Goal: Feedback & Contribution: Contribute content

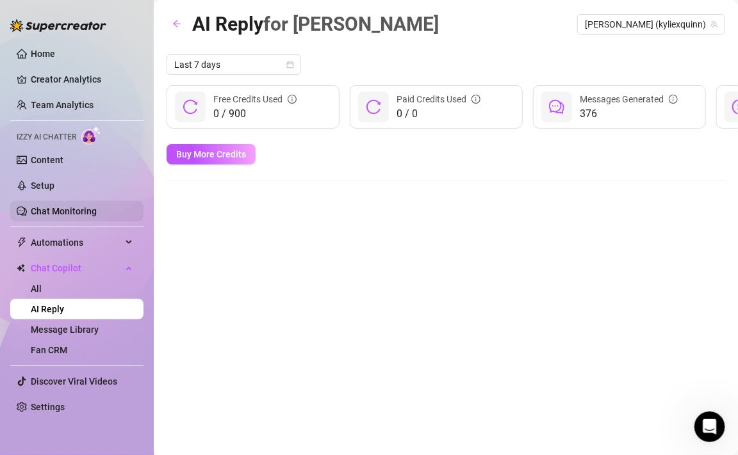
click at [54, 212] on link "Chat Monitoring" at bounding box center [64, 211] width 66 height 10
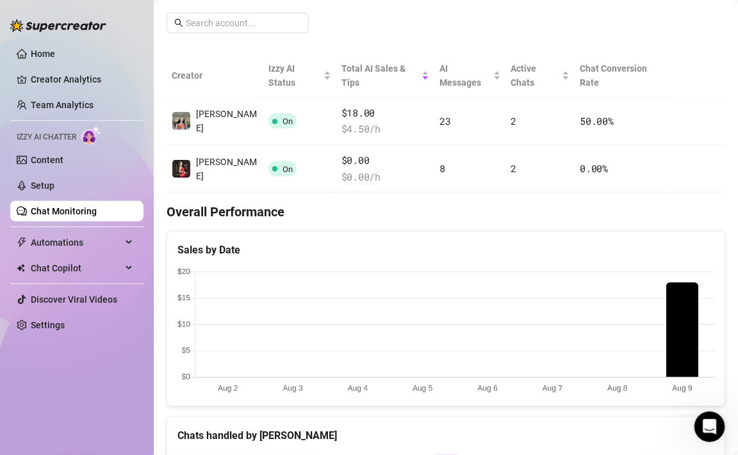
scroll to position [196, 0]
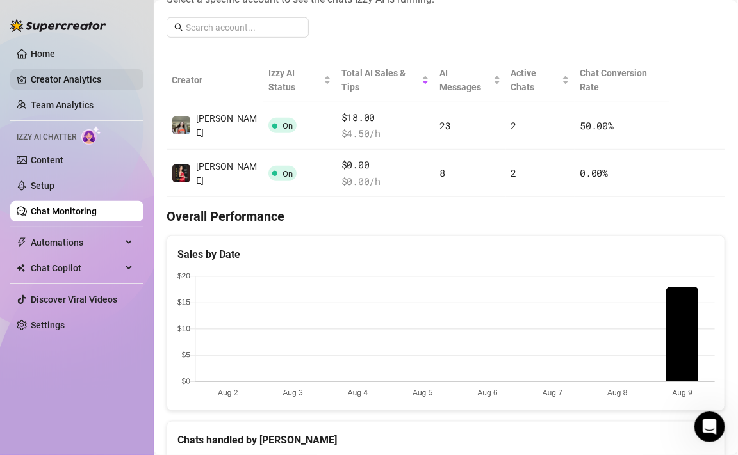
click at [89, 82] on link "Creator Analytics" at bounding box center [82, 79] width 102 height 20
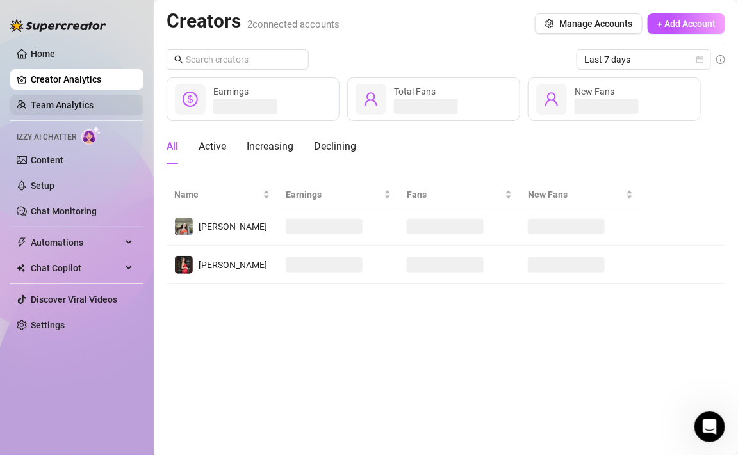
click at [88, 106] on link "Team Analytics" at bounding box center [62, 105] width 63 height 10
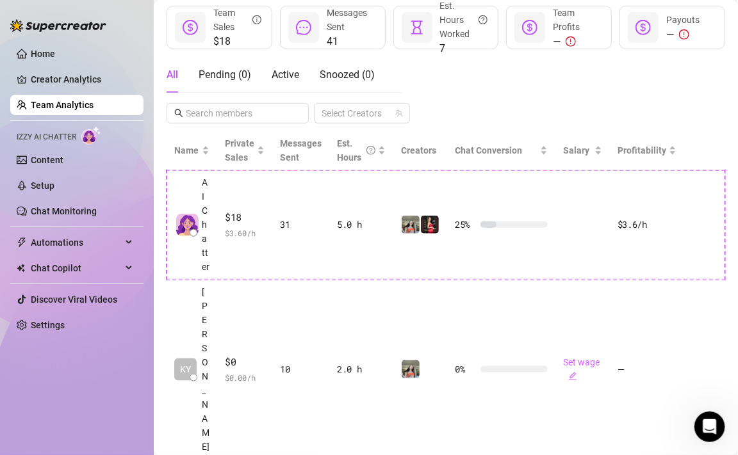
scroll to position [237, 0]
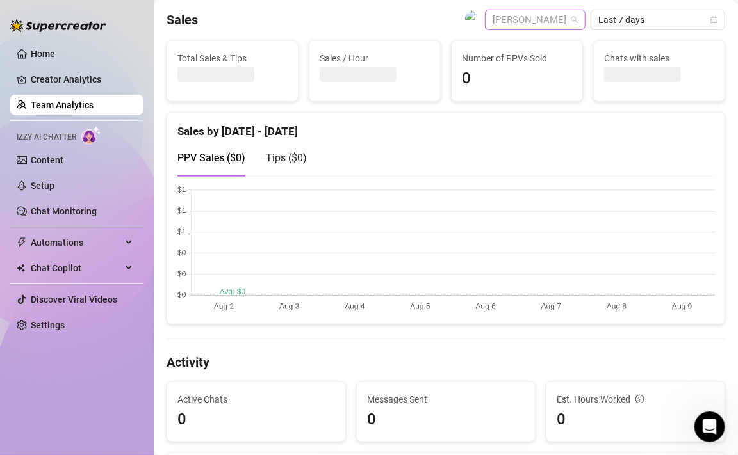
click at [569, 19] on span "[PERSON_NAME]" at bounding box center [534, 19] width 85 height 19
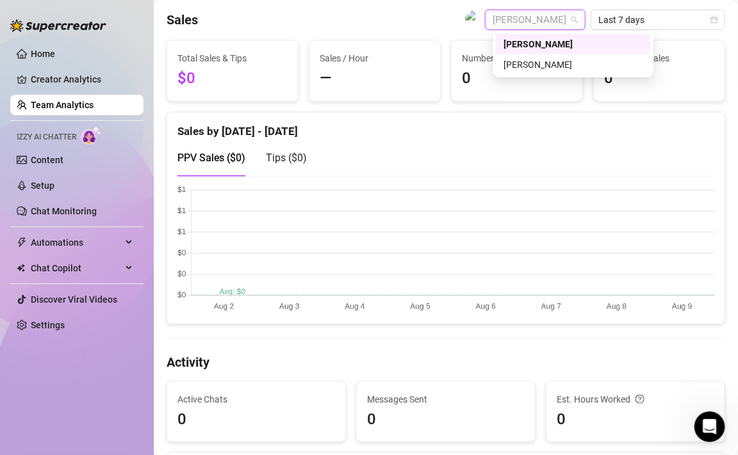
click at [431, 25] on div "Sales [PERSON_NAME] Last 7 days" at bounding box center [445, 20] width 558 height 20
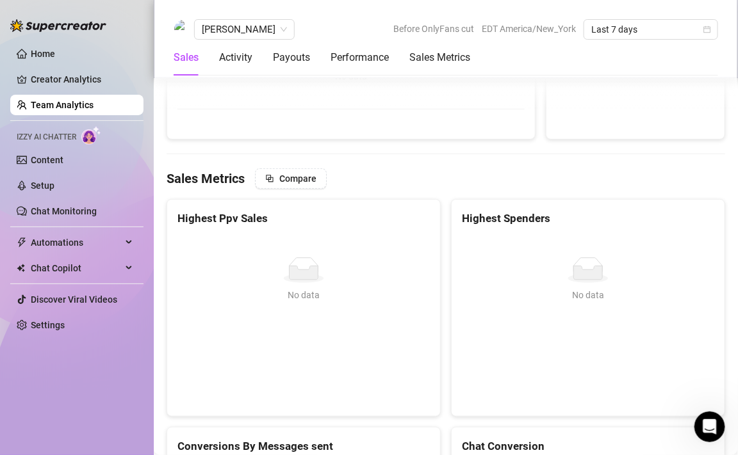
scroll to position [1587, 0]
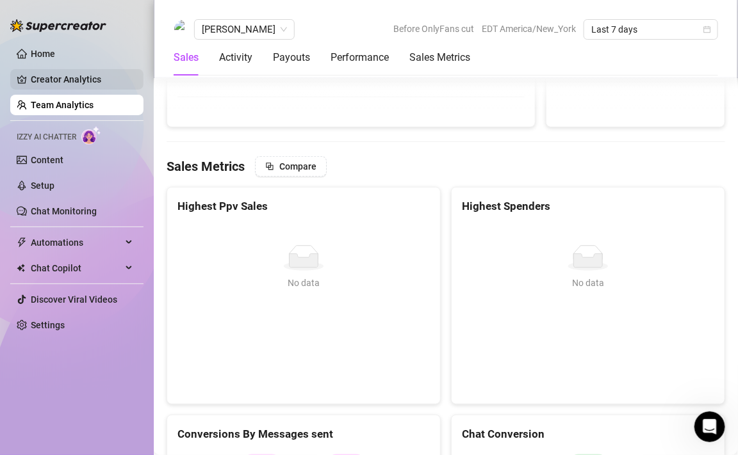
click at [61, 78] on link "Creator Analytics" at bounding box center [82, 79] width 102 height 20
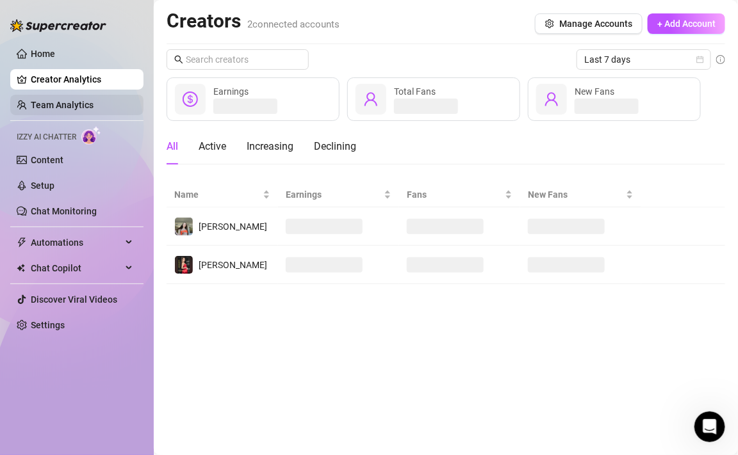
click at [71, 101] on link "Team Analytics" at bounding box center [62, 105] width 63 height 10
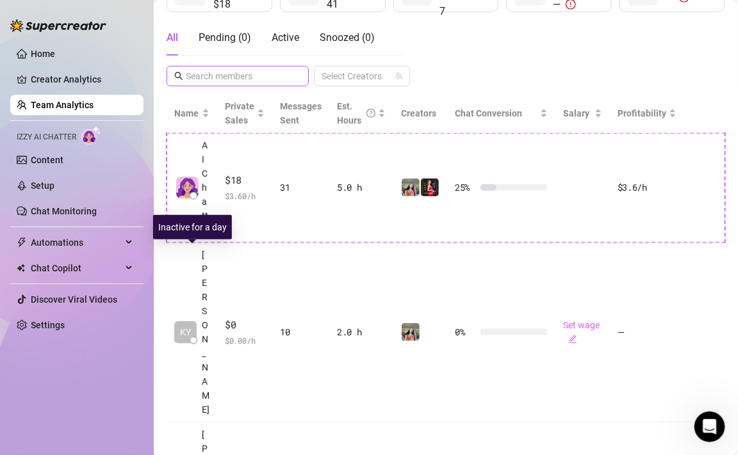
scroll to position [237, 0]
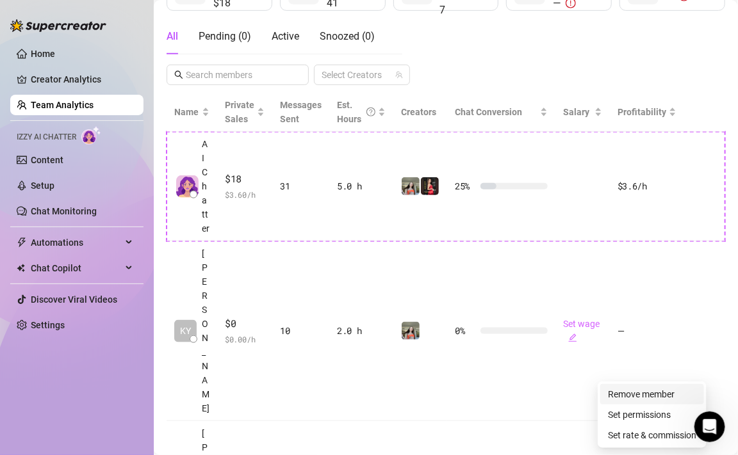
click at [648, 396] on link "Remove member" at bounding box center [641, 394] width 67 height 10
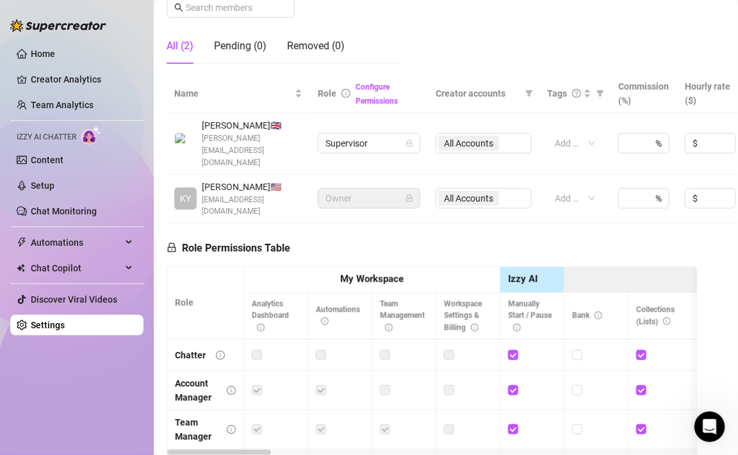
scroll to position [237, 0]
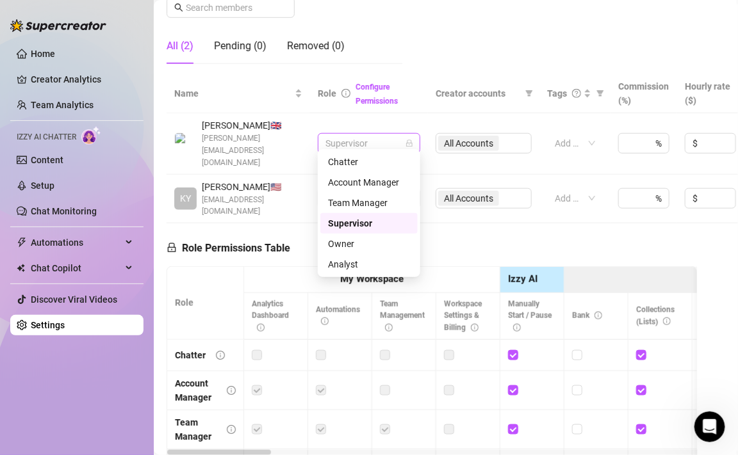
click at [359, 134] on span "Supervisor" at bounding box center [368, 143] width 87 height 19
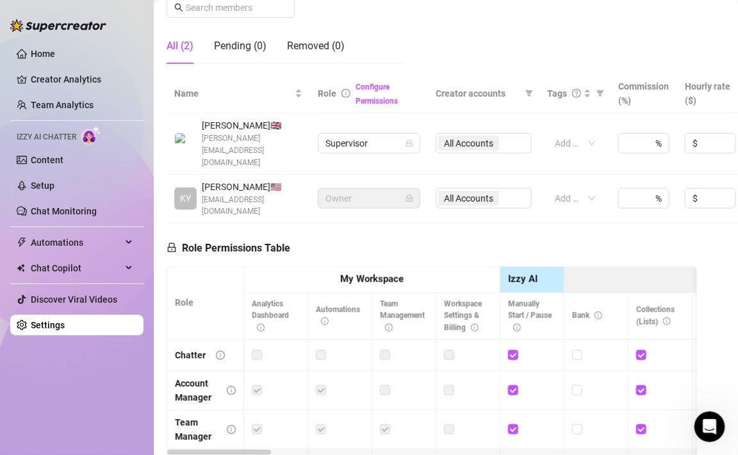
click at [309, 223] on div "Role Permissions Table Role My Workspace Izzy AI OnlyFans Side Menu OnlyFans Ch…" at bounding box center [431, 401] width 530 height 357
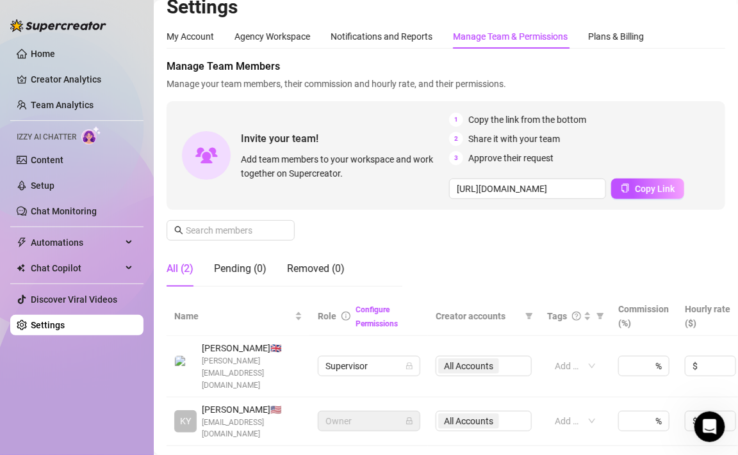
scroll to position [13, 0]
click at [312, 268] on div "Removed (0)" at bounding box center [316, 269] width 58 height 15
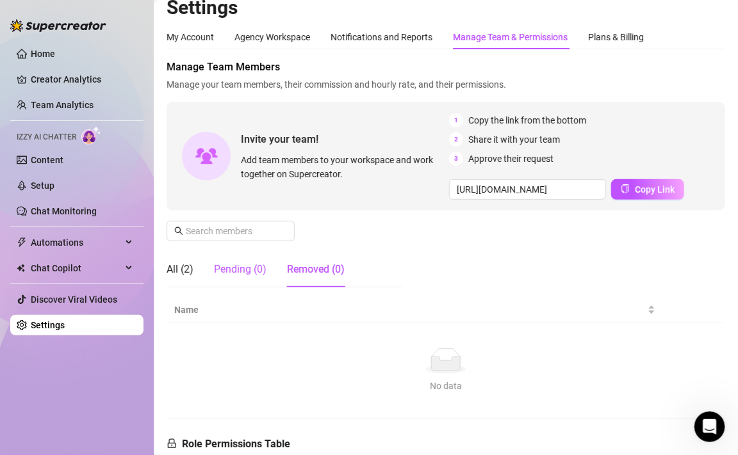
click at [247, 269] on div "Pending (0)" at bounding box center [240, 269] width 53 height 15
click at [188, 272] on div "All (2)" at bounding box center [179, 269] width 27 height 15
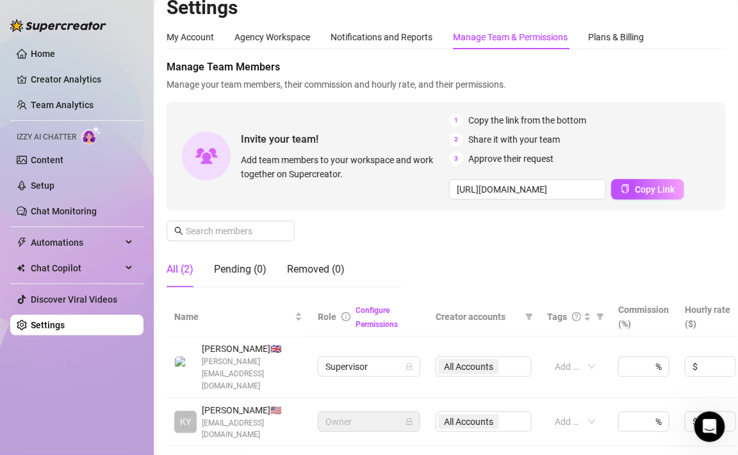
click at [65, 326] on link "Settings" at bounding box center [48, 325] width 34 height 10
click at [600, 359] on div "Add or enter new" at bounding box center [575, 367] width 56 height 20
click at [582, 361] on div at bounding box center [567, 367] width 37 height 18
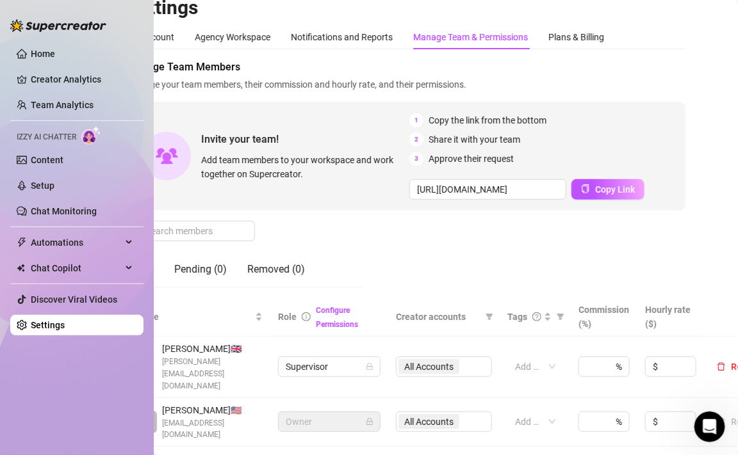
scroll to position [13, 0]
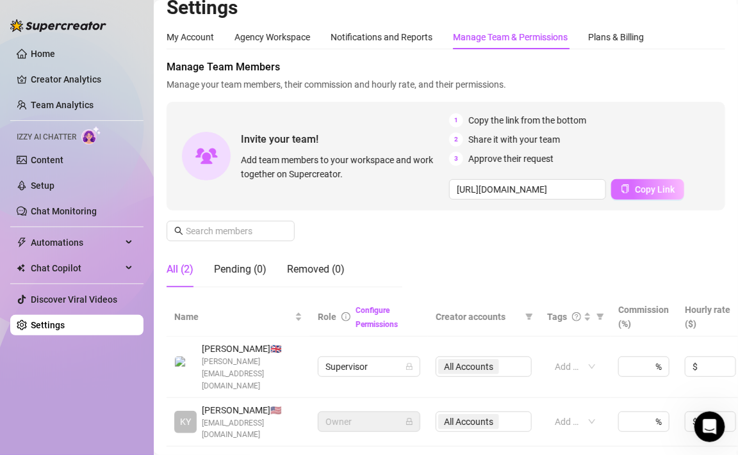
click at [626, 189] on icon "copy" at bounding box center [625, 188] width 7 height 9
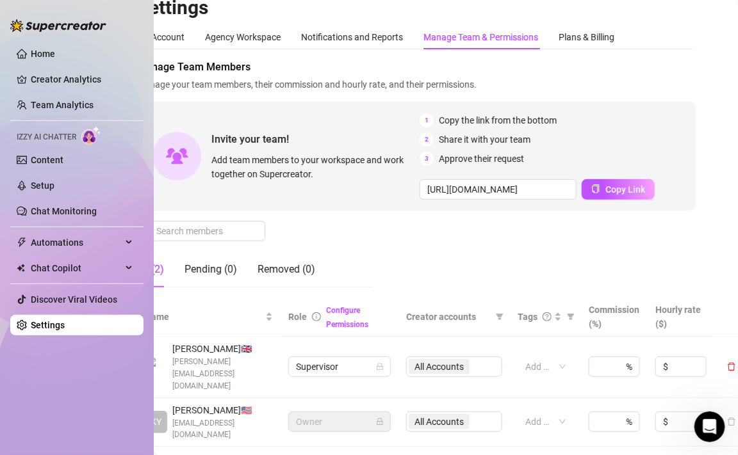
scroll to position [13, 76]
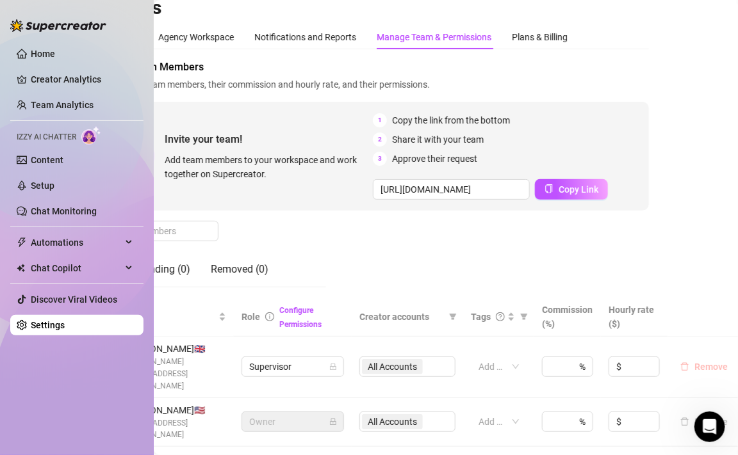
click at [713, 362] on span "Remove" at bounding box center [710, 367] width 33 height 10
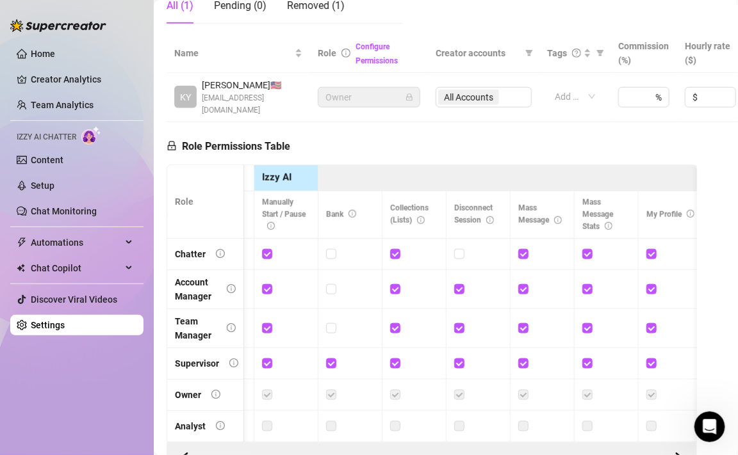
scroll to position [0, 302]
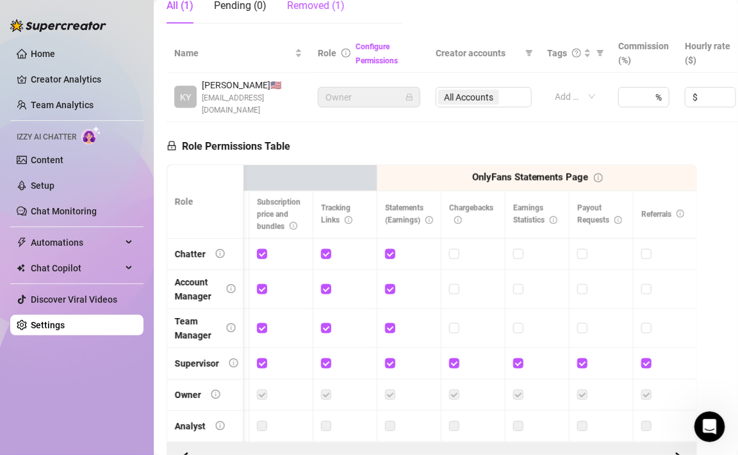
click at [300, 8] on div "Removed (1)" at bounding box center [316, 5] width 58 height 15
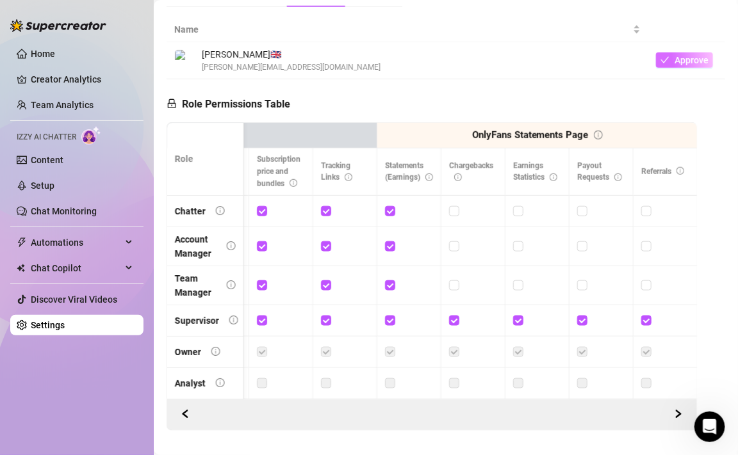
click at [690, 62] on span "Approve" at bounding box center [691, 60] width 34 height 10
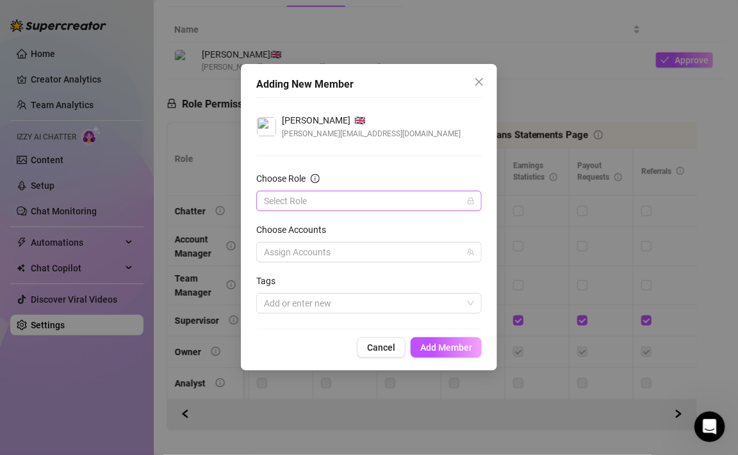
click at [384, 202] on input "Choose Role" at bounding box center [363, 200] width 199 height 19
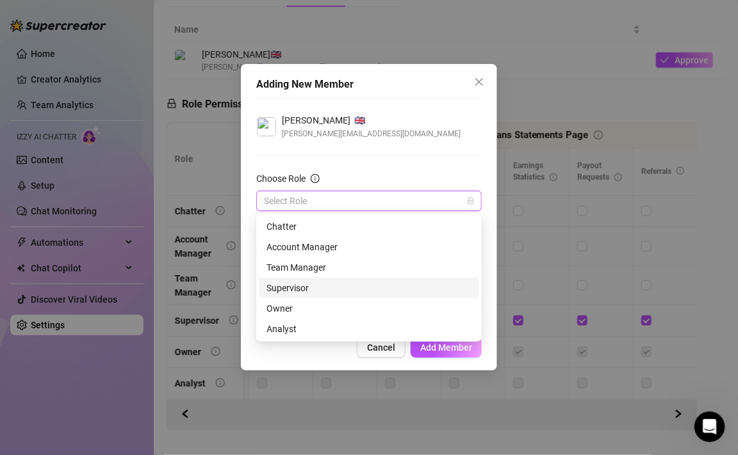
click at [325, 292] on div "Supervisor" at bounding box center [368, 288] width 205 height 14
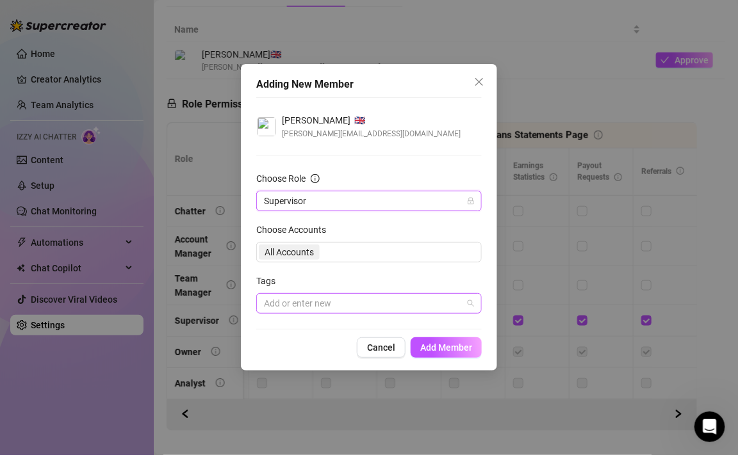
click at [323, 309] on div at bounding box center [362, 304] width 207 height 18
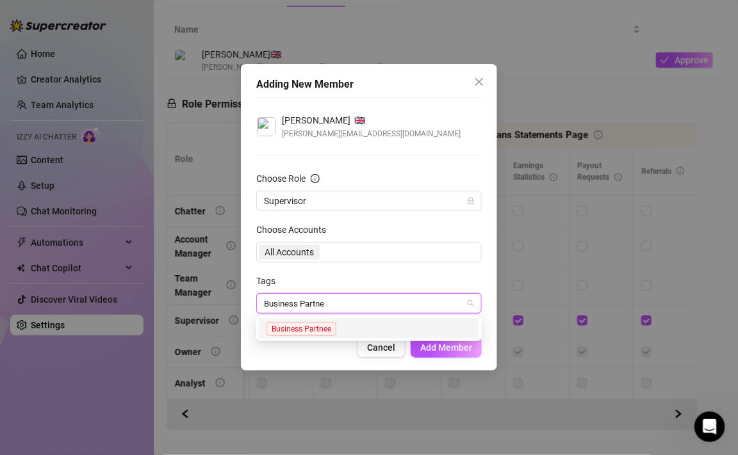
type input "Business Partner"
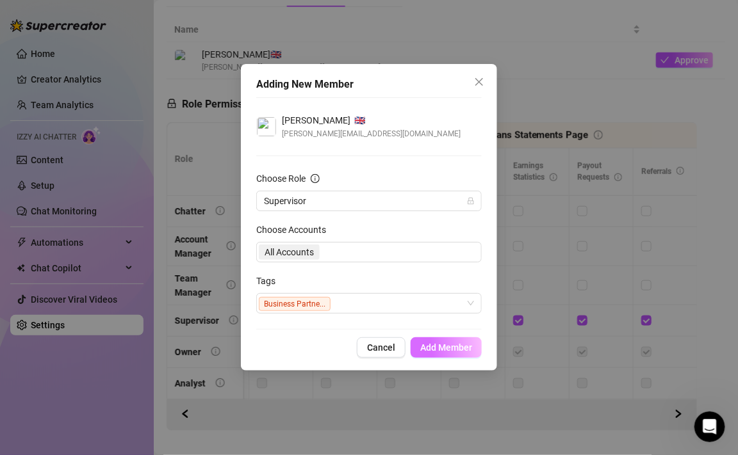
click at [434, 352] on span "Add Member" at bounding box center [446, 348] width 52 height 10
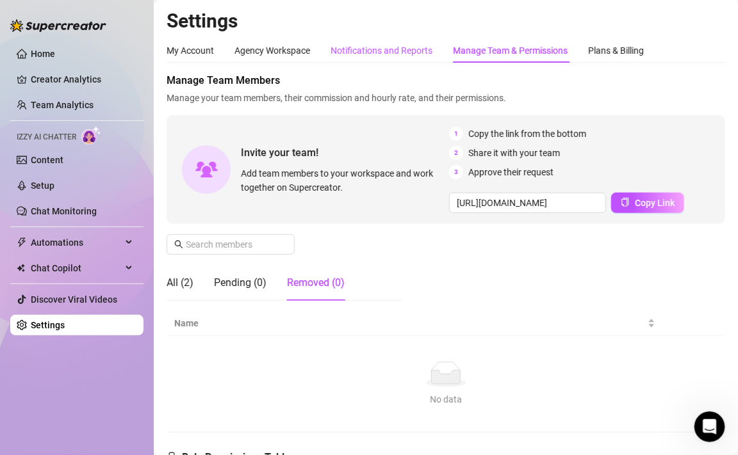
click at [378, 44] on div "Notifications and Reports" at bounding box center [381, 51] width 102 height 14
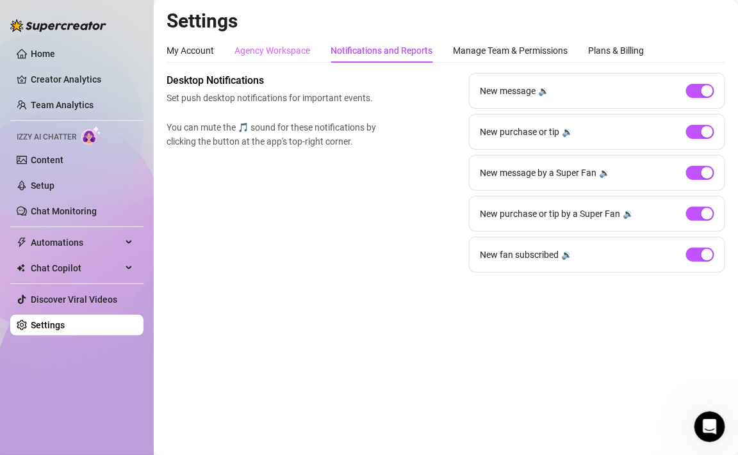
click at [267, 60] on div "Agency Workspace" at bounding box center [272, 50] width 76 height 24
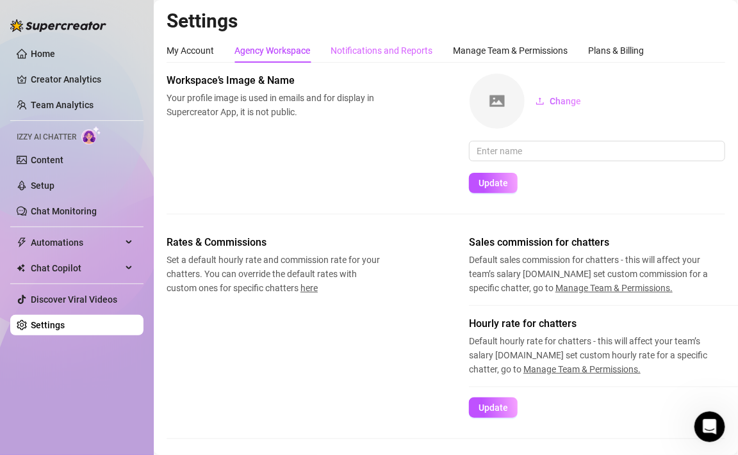
click at [365, 62] on div "Notifications and Reports" at bounding box center [381, 50] width 102 height 24
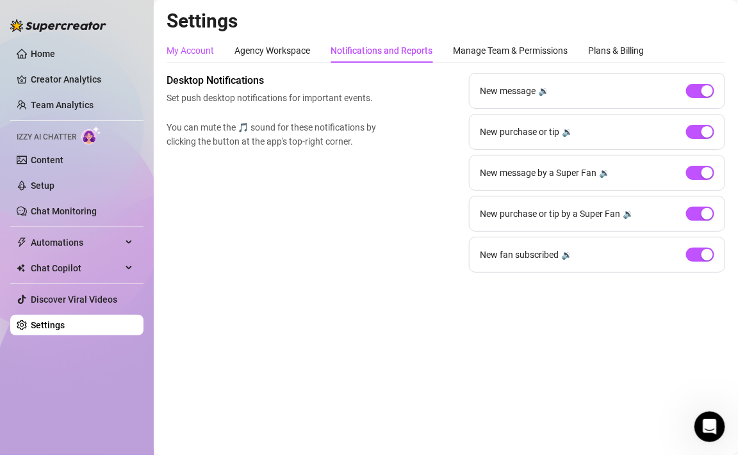
click at [197, 47] on div "My Account" at bounding box center [189, 51] width 47 height 14
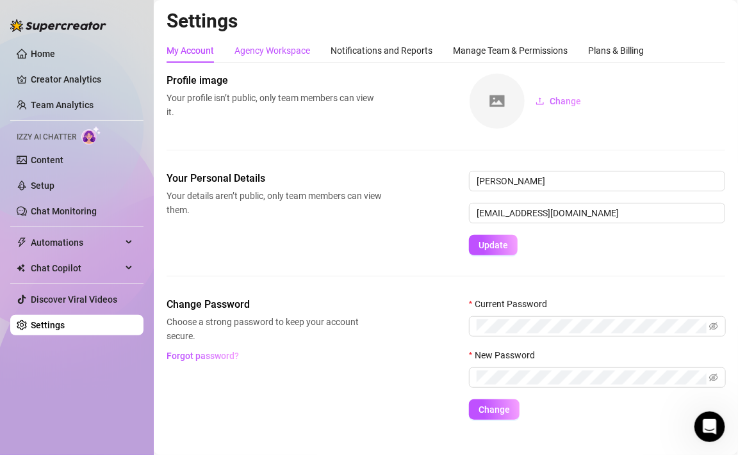
click at [293, 54] on div "Agency Workspace" at bounding box center [272, 51] width 76 height 14
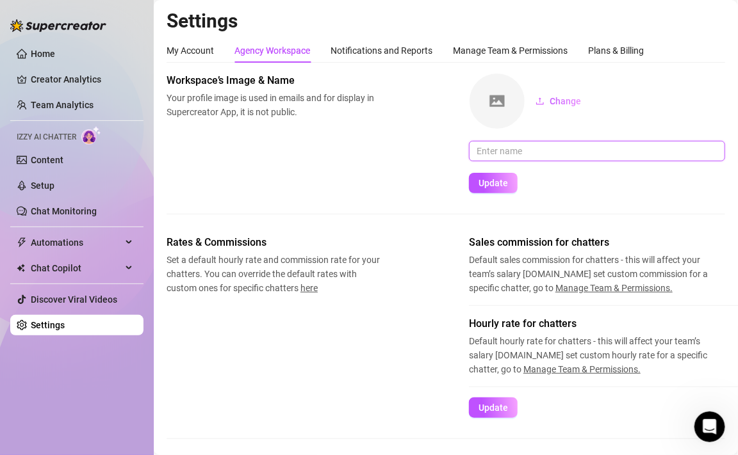
click at [508, 154] on input "text" at bounding box center [597, 151] width 256 height 20
type input "[PERSON_NAME]"
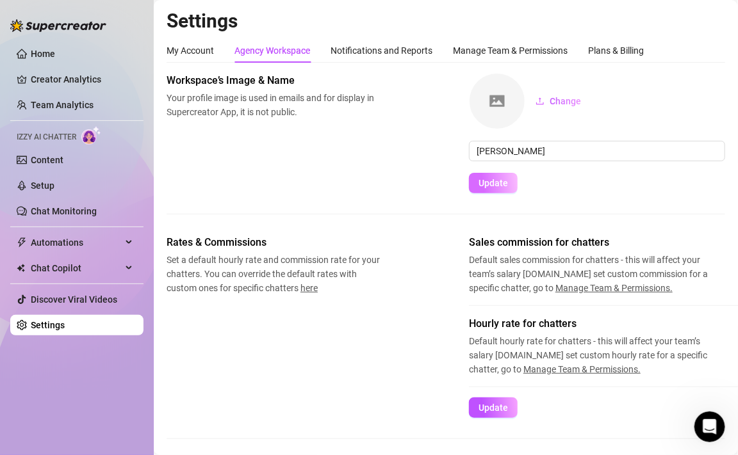
click at [500, 173] on button "Update" at bounding box center [493, 183] width 49 height 20
click at [504, 110] on img at bounding box center [496, 101] width 55 height 55
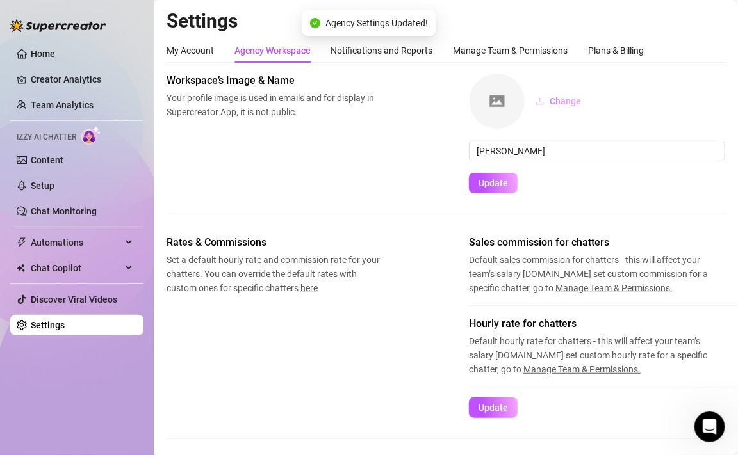
click at [549, 102] on span "Change" at bounding box center [564, 101] width 31 height 10
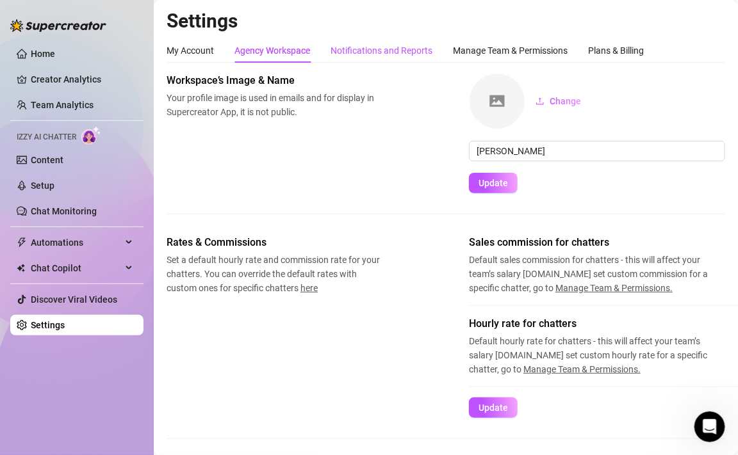
click at [403, 51] on div "Notifications and Reports" at bounding box center [381, 51] width 102 height 14
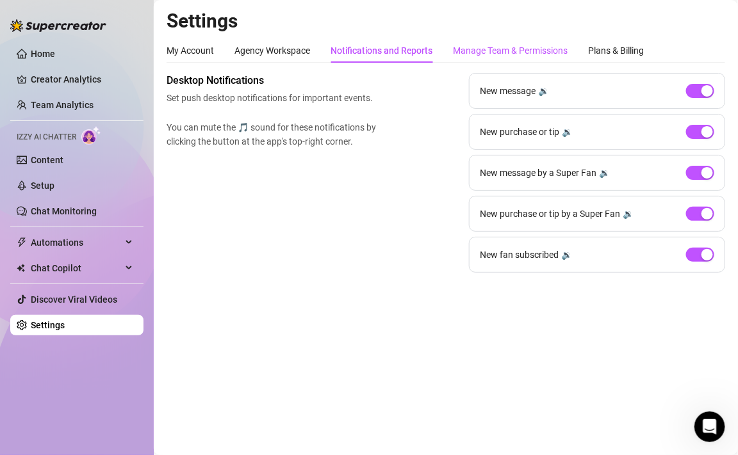
click at [501, 47] on div "Manage Team & Permissions" at bounding box center [510, 51] width 115 height 14
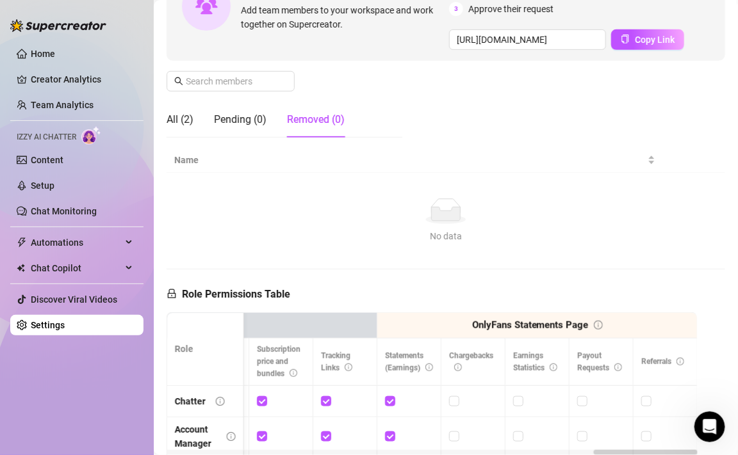
scroll to position [145, 0]
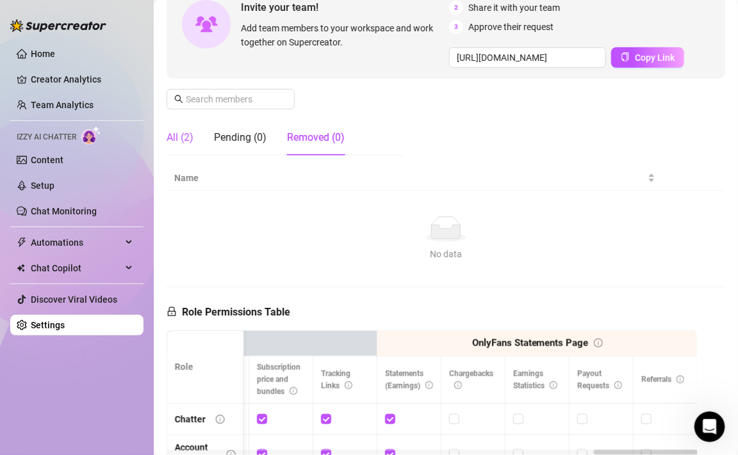
click at [190, 138] on div "All (2)" at bounding box center [179, 137] width 27 height 15
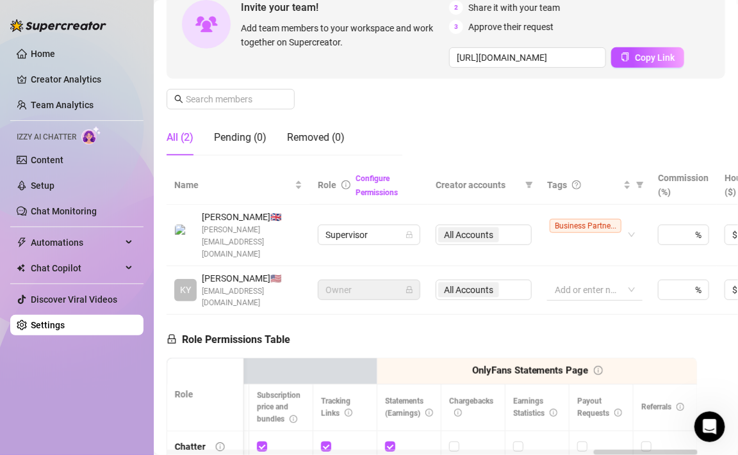
click at [594, 281] on div at bounding box center [587, 290] width 77 height 18
click at [582, 296] on span "Business Partner" at bounding box center [591, 297] width 69 height 14
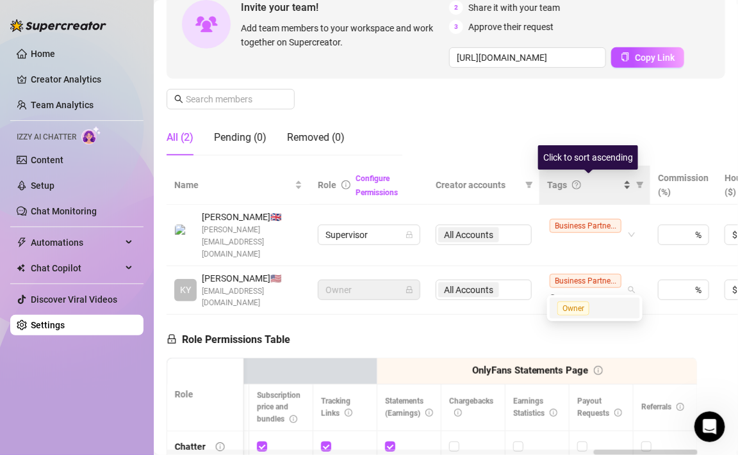
type input "Owner"
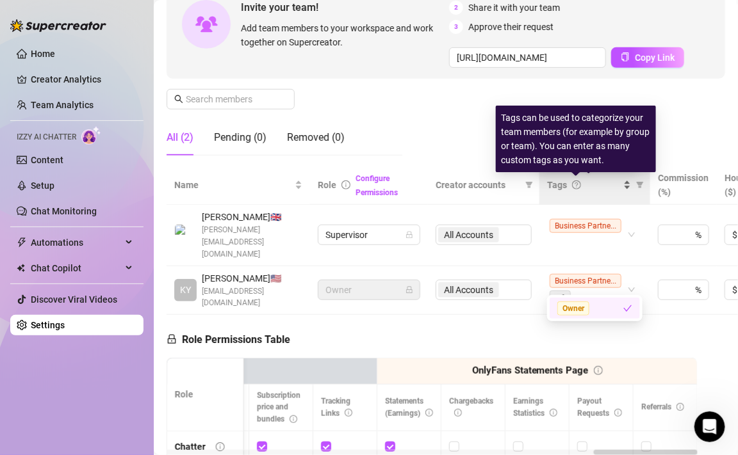
click at [580, 183] on icon "question-circle" at bounding box center [576, 185] width 9 height 9
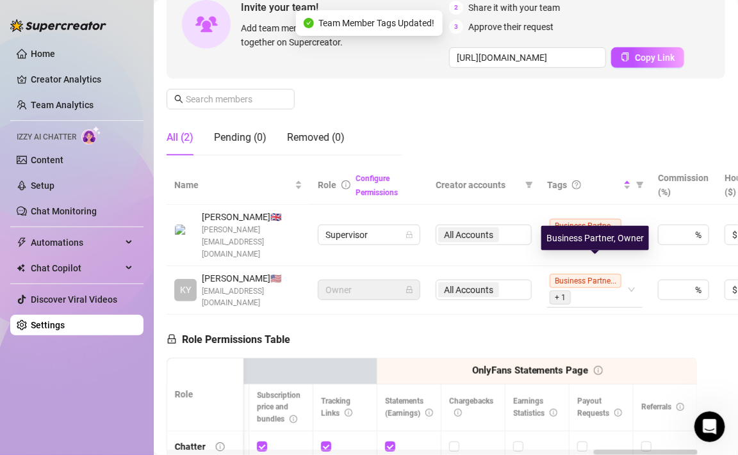
click at [574, 290] on span "+ 1" at bounding box center [562, 297] width 26 height 15
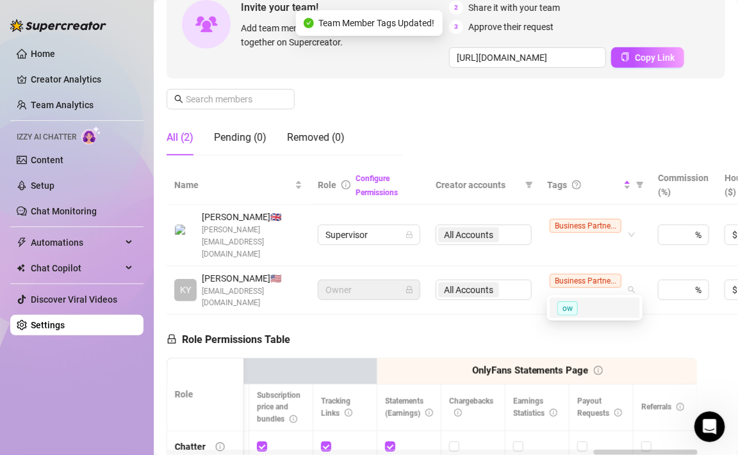
type input "o"
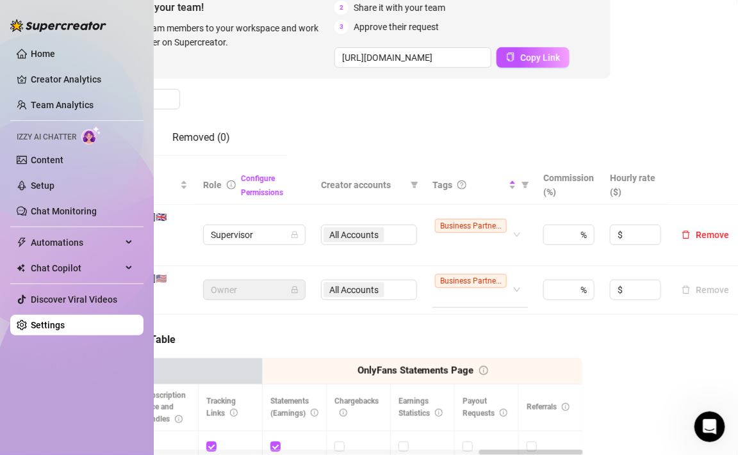
scroll to position [145, 117]
click at [559, 228] on input at bounding box center [555, 234] width 13 height 19
click at [585, 334] on div "Manage Team Members Manage your team members, their commission and hourly rate,…" at bounding box center [329, 300] width 558 height 744
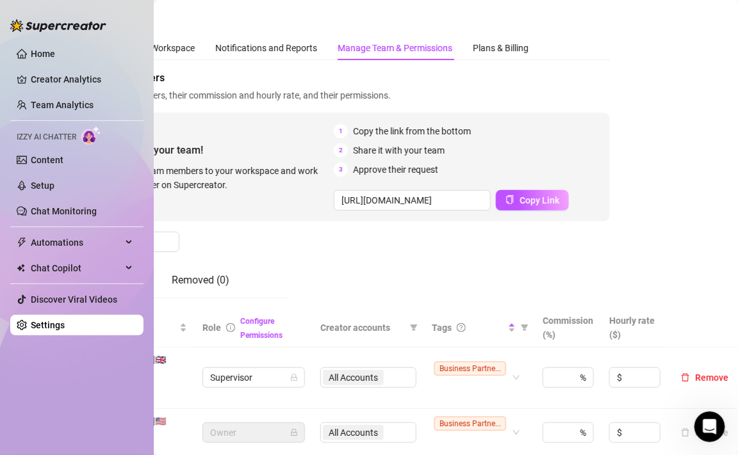
scroll to position [0, 115]
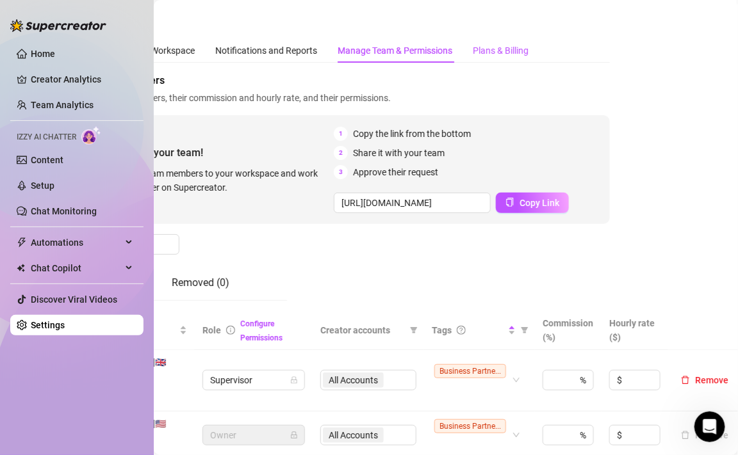
click at [508, 50] on div "Plans & Billing" at bounding box center [501, 51] width 56 height 14
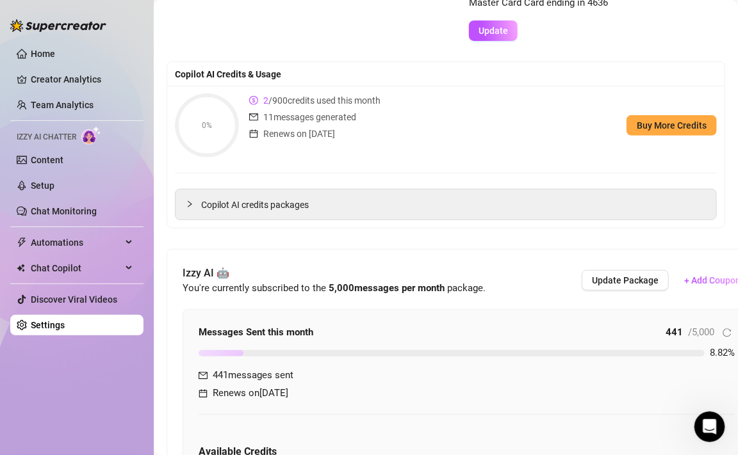
scroll to position [38, 0]
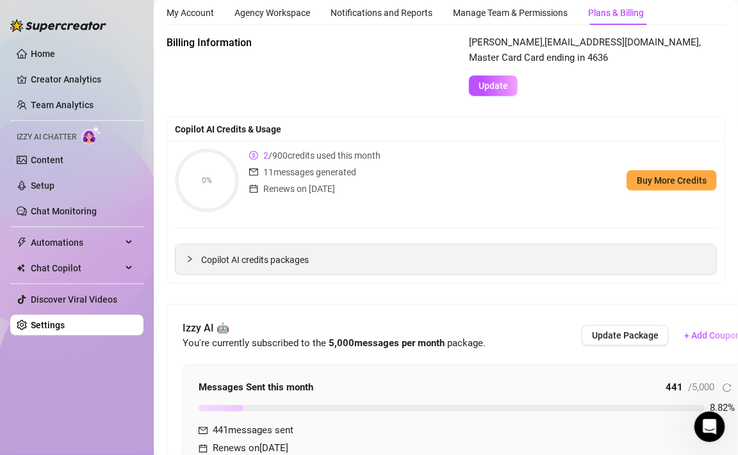
click at [282, 270] on div "Copilot AI credits packages" at bounding box center [445, 260] width 540 height 30
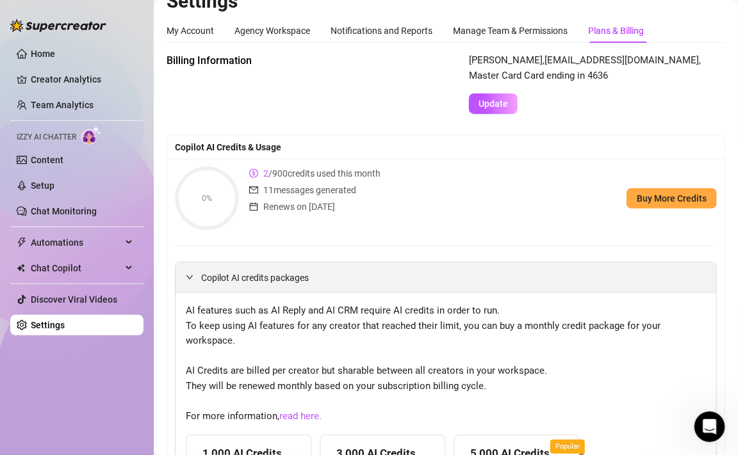
scroll to position [0, 0]
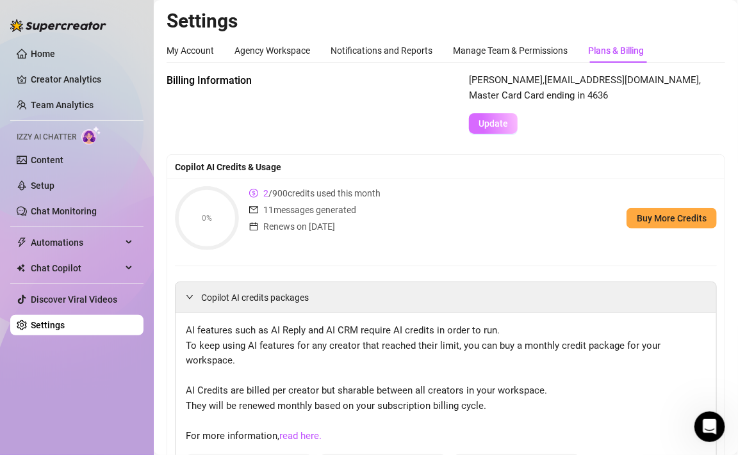
click at [508, 122] on button "Update" at bounding box center [493, 123] width 49 height 20
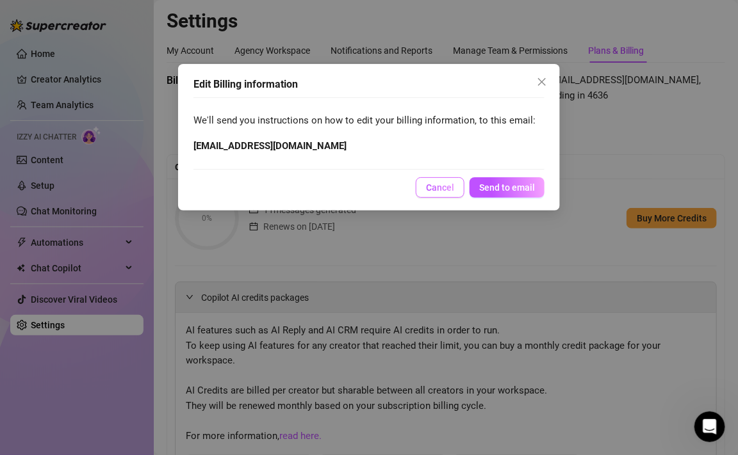
click at [437, 181] on button "Cancel" at bounding box center [440, 187] width 49 height 20
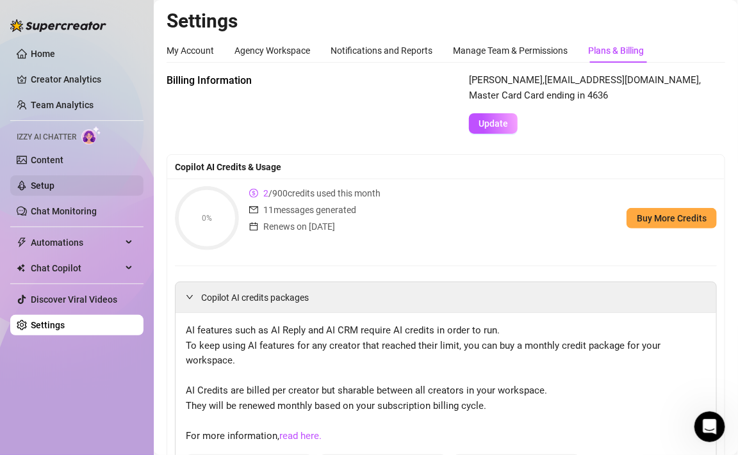
click at [54, 187] on link "Setup" at bounding box center [43, 186] width 24 height 10
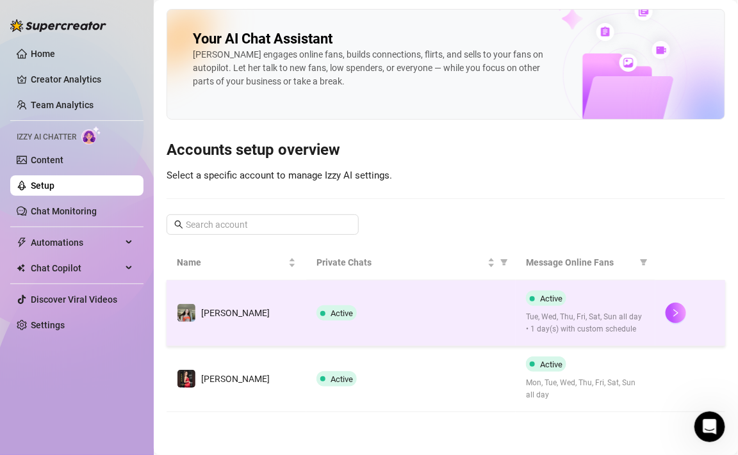
click at [318, 317] on span "Active" at bounding box center [336, 312] width 40 height 15
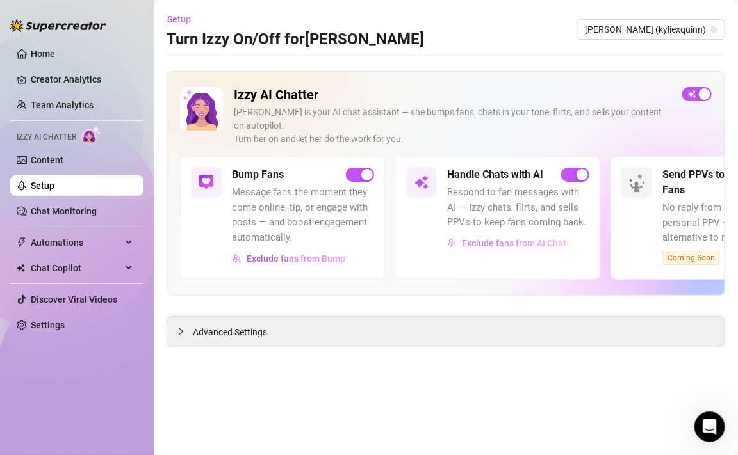
click at [499, 238] on span "Exclude fans from AI Chat" at bounding box center [514, 243] width 104 height 10
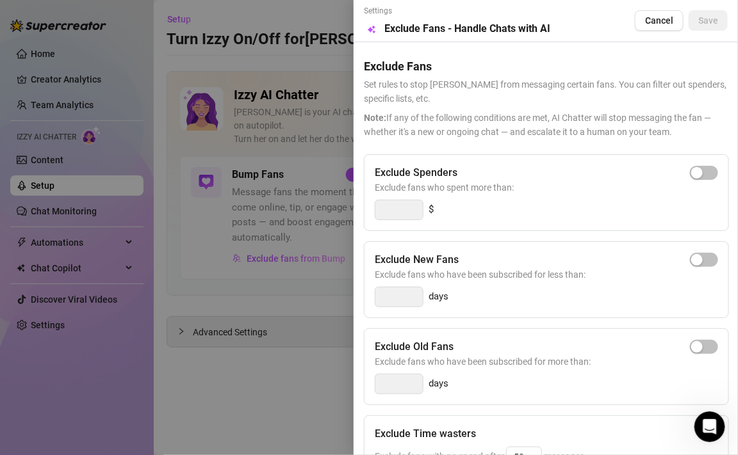
click at [308, 277] on div at bounding box center [369, 227] width 738 height 455
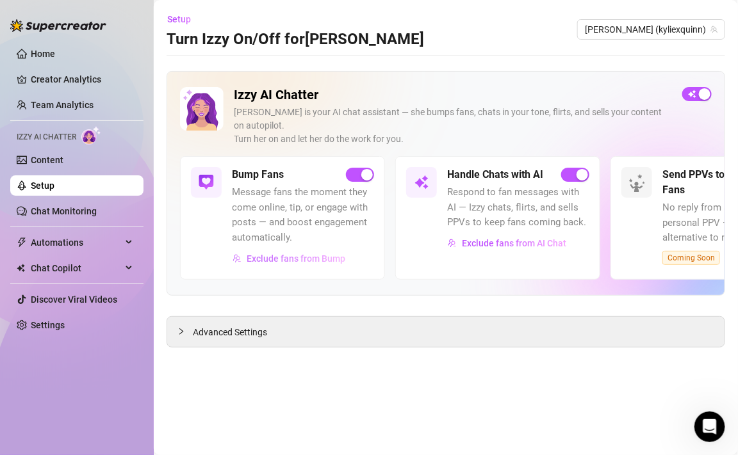
click at [299, 254] on span "Exclude fans from Bump" at bounding box center [296, 259] width 99 height 10
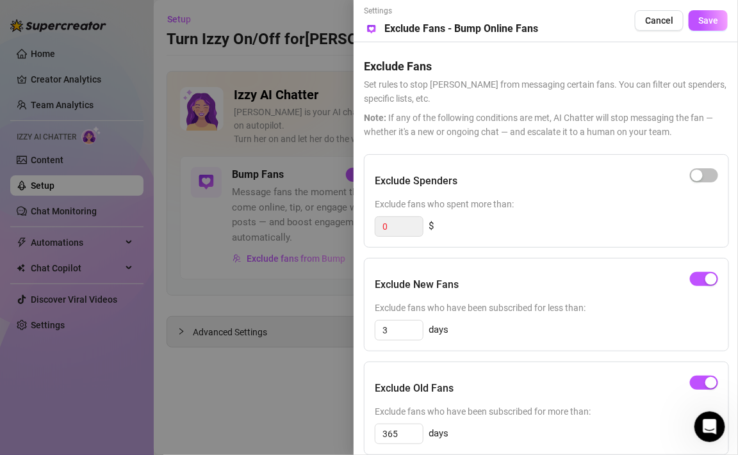
click at [300, 319] on div at bounding box center [369, 227] width 738 height 455
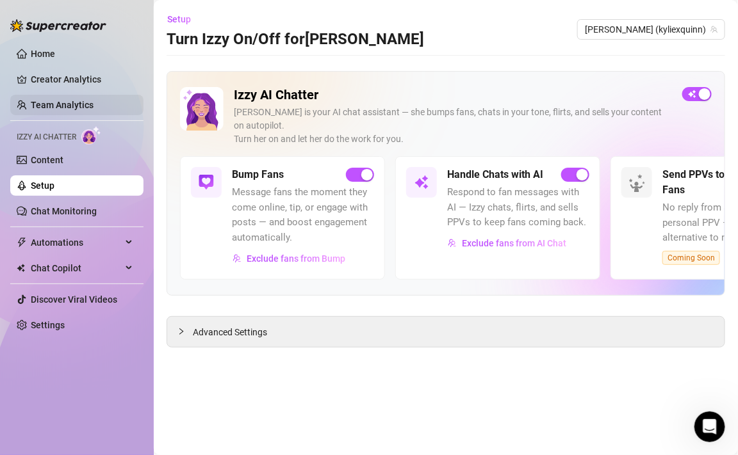
click at [55, 110] on link "Team Analytics" at bounding box center [62, 105] width 63 height 10
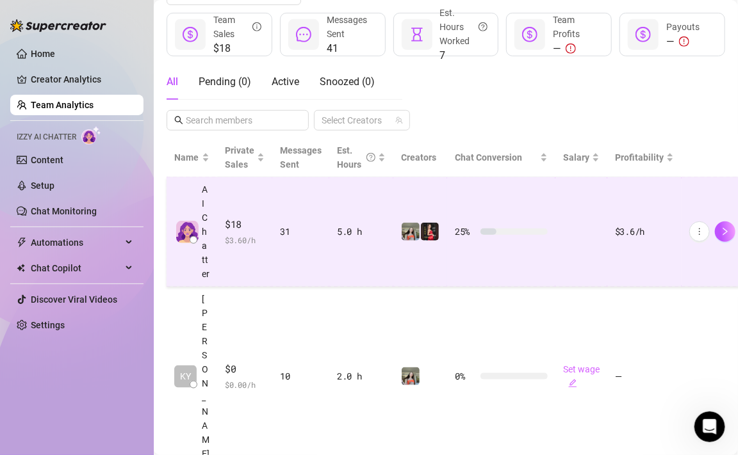
scroll to position [237, 0]
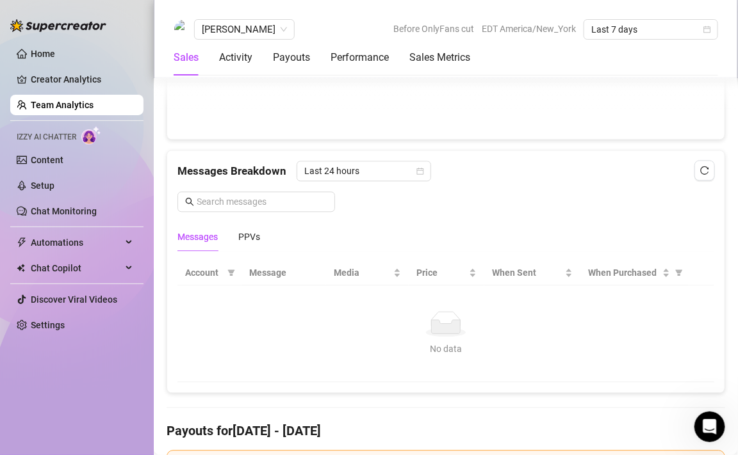
scroll to position [765, 0]
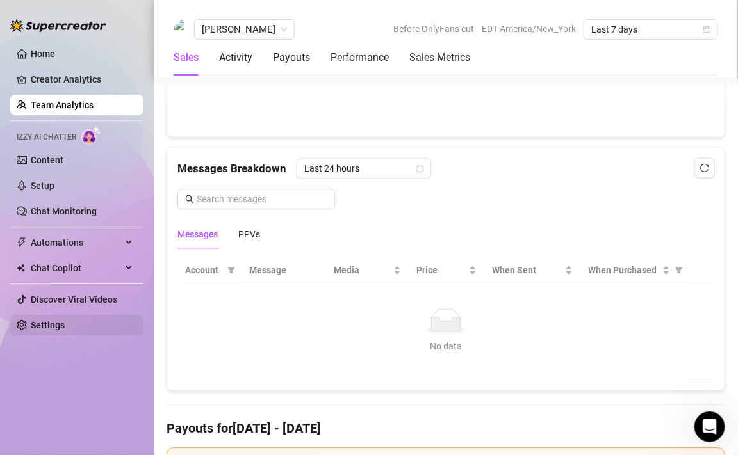
click at [65, 323] on link "Settings" at bounding box center [48, 325] width 34 height 10
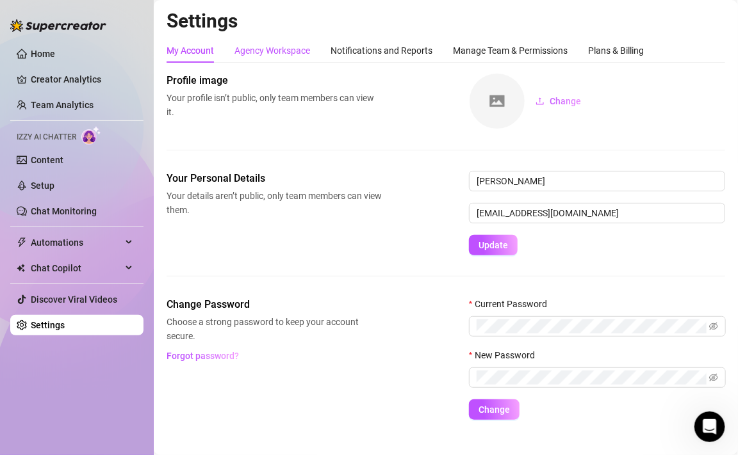
click at [284, 49] on div "Agency Workspace" at bounding box center [272, 51] width 76 height 14
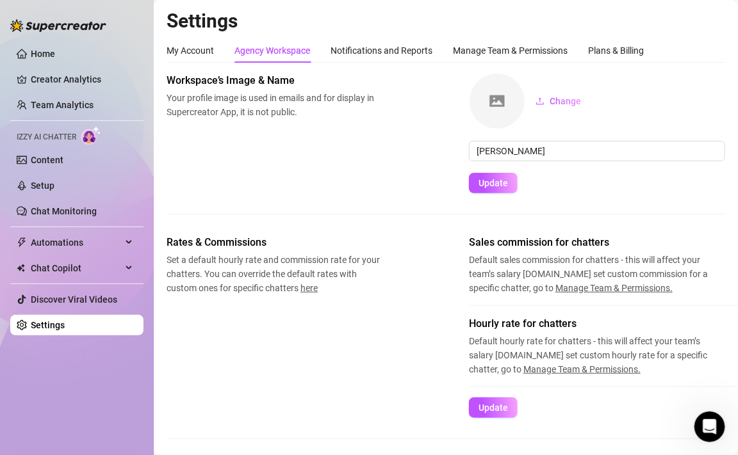
click at [327, 51] on div "My Account Agency Workspace Notifications and Reports Manage Team & Permissions…" at bounding box center [404, 50] width 477 height 24
click at [336, 51] on div "Notifications and Reports" at bounding box center [381, 51] width 102 height 14
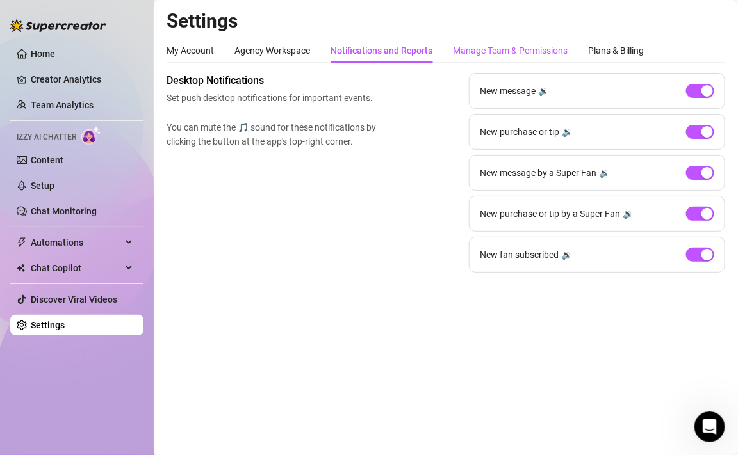
click at [475, 50] on div "Manage Team & Permissions" at bounding box center [510, 51] width 115 height 14
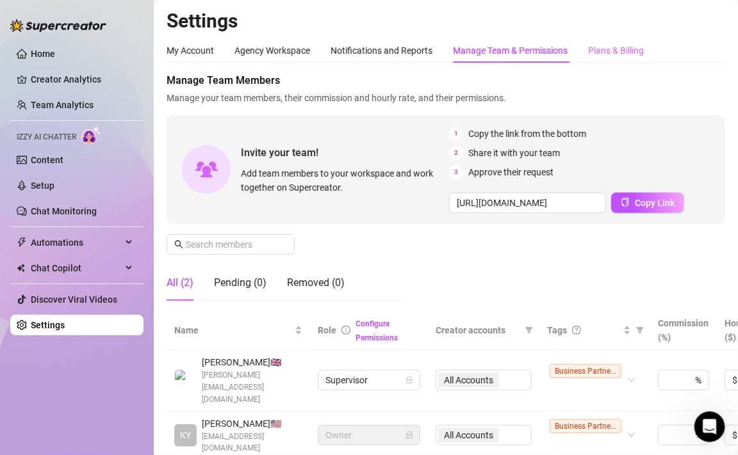
click at [619, 61] on div "Plans & Billing" at bounding box center [616, 50] width 56 height 24
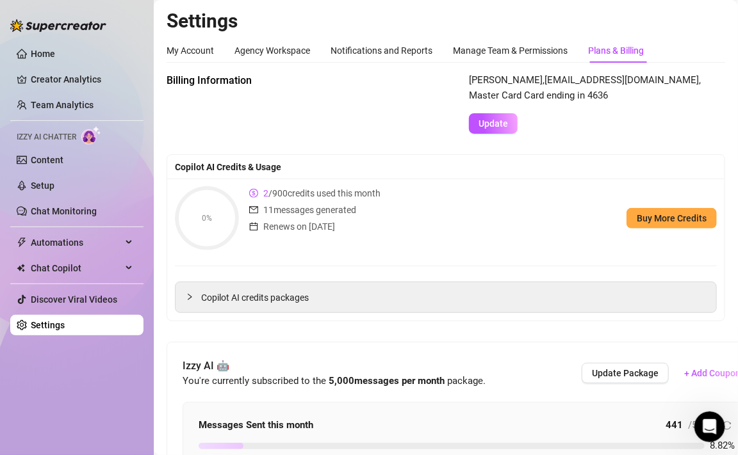
click at [255, 194] on icon "dollar-circle" at bounding box center [253, 193] width 9 height 9
click at [266, 194] on span "2" at bounding box center [265, 193] width 5 height 10
click at [259, 209] on div "11 messages generated" at bounding box center [314, 210] width 131 height 14
click at [58, 165] on link "Content" at bounding box center [47, 160] width 33 height 10
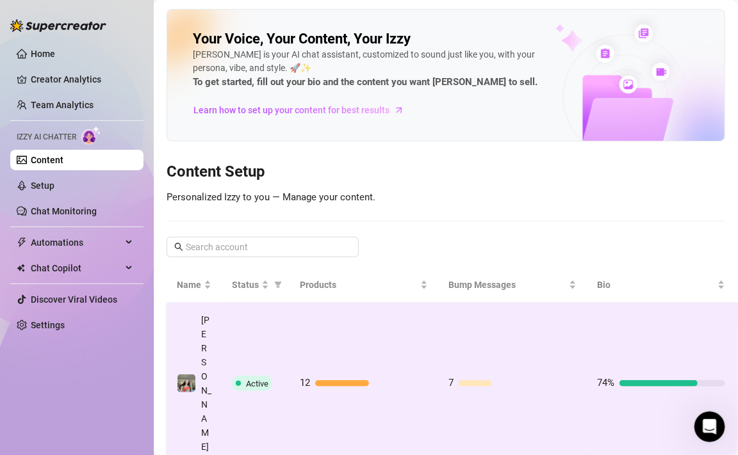
click at [537, 336] on td "7" at bounding box center [512, 384] width 149 height 162
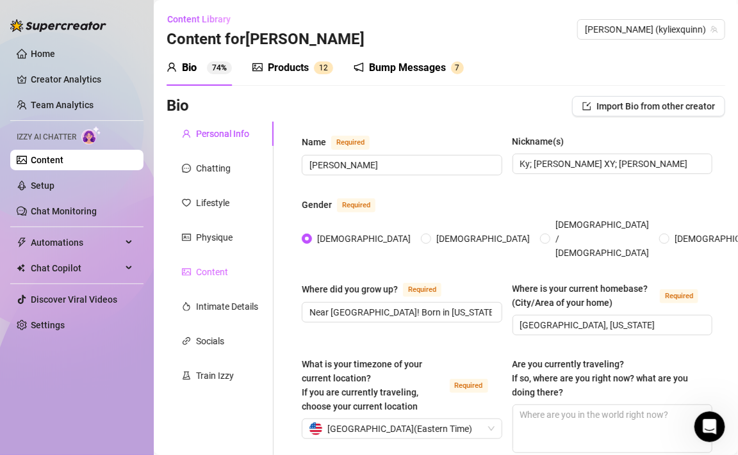
click at [211, 279] on div "Content" at bounding box center [219, 272] width 107 height 24
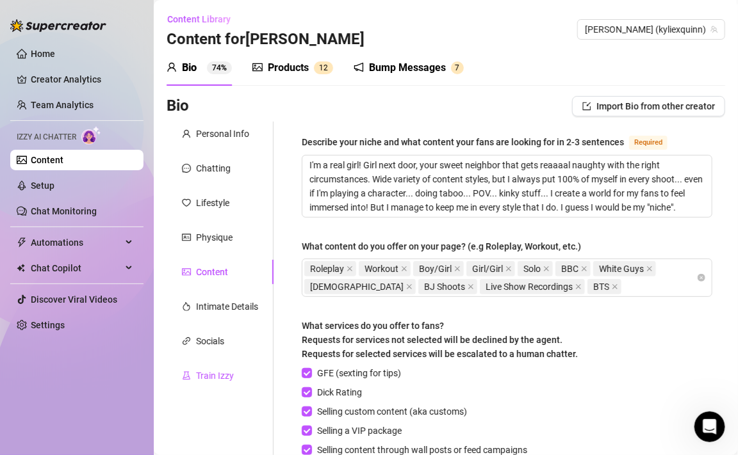
click at [209, 377] on div "Train Izzy" at bounding box center [215, 376] width 38 height 14
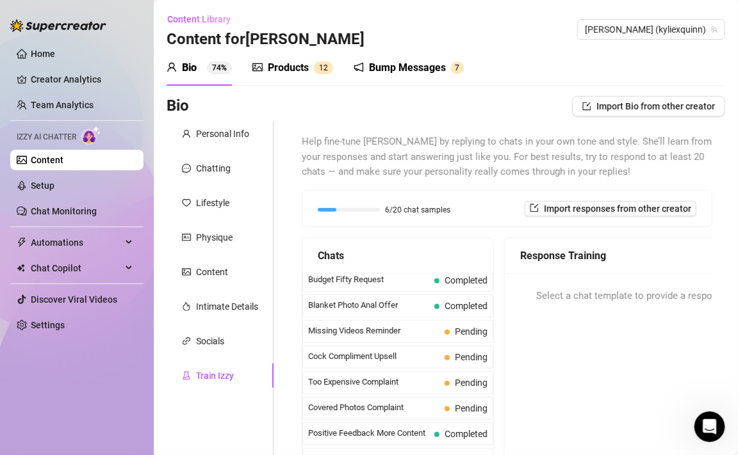
scroll to position [83, 0]
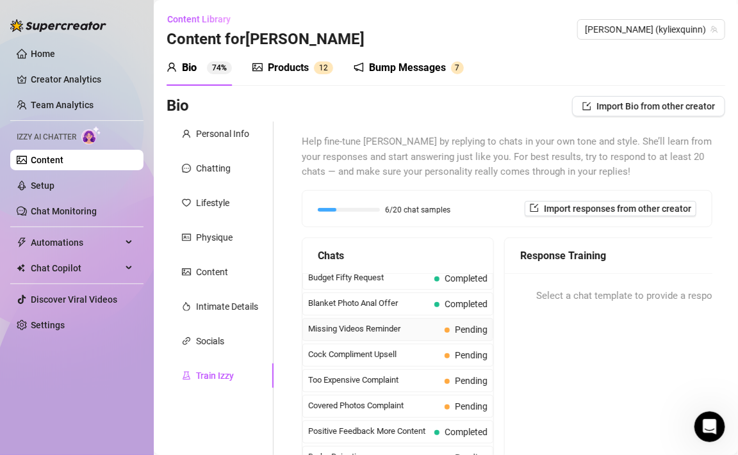
click at [332, 326] on span "Missing Videos Reminder" at bounding box center [373, 329] width 131 height 13
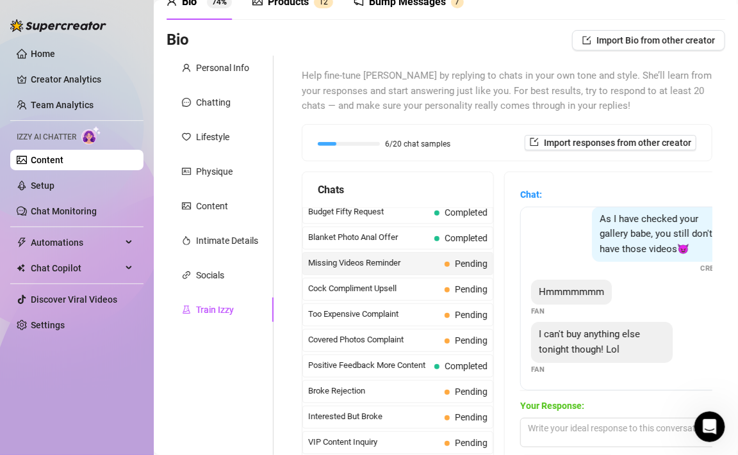
scroll to position [68, 0]
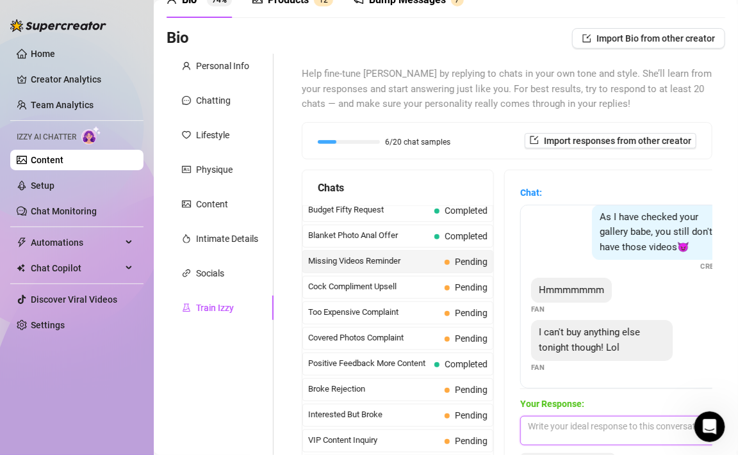
click at [569, 429] on textarea at bounding box center [632, 430] width 224 height 29
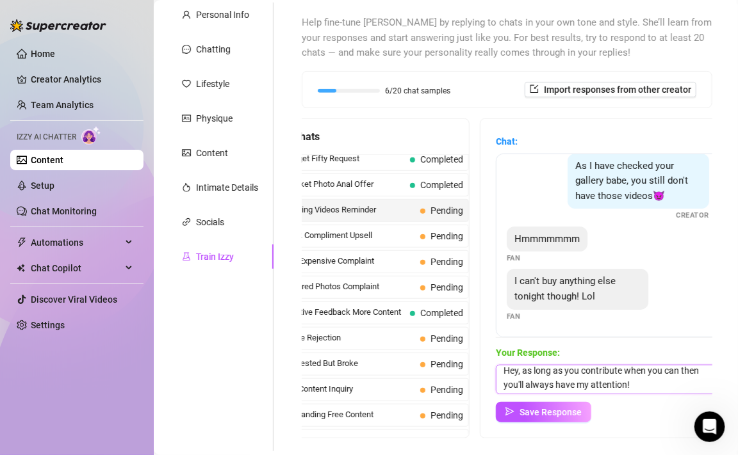
scroll to position [139, 0]
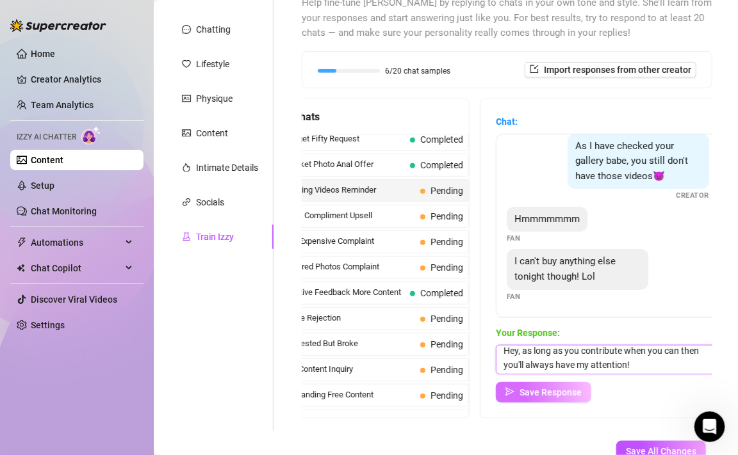
type textarea "Hey, as long as you contribute when you can then you'll always have my attentio…"
click at [562, 395] on span "Save Response" at bounding box center [550, 392] width 62 height 10
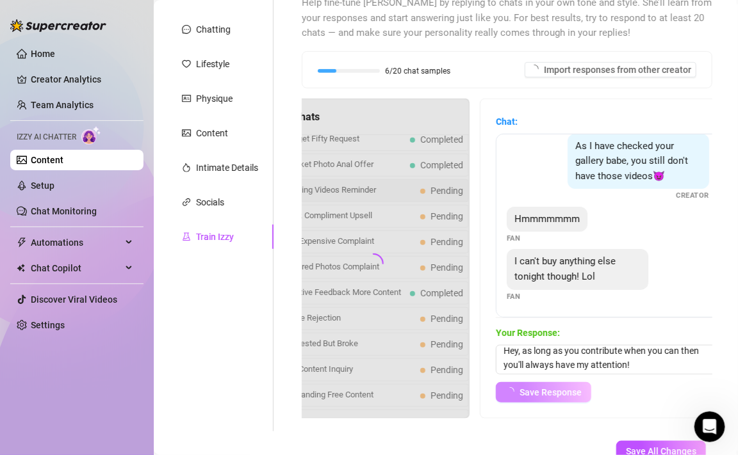
scroll to position [10, 0]
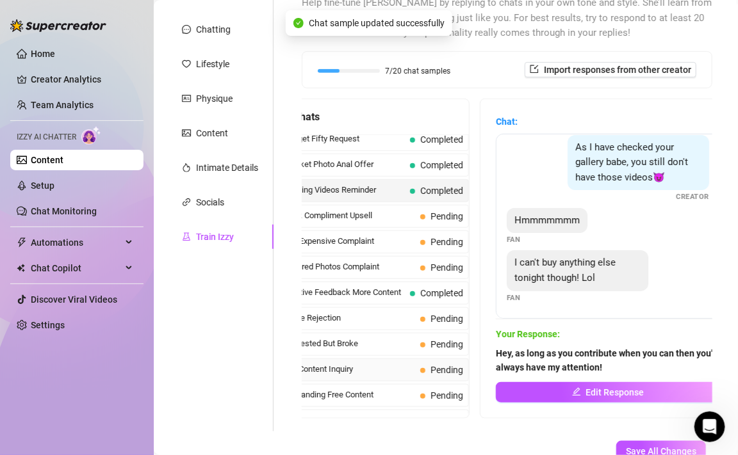
click at [406, 371] on span "VIP Content Inquiry" at bounding box center [349, 369] width 131 height 13
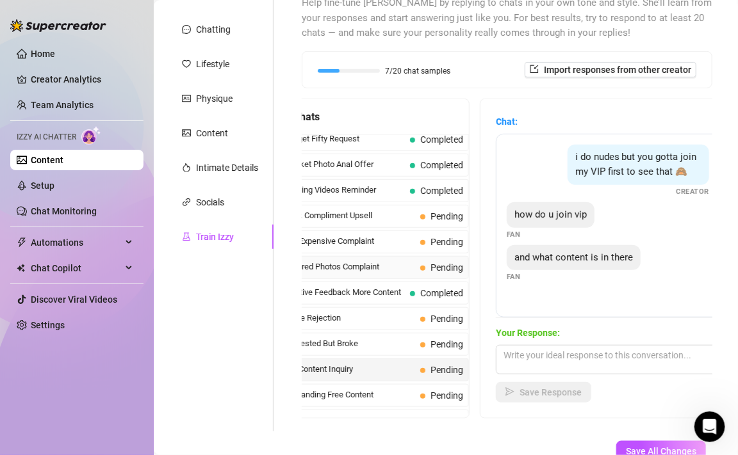
click at [337, 261] on span "Covered Photos Complaint" at bounding box center [349, 267] width 131 height 13
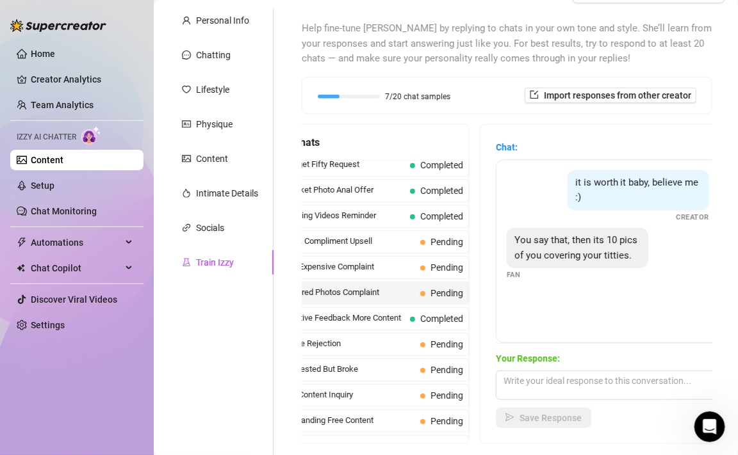
scroll to position [127, 0]
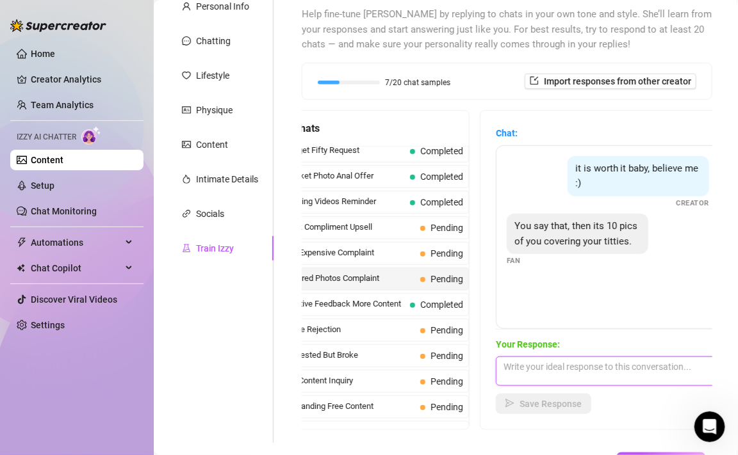
click at [535, 363] on textarea at bounding box center [608, 371] width 224 height 29
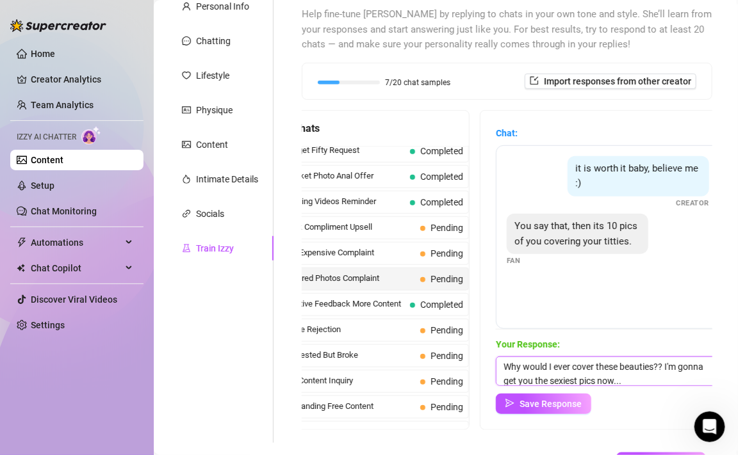
drag, startPoint x: 667, startPoint y: 366, endPoint x: 675, endPoint y: 380, distance: 16.4
click at [667, 367] on textarea "Why would I ever cover these beauties?? I'm gonna get you the sexiest pics now.…" at bounding box center [608, 371] width 224 height 29
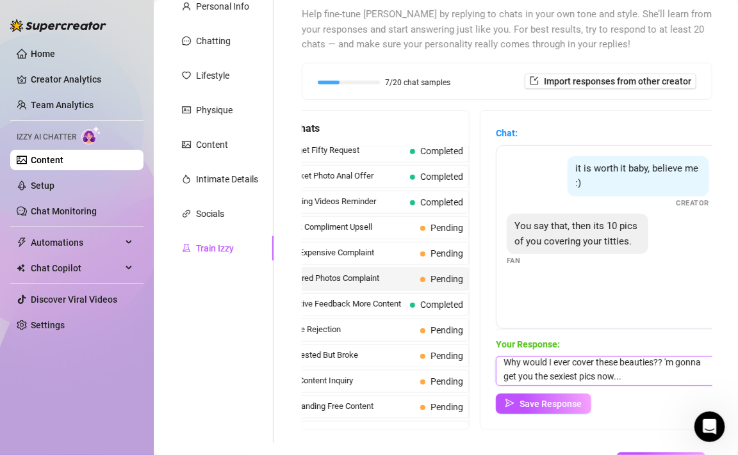
drag, startPoint x: 666, startPoint y: 365, endPoint x: 694, endPoint y: 405, distance: 48.7
click at [694, 405] on div "Your Response: Why would I ever cover these beauties?? 'm gonna get you the sex…" at bounding box center [608, 375] width 224 height 77
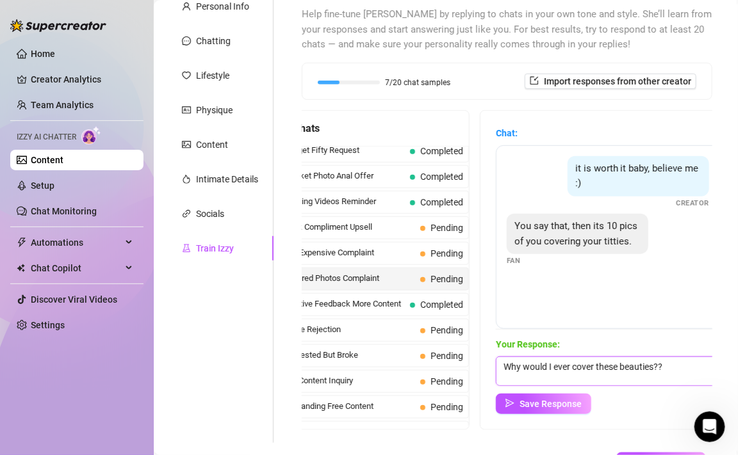
click at [658, 378] on textarea "Why would I ever cover these beauties?? Trust me on this one.. I don't dissapoi…" at bounding box center [608, 371] width 224 height 29
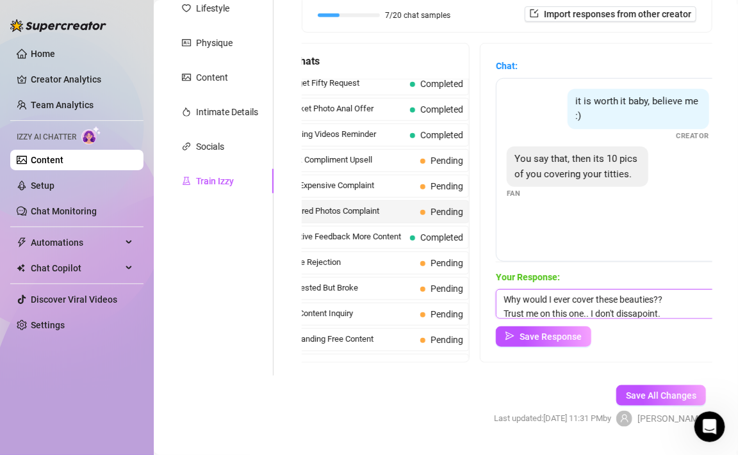
scroll to position [159, 0]
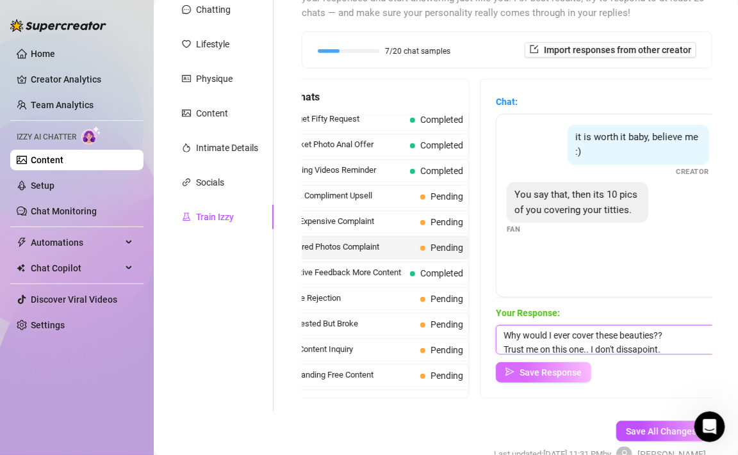
type textarea "Why would I ever cover these beauties?? Trust me on this one.. I don't dissapoi…"
click at [553, 368] on span "Save Response" at bounding box center [550, 373] width 62 height 10
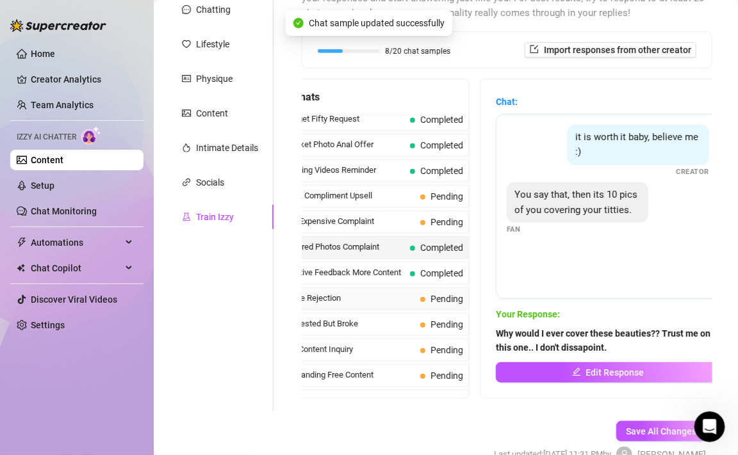
click at [394, 295] on span "Broke Rejection" at bounding box center [349, 298] width 131 height 13
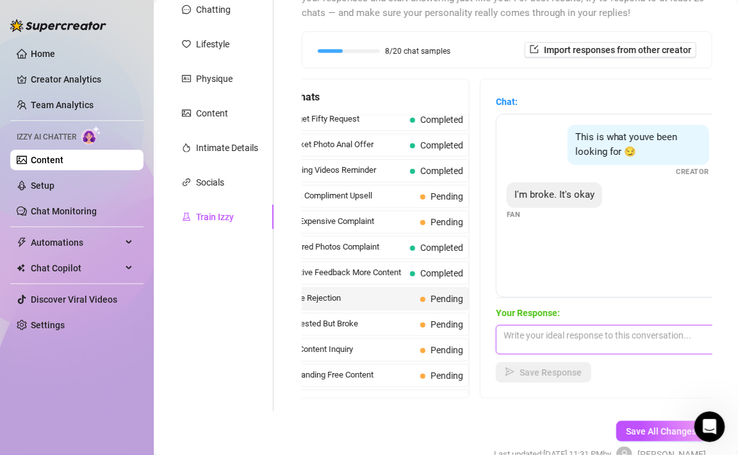
click at [571, 337] on textarea at bounding box center [608, 339] width 224 height 29
type textarea "Okay.."
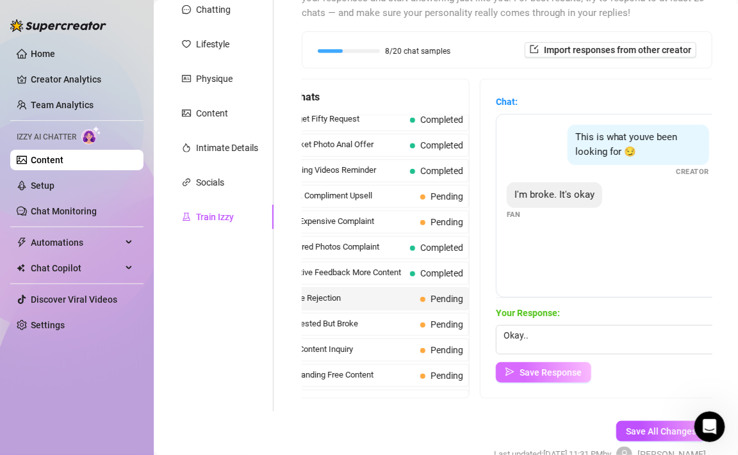
click at [540, 370] on span "Save Response" at bounding box center [550, 373] width 62 height 10
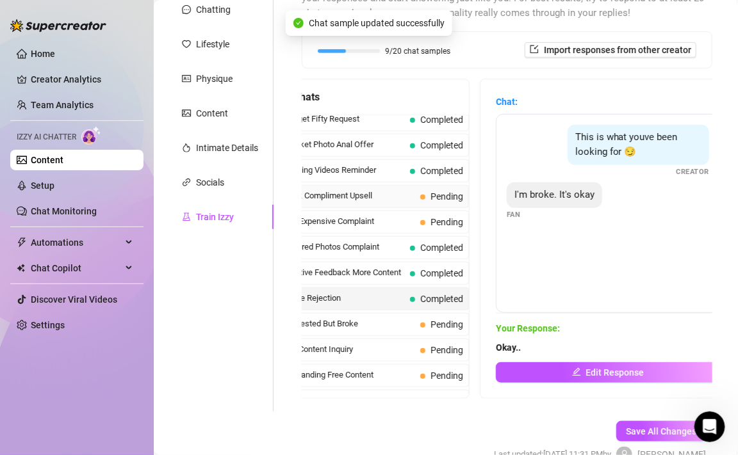
click at [369, 200] on div "Cock Compliment Upsell Pending" at bounding box center [373, 196] width 191 height 23
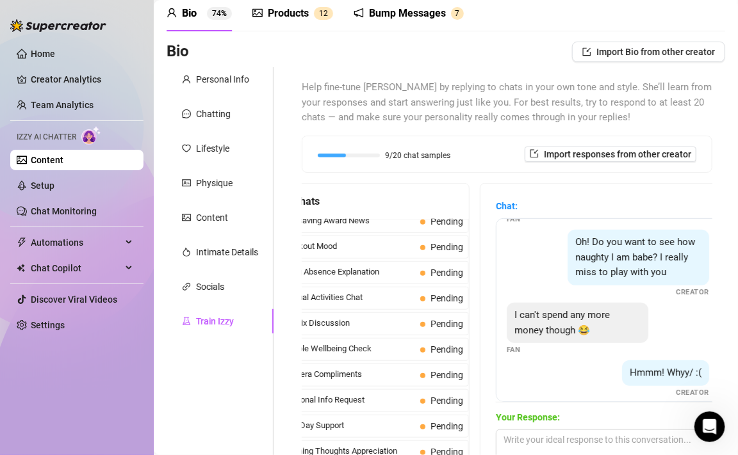
scroll to position [0, 0]
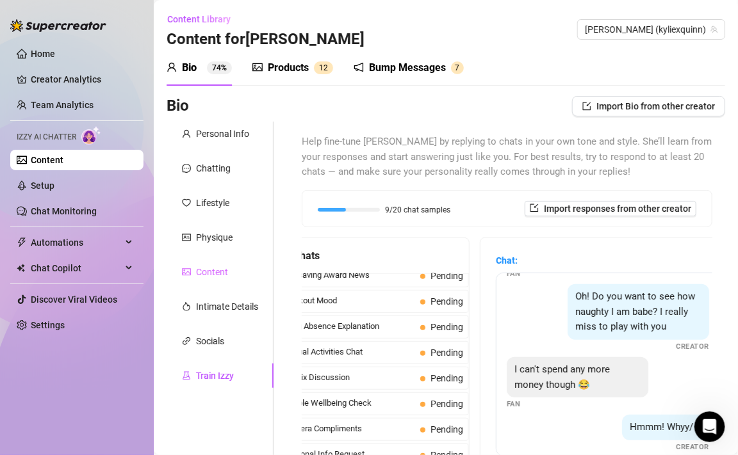
click at [229, 276] on div "Content" at bounding box center [219, 272] width 107 height 24
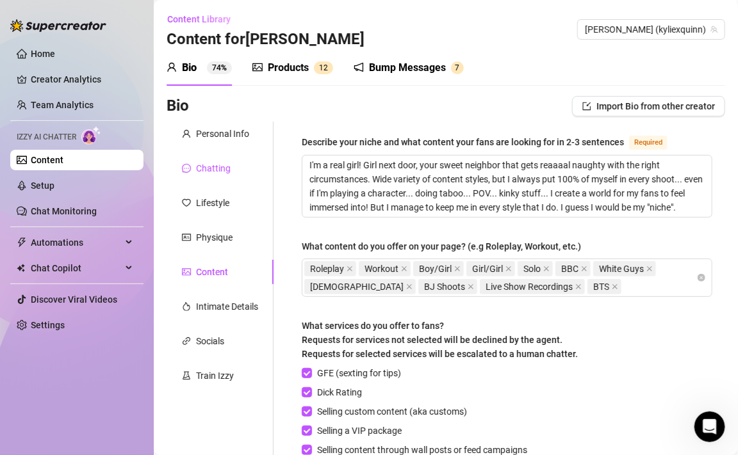
click at [204, 170] on div "Chatting" at bounding box center [213, 168] width 35 height 14
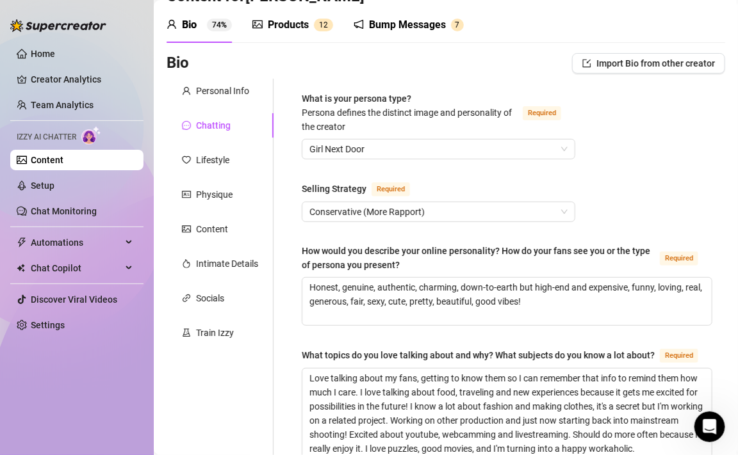
scroll to position [42, 0]
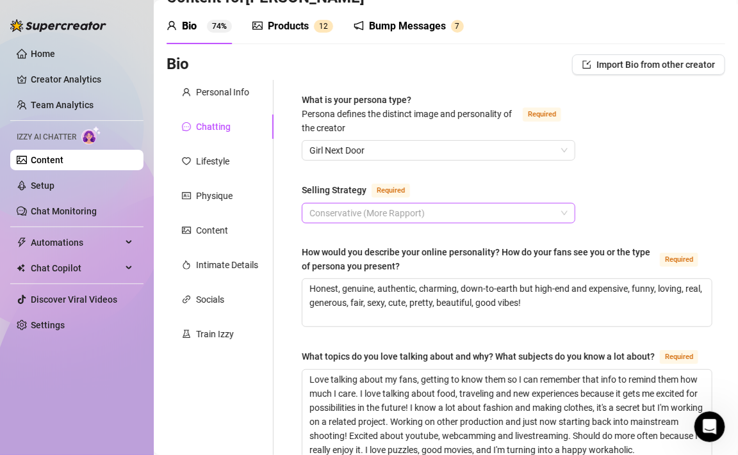
click at [354, 215] on span "Conservative (More Rapport)" at bounding box center [438, 213] width 258 height 19
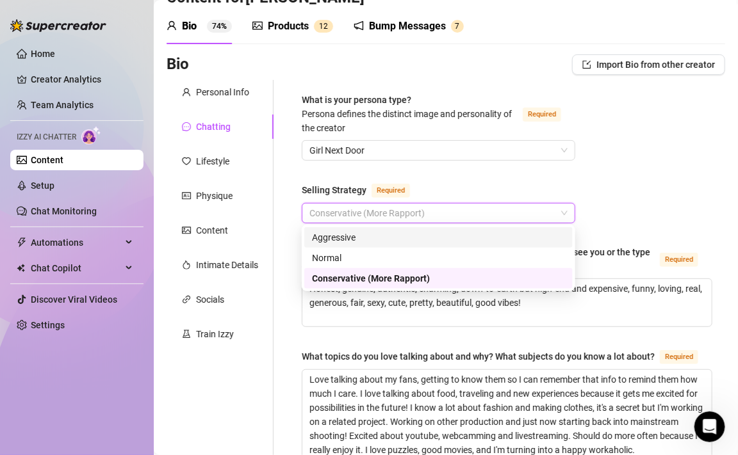
click at [350, 234] on div "Aggressive" at bounding box center [438, 238] width 253 height 14
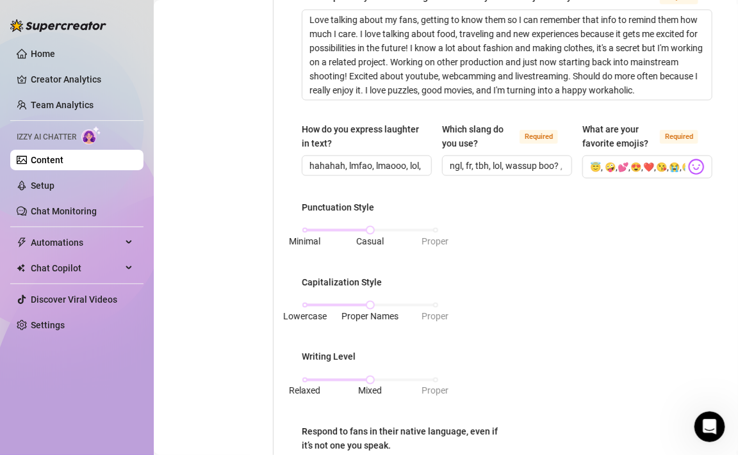
scroll to position [403, 0]
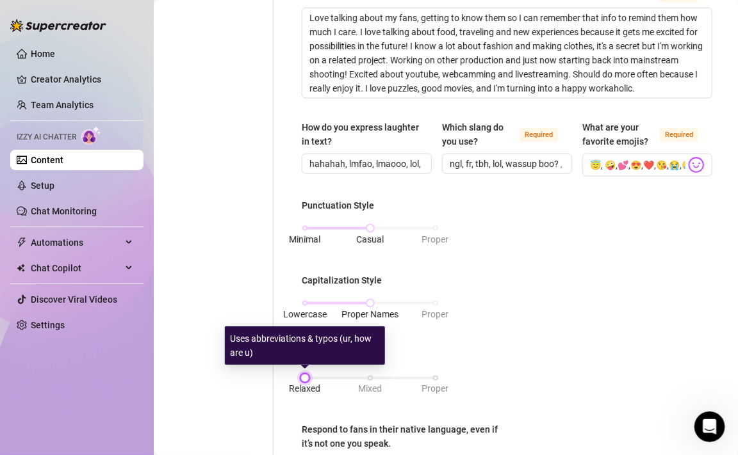
drag, startPoint x: 370, startPoint y: 377, endPoint x: 302, endPoint y: 378, distance: 67.9
click at [302, 378] on div at bounding box center [305, 378] width 6 height 6
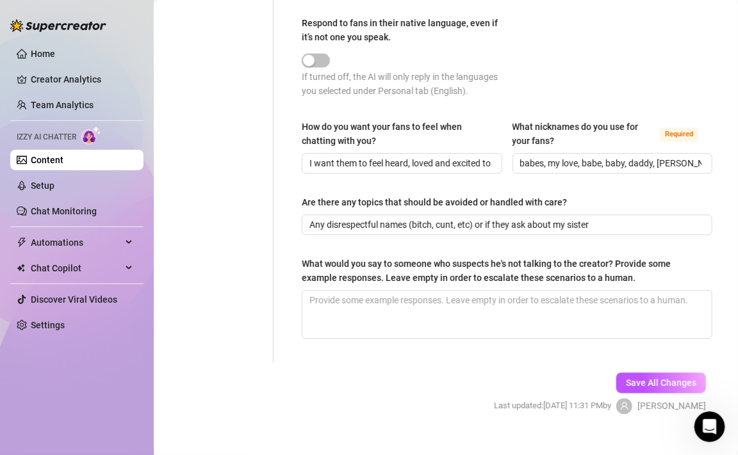
scroll to position [827, 0]
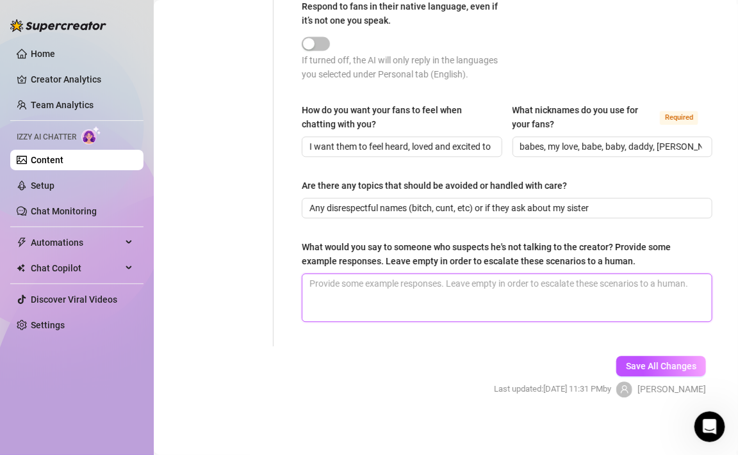
click at [481, 290] on textarea "What would you say to someone who suspects he's not talking to the creator? Pro…" at bounding box center [506, 297] width 409 height 47
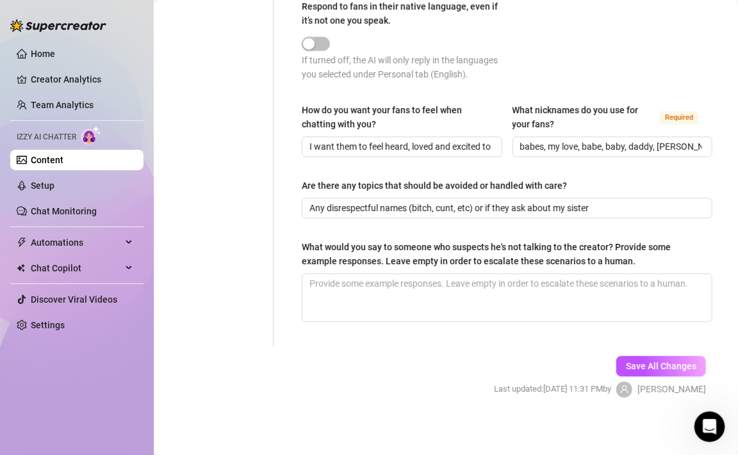
click at [649, 369] on button "Save All Changes" at bounding box center [661, 366] width 90 height 20
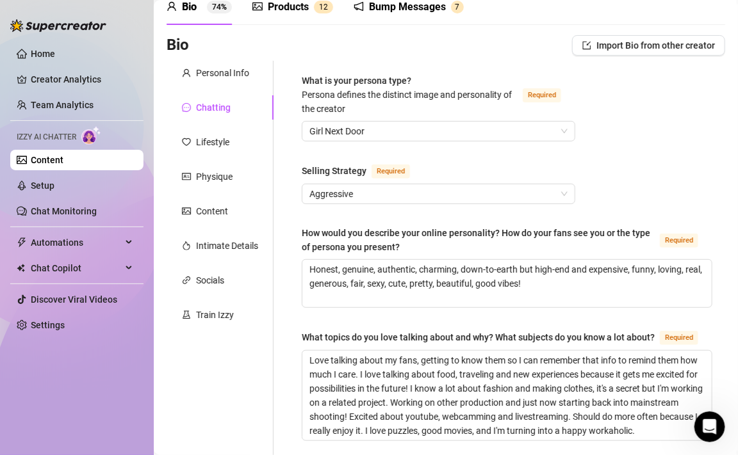
scroll to position [61, 0]
click at [200, 273] on div "Socials" at bounding box center [210, 280] width 28 height 14
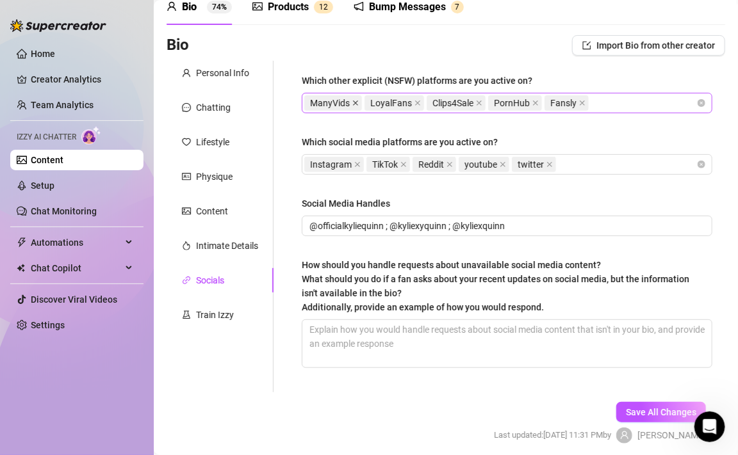
click at [353, 102] on icon "close" at bounding box center [355, 103] width 6 height 6
click at [634, 415] on span "Save All Changes" at bounding box center [661, 412] width 70 height 10
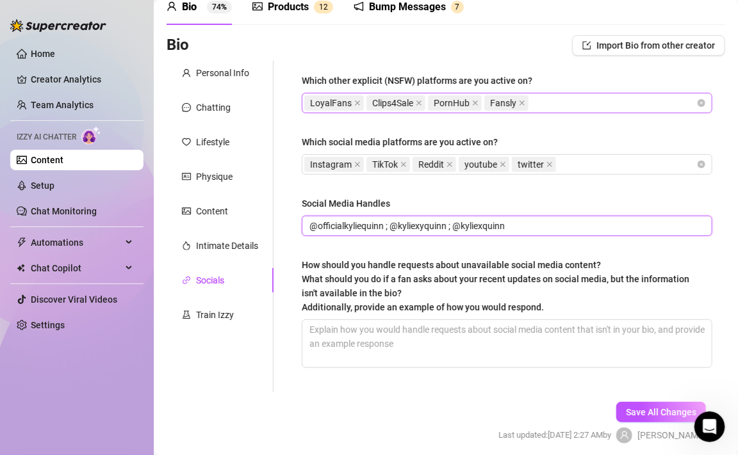
click at [442, 223] on input "@officialkyliequinn ; @kyliexyquinn ; @kyliexquinn" at bounding box center [505, 226] width 393 height 14
click at [464, 226] on input "@officialkyliequinn ; @kyliexyquinn ; @kyliexquinn" at bounding box center [505, 226] width 393 height 14
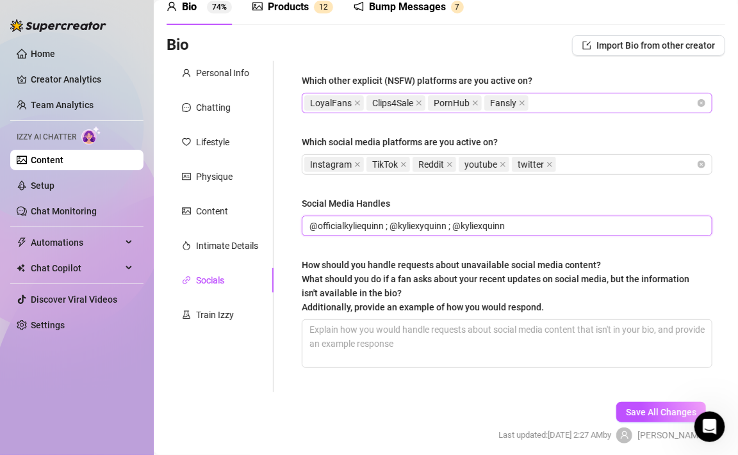
click at [512, 227] on input "@officialkyliequinn ; @kyliexyquinn ; @kyliexquinn" at bounding box center [505, 226] width 393 height 14
click at [382, 227] on input "@officialkyliequinn ; @kyliexyquinn ; @kyliexquinn" at bounding box center [505, 226] width 393 height 14
click at [385, 233] on span "@officialkyliequinn ; @kyliexyquinn ; @kyliexquinn" at bounding box center [507, 226] width 410 height 20
click at [308, 226] on span "@officialkyliequinn ; @kyliexyquinn ; @kyliexquinn" at bounding box center [507, 226] width 410 height 20
click at [311, 226] on input "@officialkyliequinn ; @kyliexyquinn ; @kyliexquinn" at bounding box center [505, 226] width 393 height 14
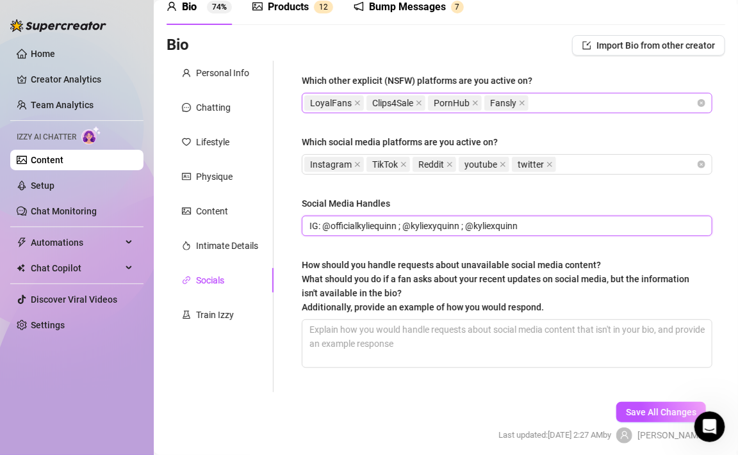
click at [405, 230] on input "IG: @officialkyliequinn ; @kyliexyquinn ; @kyliexquinn" at bounding box center [505, 226] width 393 height 14
click at [512, 229] on input "IG: @officialkyliequinn ; YOUTUBE: @kyliexyquinn ; @kyliexquinn" at bounding box center [505, 226] width 393 height 14
click at [429, 226] on input "IG: @officialkyliequinn ; YOUTUBE: @kyliexyquinn ; X and YOUTUBE: @kyliexquinn" at bounding box center [505, 226] width 393 height 14
type input "IG: @officialkyliequinn ; TIKTOK: @kyliexyquinn ; X and YOUTUBE: @kyliexquinn"
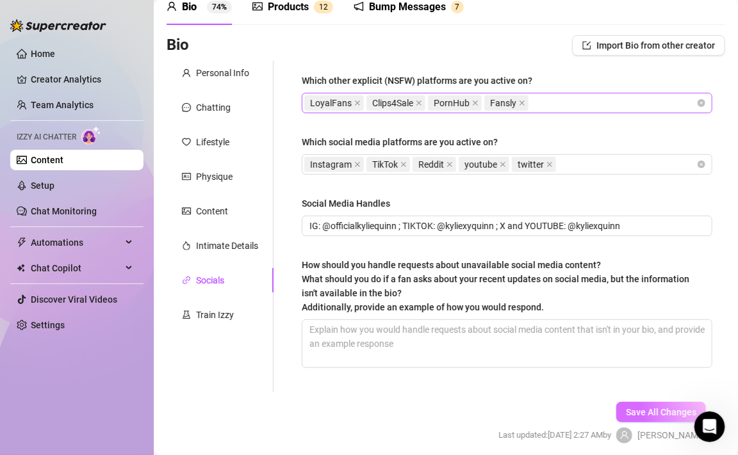
click at [638, 420] on button "Save All Changes" at bounding box center [661, 412] width 90 height 20
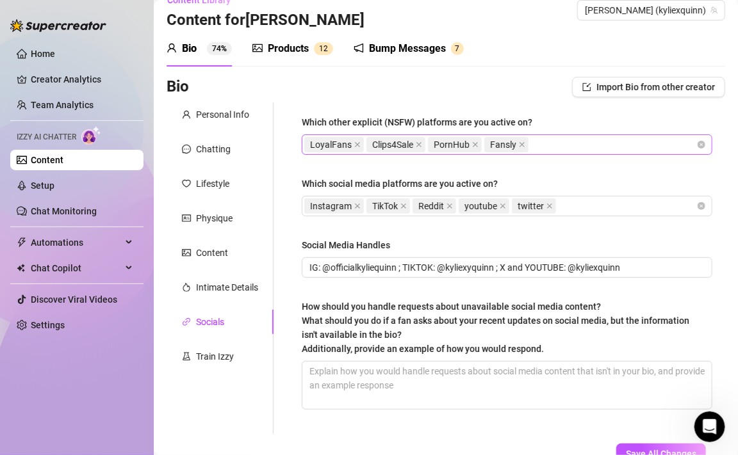
scroll to position [0, 0]
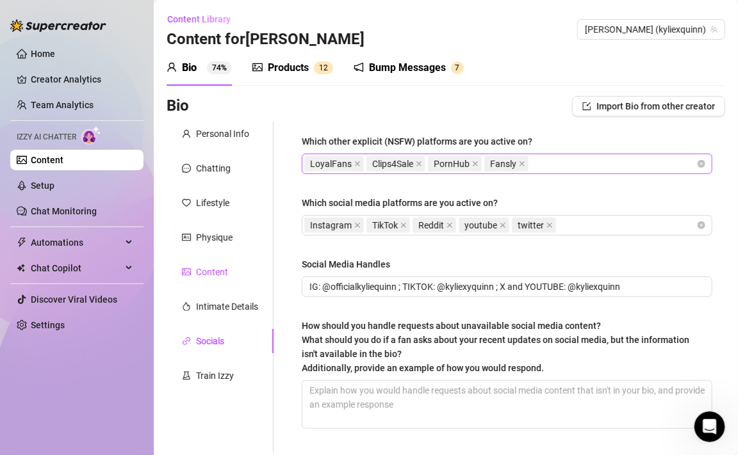
click at [211, 274] on div "Content" at bounding box center [212, 272] width 32 height 14
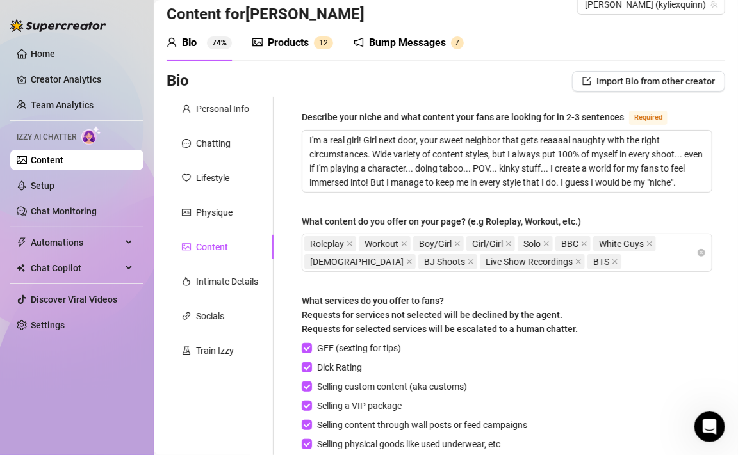
scroll to position [29, 0]
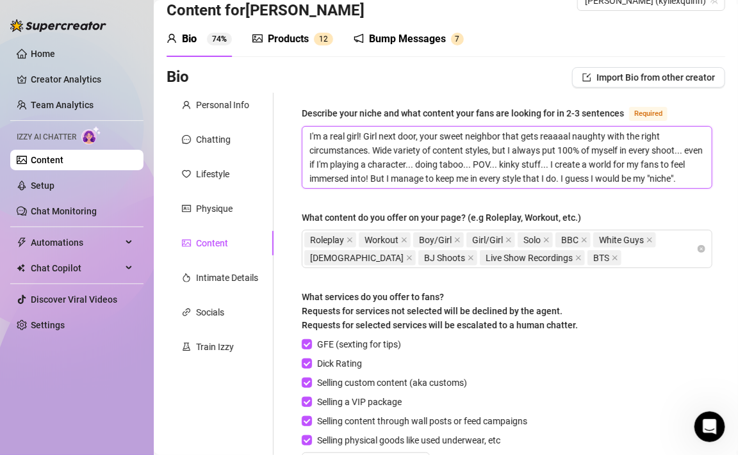
click at [481, 181] on textarea "I'm a real girl! Girl next door, your sweet neighbor that gets reaaaal naughty …" at bounding box center [506, 157] width 409 height 61
type textarea "I'm a real girl! Girl next door, your sweet neighbor that gets reaaaal naughty …"
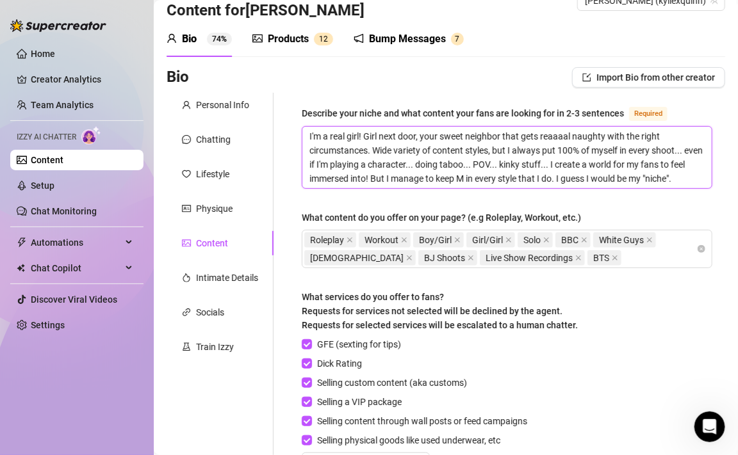
type textarea "I'm a real girl! Girl next door, your sweet neighbor that gets reaaaal naughty …"
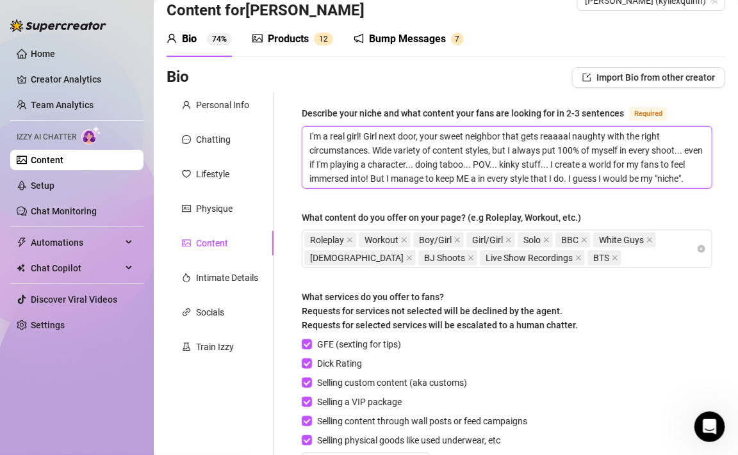
type textarea "I'm a real girl! Girl next door, your sweet neighbor that gets reaaaal naughty …"
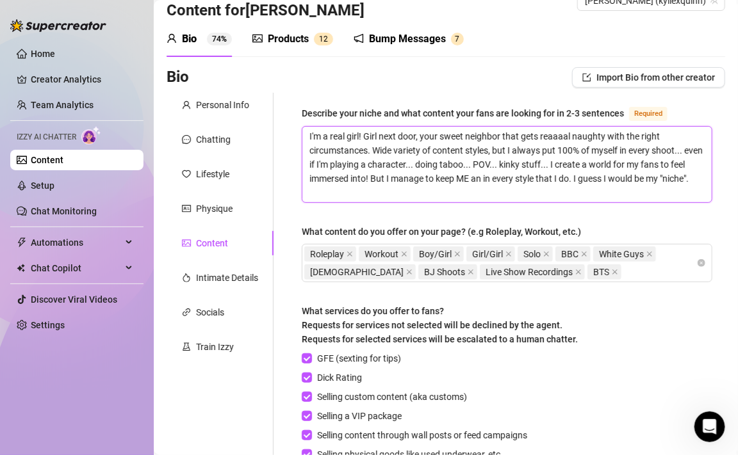
type textarea "I'm a real girl! Girl next door, your sweet neighbor that gets reaaaal naughty …"
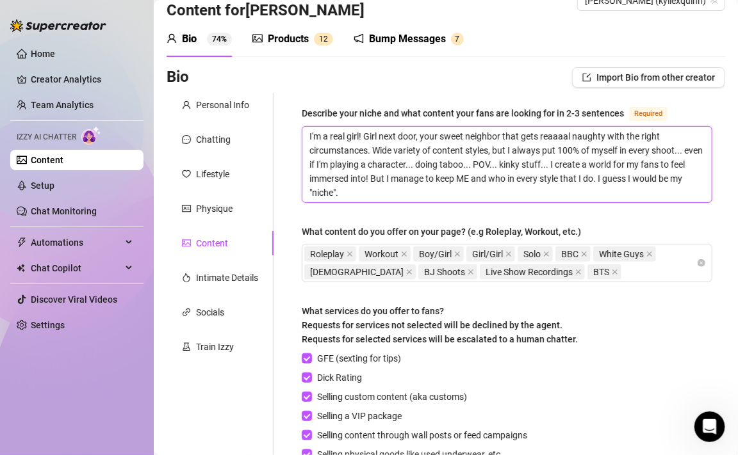
type textarea "I'm a real girl! Girl next door, your sweet neighbor that gets reaaaal naughty …"
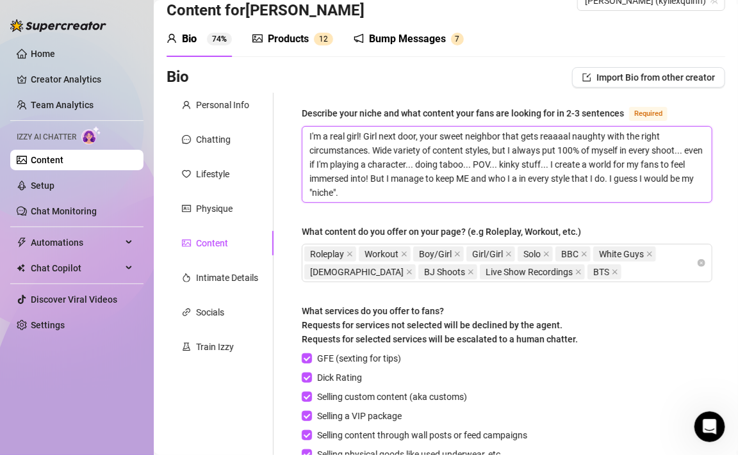
type textarea "I'm a real girl! Girl next door, your sweet neighbor that gets reaaaal naughty …"
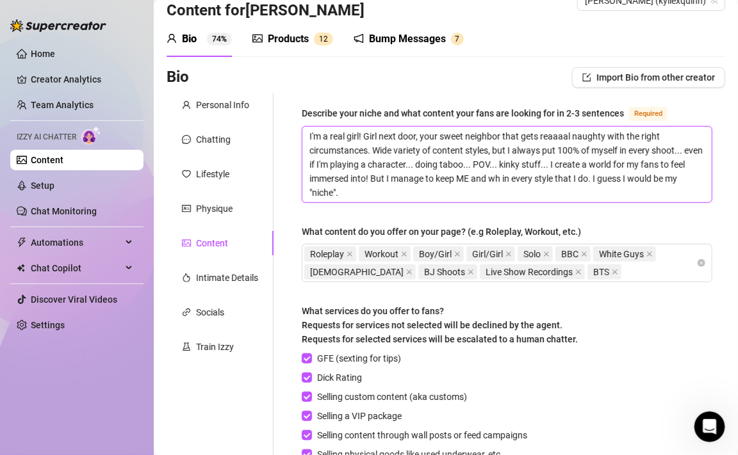
type textarea "I'm a real girl! Girl next door, your sweet neighbor that gets reaaaal naughty …"
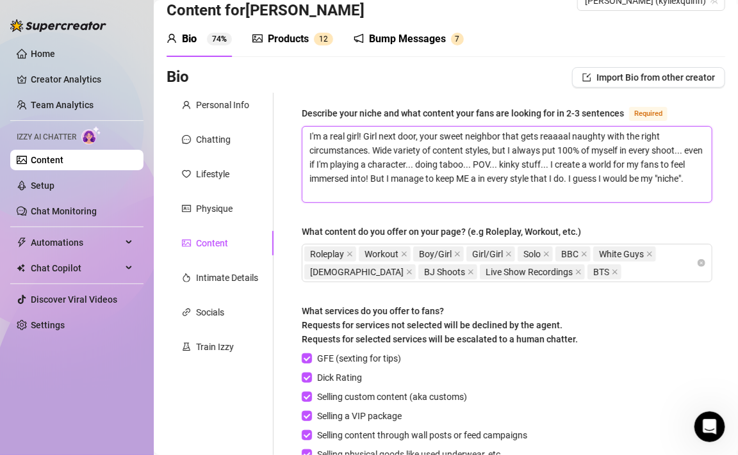
type textarea "I'm a real girl! Girl next door, your sweet neighbor that gets reaaaal naughty …"
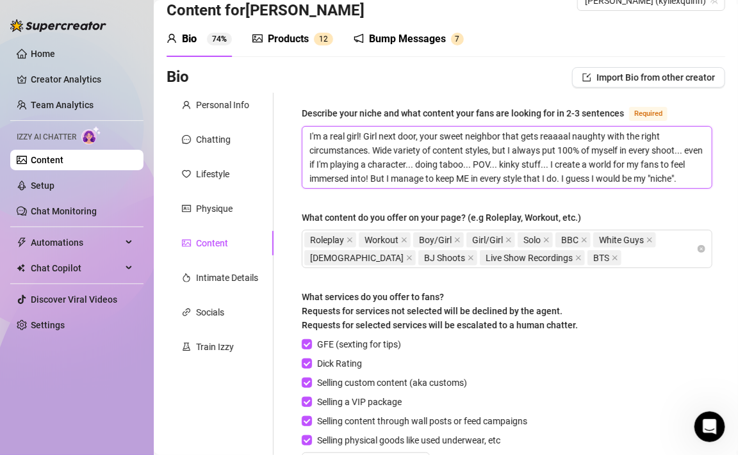
click at [705, 175] on textarea "I'm a real girl! Girl next door, your sweet neighbor that gets reaaaal naughty …" at bounding box center [506, 157] width 409 height 61
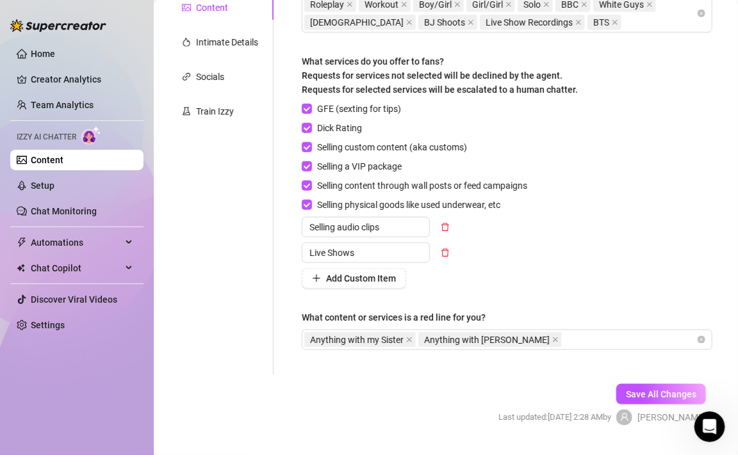
scroll to position [265, 0]
type textarea "I'm a real girl! Girl next door, your sweet neighbor that gets reaaaal naughty …"
click at [645, 395] on span "Save All Changes" at bounding box center [661, 394] width 70 height 10
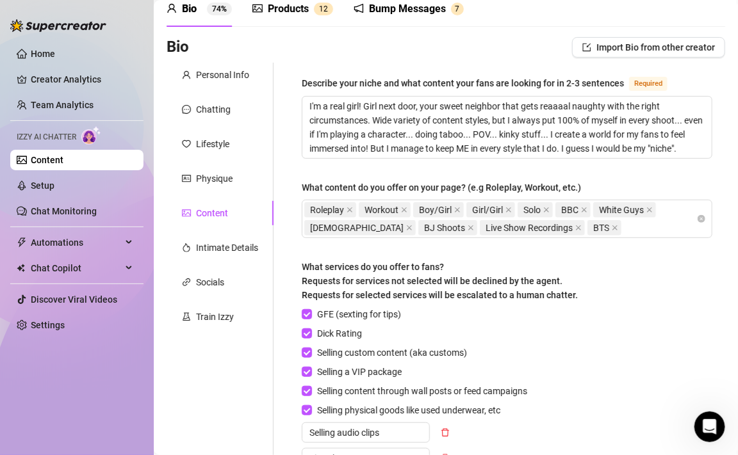
scroll to position [70, 0]
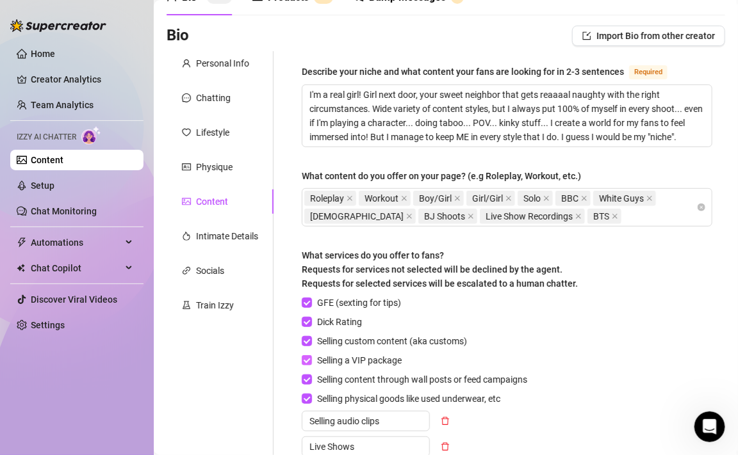
click at [308, 360] on input "Selling a VIP package" at bounding box center [306, 359] width 9 height 9
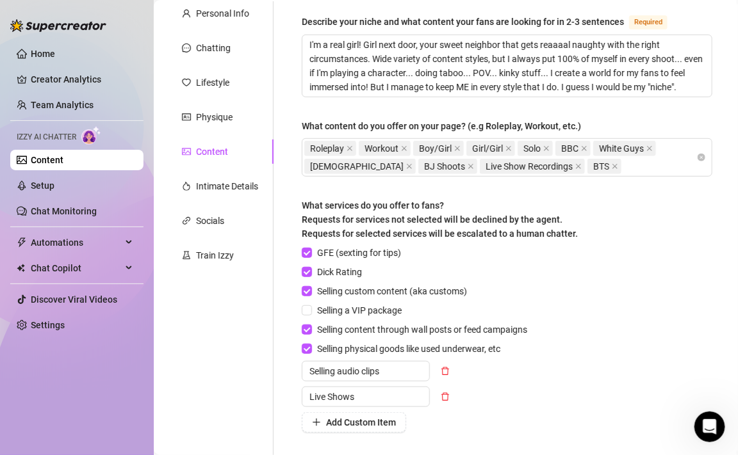
scroll to position [131, 0]
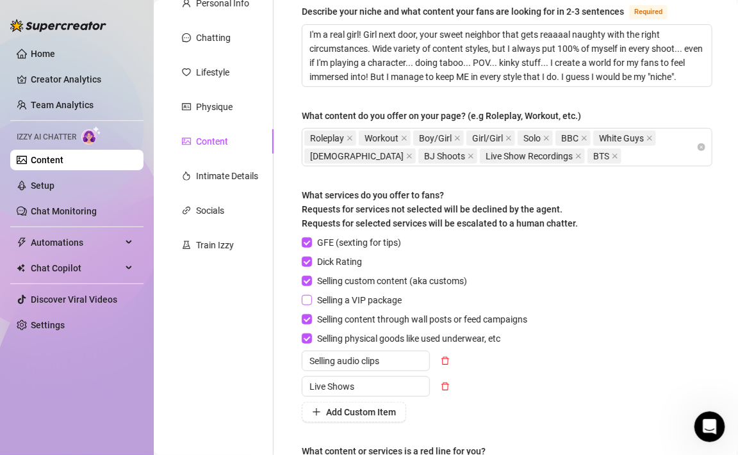
click at [313, 293] on span "Selling a VIP package" at bounding box center [359, 300] width 95 height 14
click at [311, 295] on input "Selling a VIP package" at bounding box center [306, 299] width 9 height 9
checkbox input "true"
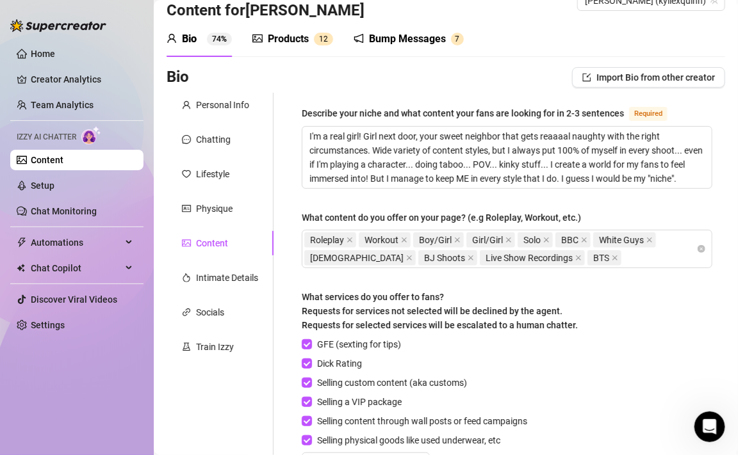
scroll to position [14, 0]
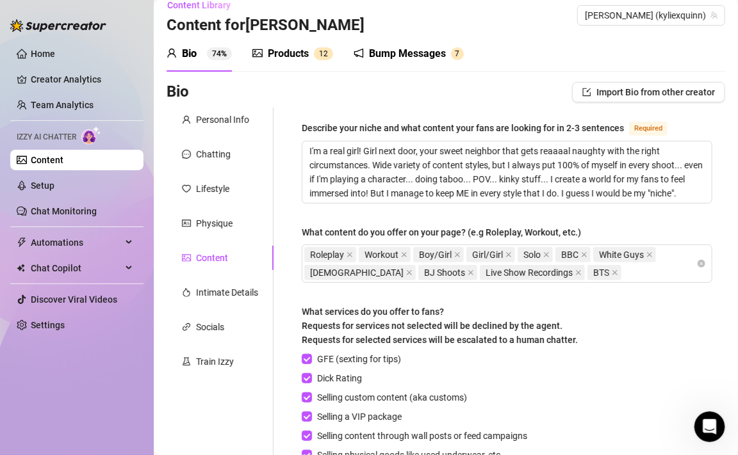
click at [316, 54] on sup "1 2" at bounding box center [323, 53] width 19 height 13
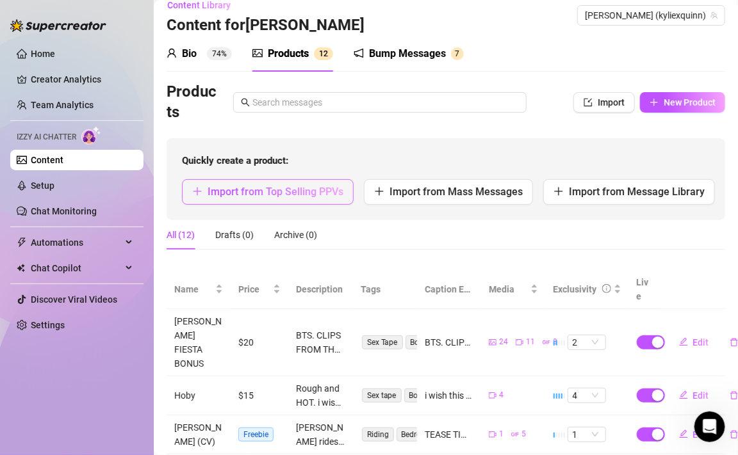
click at [314, 188] on span "Import from Top Selling PPVs" at bounding box center [275, 192] width 136 height 12
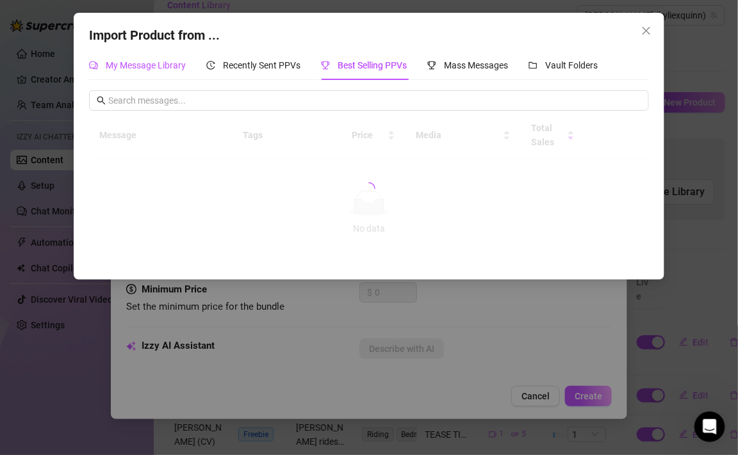
click at [160, 60] on span "My Message Library" at bounding box center [146, 65] width 80 height 10
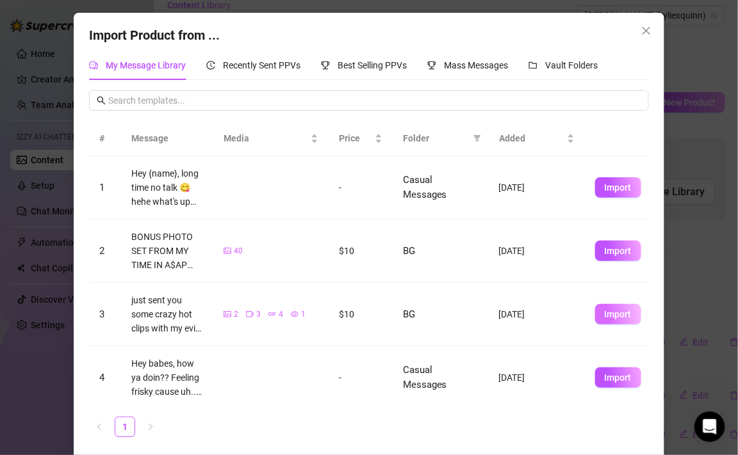
click at [616, 310] on span "Import" at bounding box center [617, 314] width 27 height 10
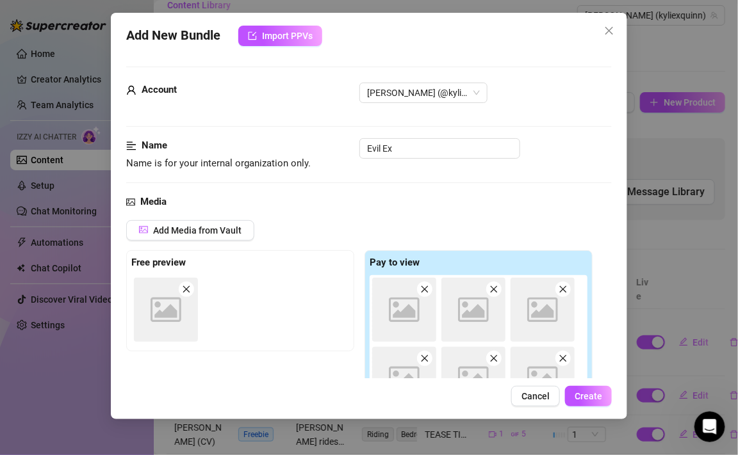
scroll to position [188, 0]
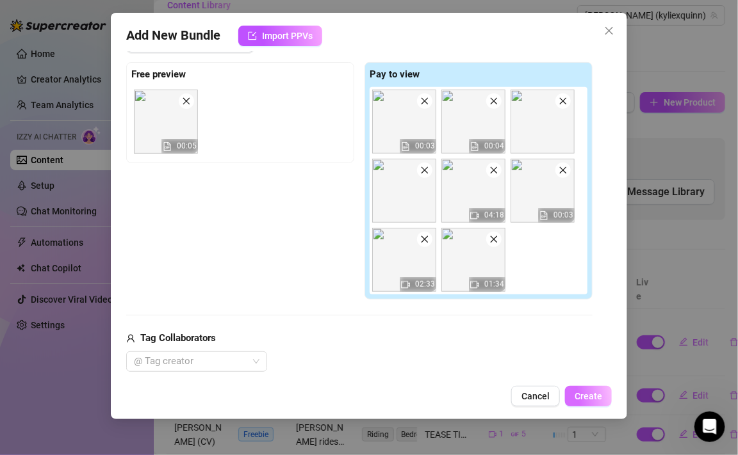
click at [596, 396] on span "Create" at bounding box center [588, 396] width 28 height 10
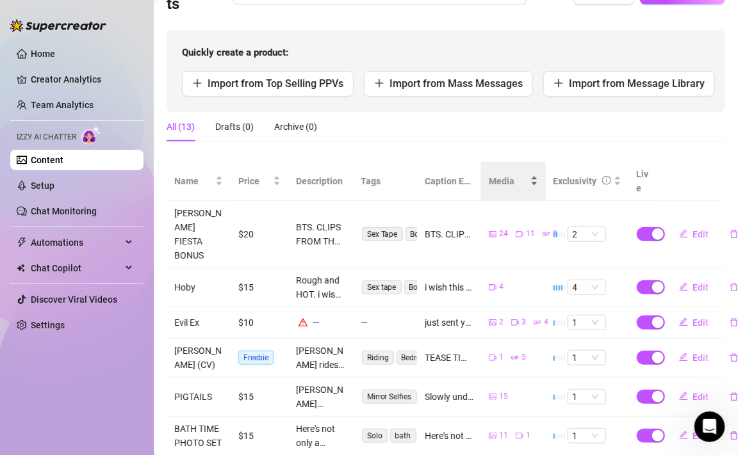
scroll to position [123, 0]
click at [701, 317] on span "Edit" at bounding box center [701, 322] width 16 height 10
type textarea "just sent you some crazy hot clips with my evil ex hairy pussy and all the filt…"
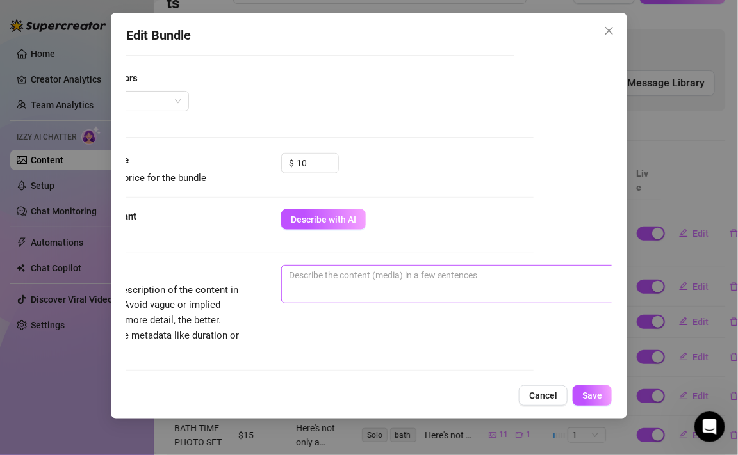
scroll to position [448, 88]
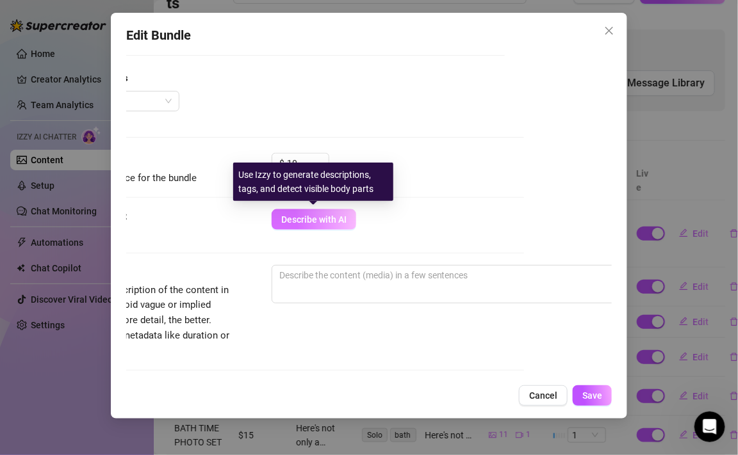
click at [347, 217] on button "Describe with AI" at bounding box center [314, 219] width 85 height 20
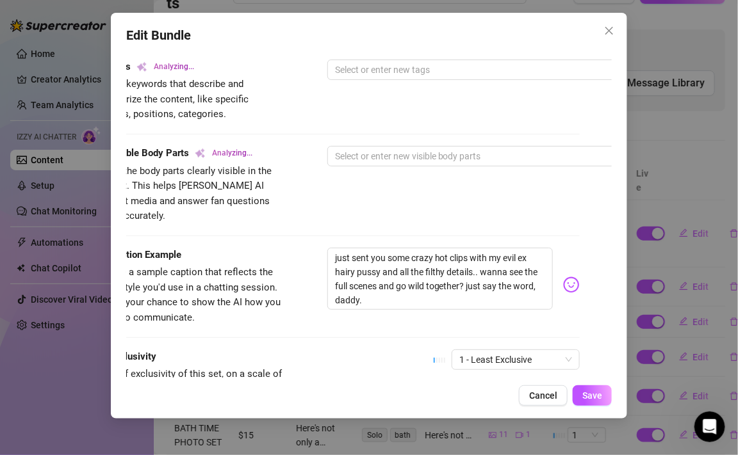
scroll to position [773, 32]
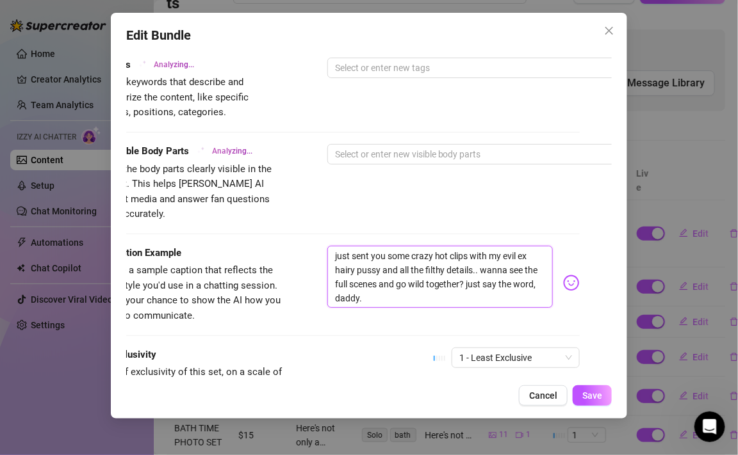
click at [370, 276] on textarea "just sent you some crazy hot clips with my evil ex hairy pussy and all the filt…" at bounding box center [439, 277] width 225 height 63
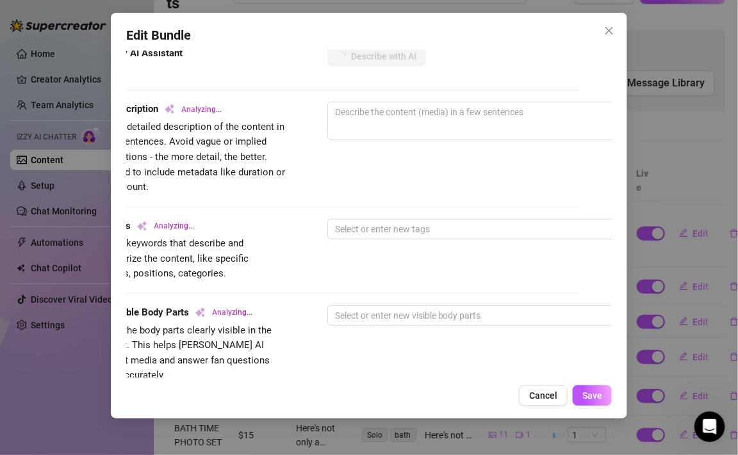
scroll to position [599, 32]
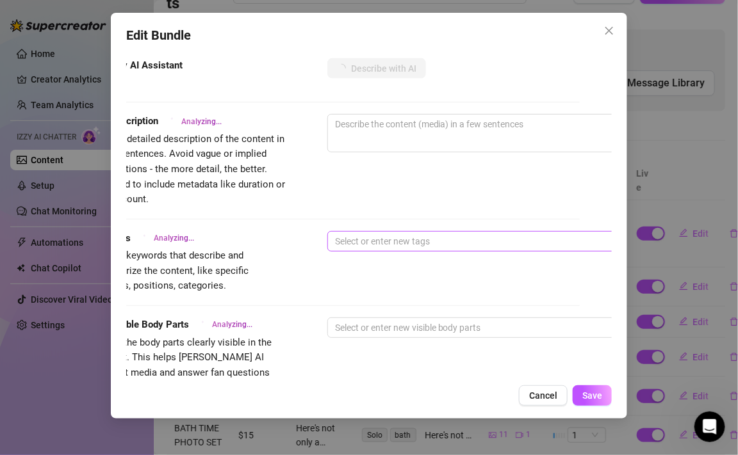
click at [357, 238] on div at bounding box center [545, 241] width 430 height 18
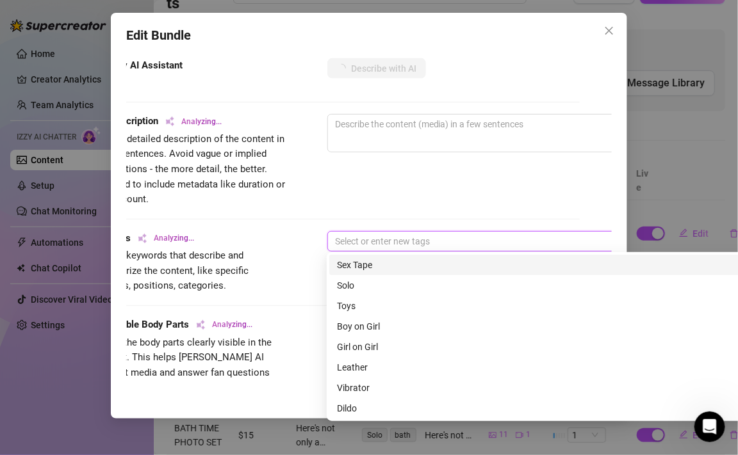
click at [353, 266] on div "Sex Tape" at bounding box center [551, 265] width 428 height 14
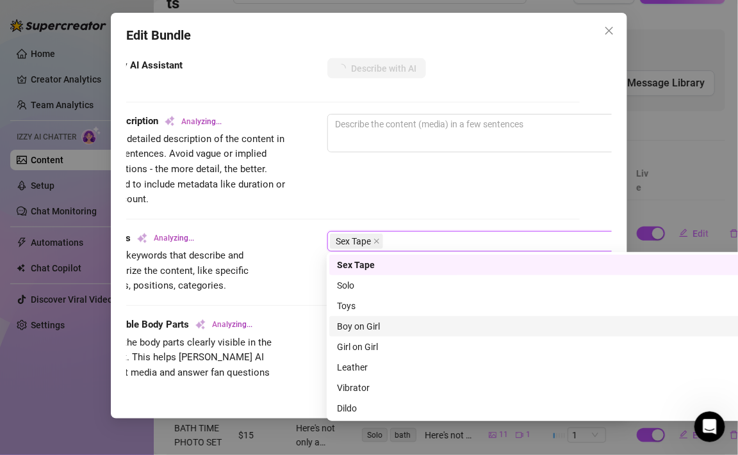
click at [366, 328] on div "Boy on Girl" at bounding box center [551, 327] width 428 height 14
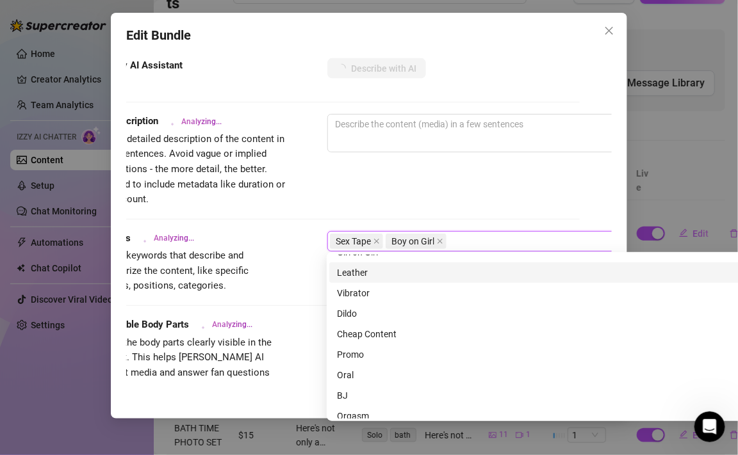
scroll to position [93, 0]
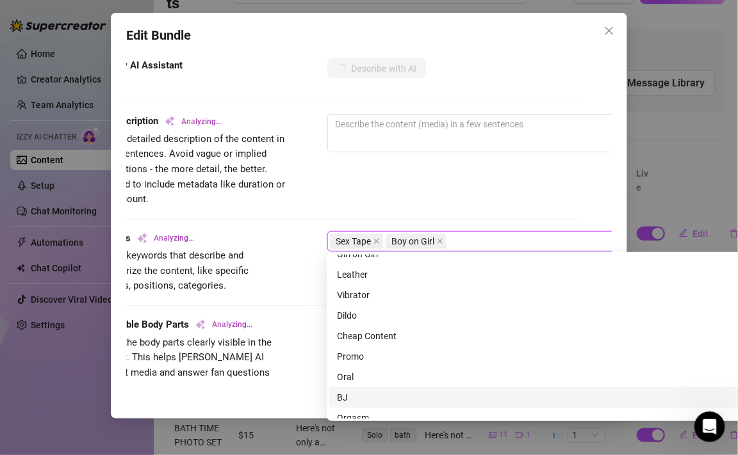
click at [350, 394] on div "BJ" at bounding box center [551, 398] width 428 height 14
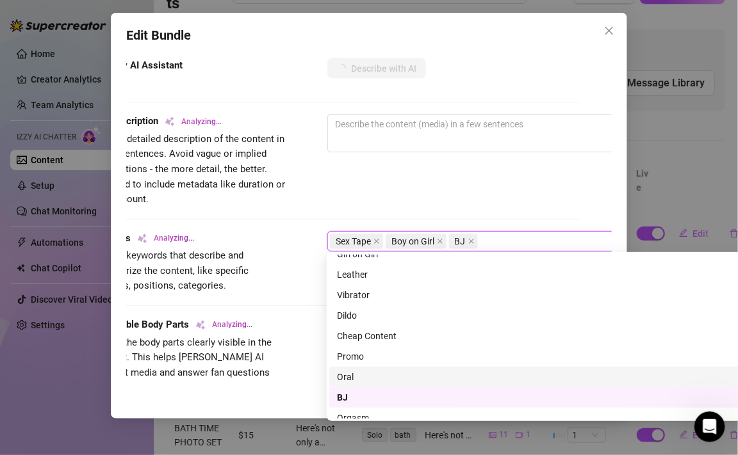
click at [352, 380] on div "Oral" at bounding box center [551, 377] width 428 height 14
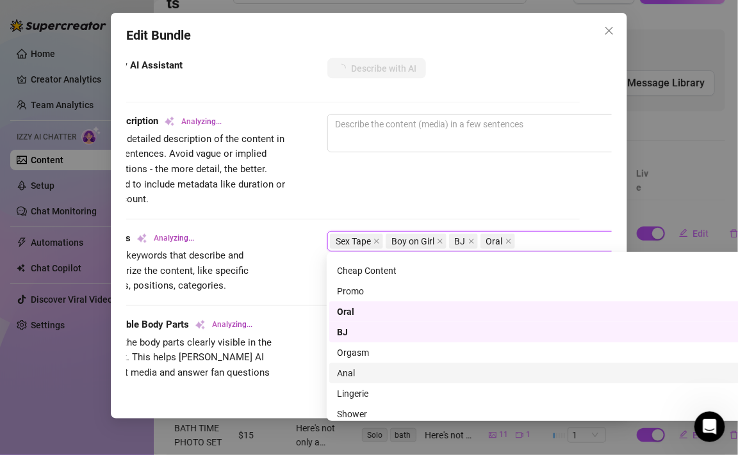
scroll to position [171, 0]
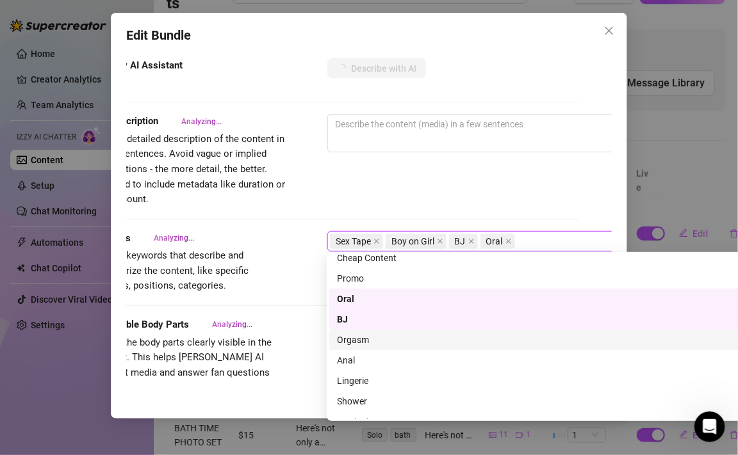
click at [362, 339] on div "Orgasm" at bounding box center [551, 340] width 428 height 14
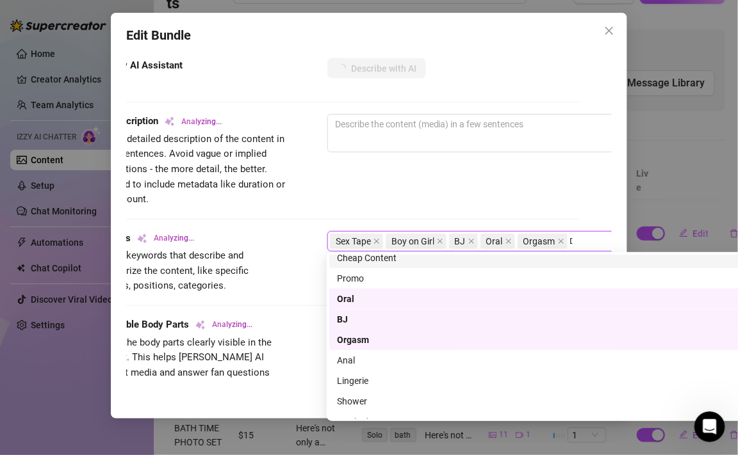
scroll to position [0, 0]
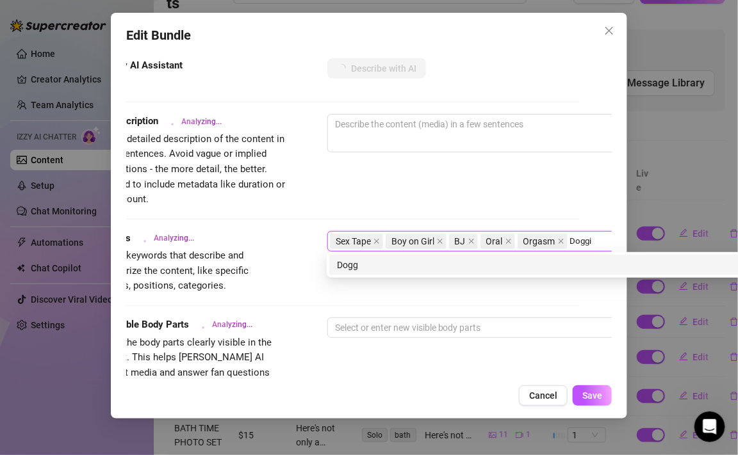
type input "Doggie"
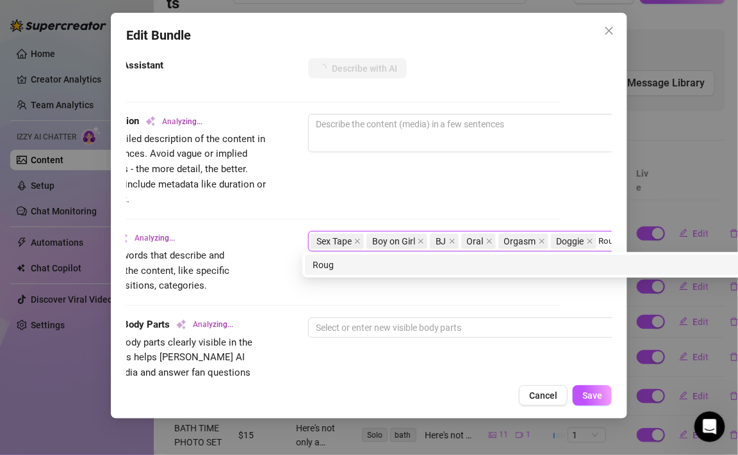
scroll to position [599, 61]
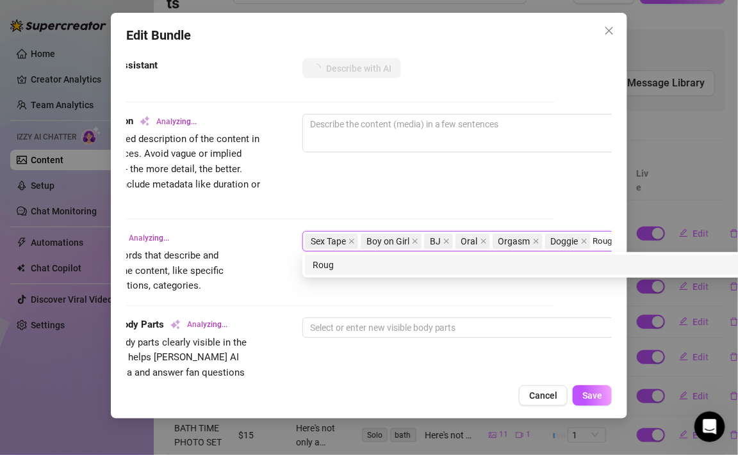
type input "Rough"
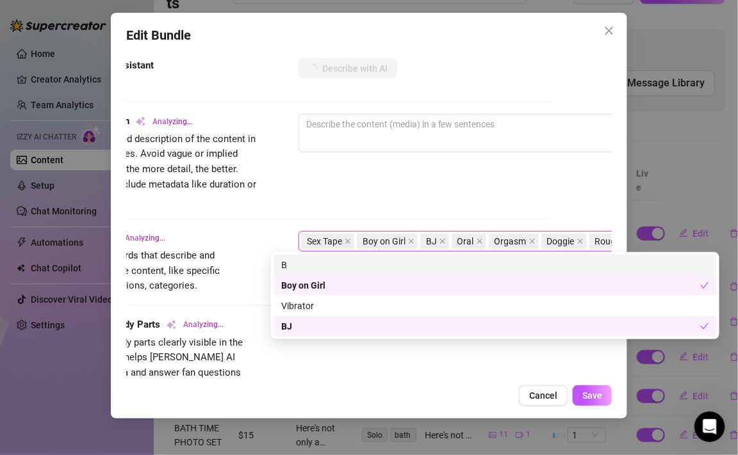
scroll to position [0, 0]
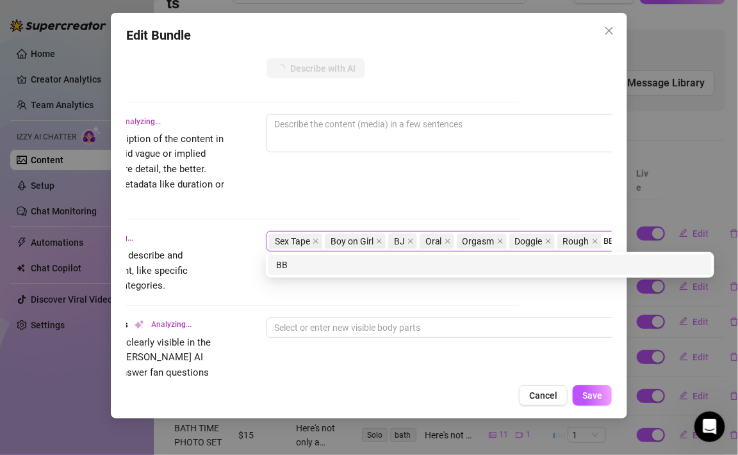
type input "BBC"
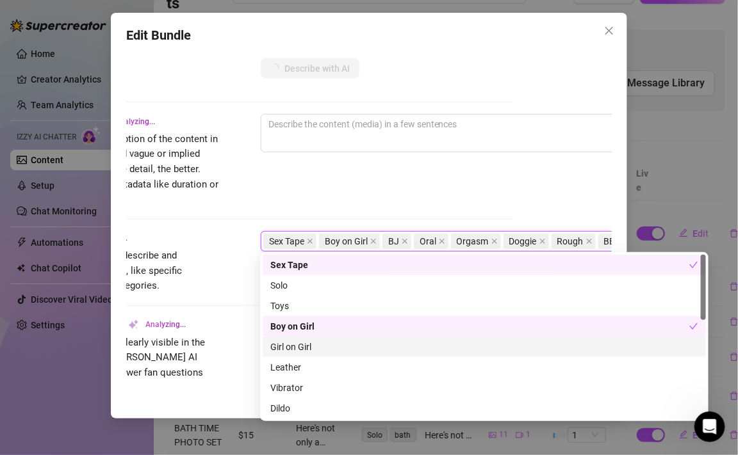
click at [228, 328] on div "Visible Body Parts Analyzing... Select the body parts clearly visible in the co…" at bounding box center [270, 357] width 485 height 78
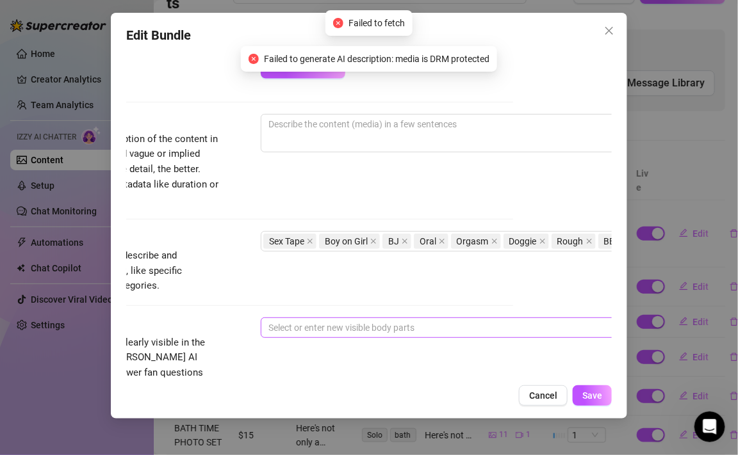
click at [288, 328] on div at bounding box center [478, 328] width 430 height 18
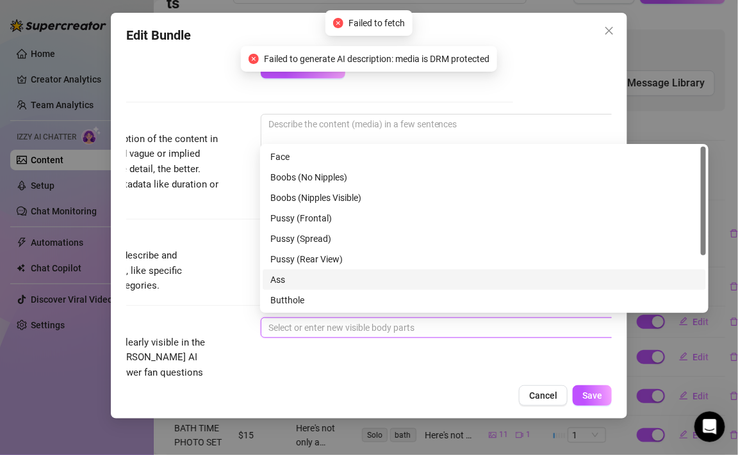
click at [300, 281] on div "Ass" at bounding box center [484, 280] width 428 height 14
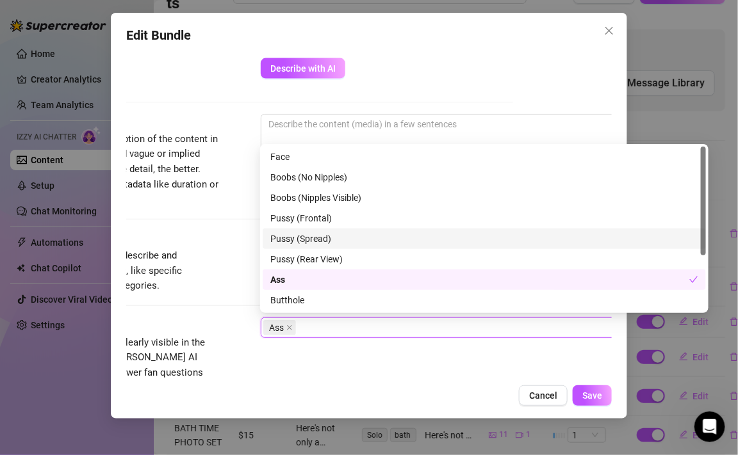
click at [317, 246] on div "Pussy (Spread)" at bounding box center [484, 239] width 443 height 20
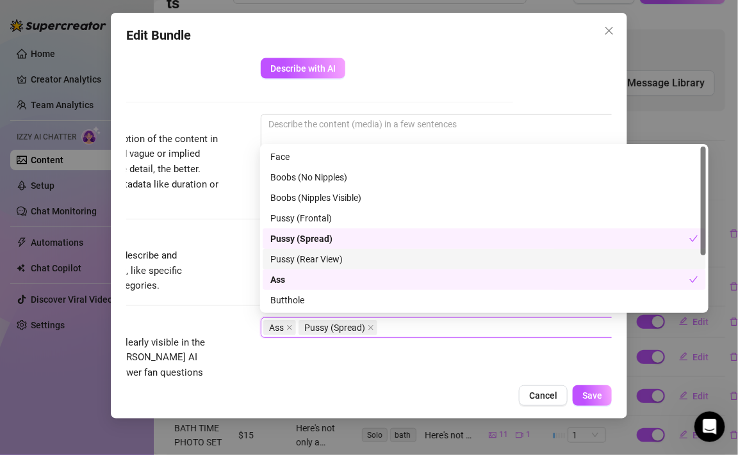
click at [316, 260] on div "Pussy (Rear View)" at bounding box center [484, 259] width 428 height 14
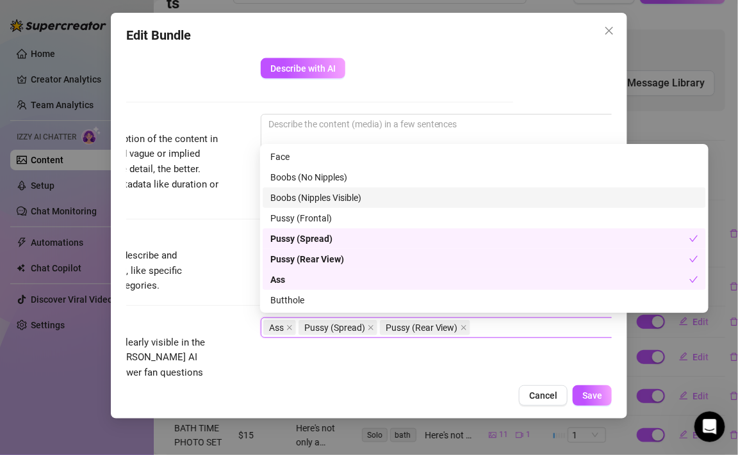
click at [322, 198] on div "Boobs (Nipples Visible)" at bounding box center [484, 198] width 428 height 14
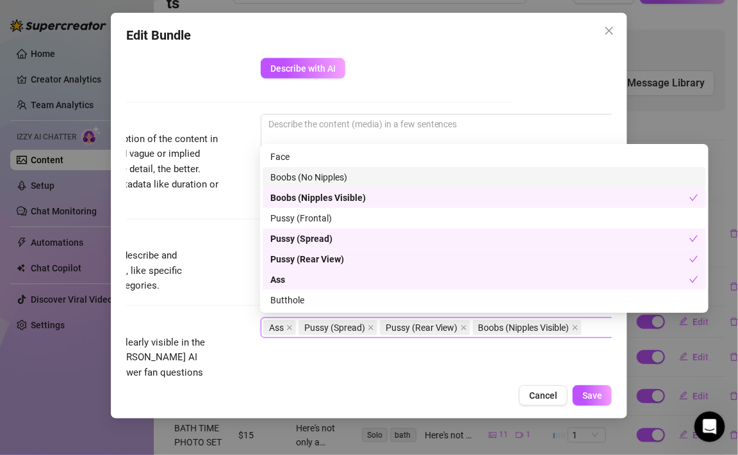
click at [322, 181] on div "Boobs (No Nipples)" at bounding box center [484, 177] width 428 height 14
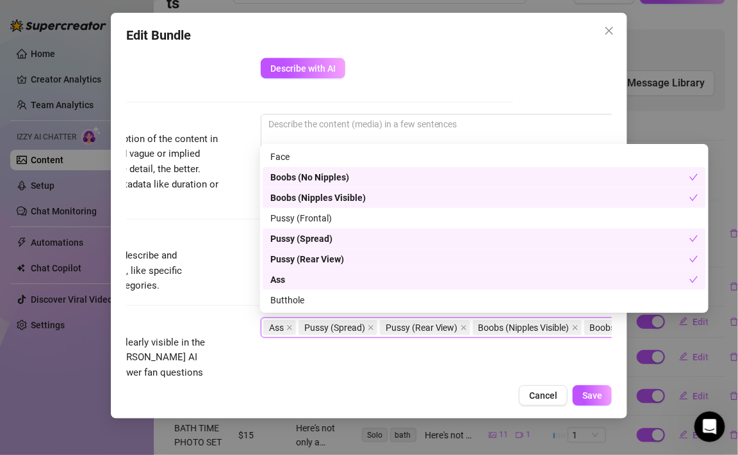
click at [322, 181] on div "Boobs (No Nipples)" at bounding box center [479, 177] width 419 height 14
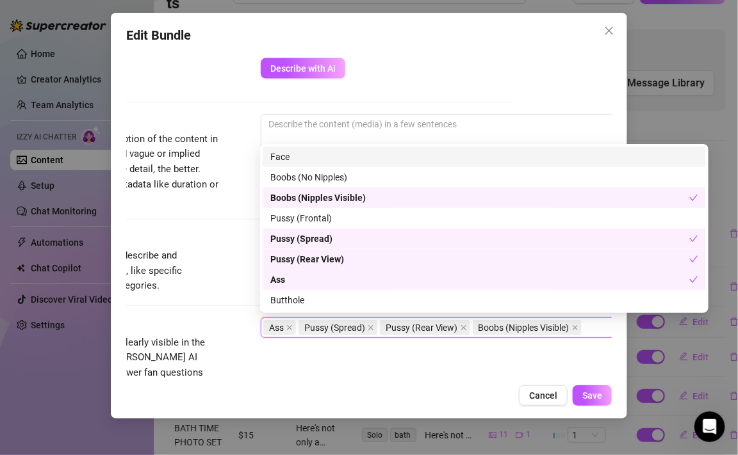
click at [316, 159] on div "Face" at bounding box center [484, 157] width 428 height 14
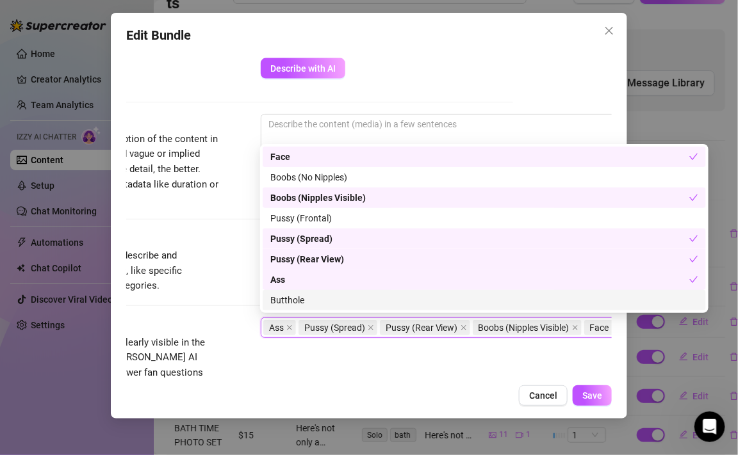
click at [300, 295] on div "Butthole" at bounding box center [484, 300] width 428 height 14
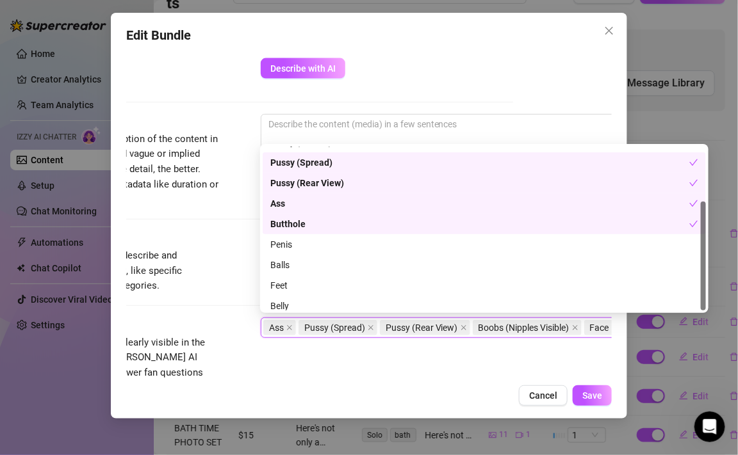
scroll to position [81, 0]
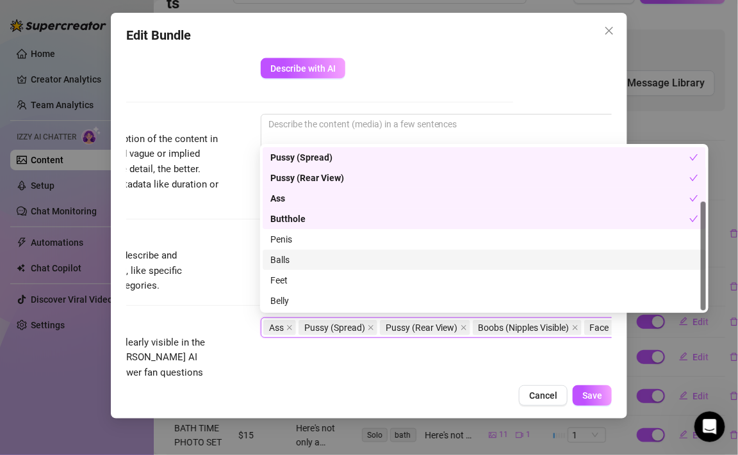
click at [302, 258] on div "Balls" at bounding box center [484, 260] width 428 height 14
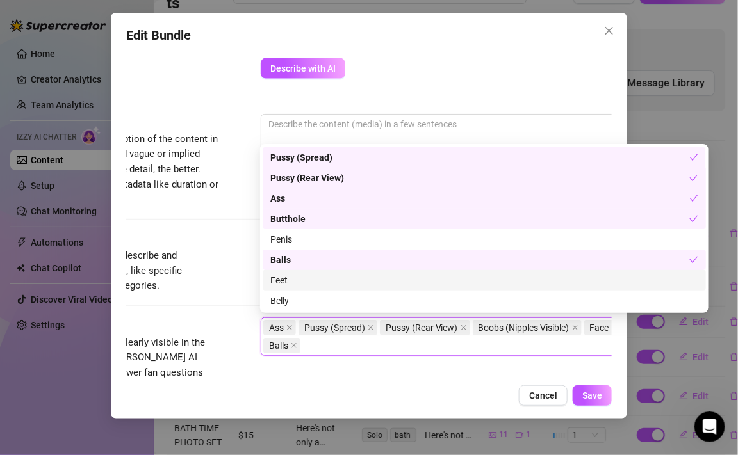
click at [300, 285] on div "Feet" at bounding box center [484, 280] width 428 height 14
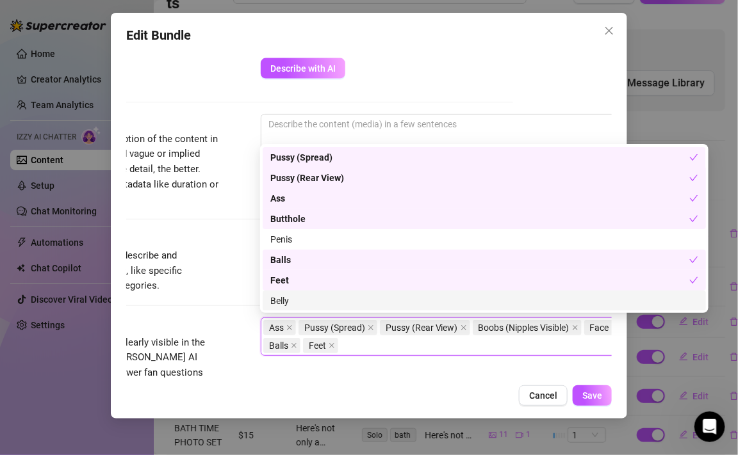
click at [283, 307] on div "Belly" at bounding box center [484, 301] width 443 height 20
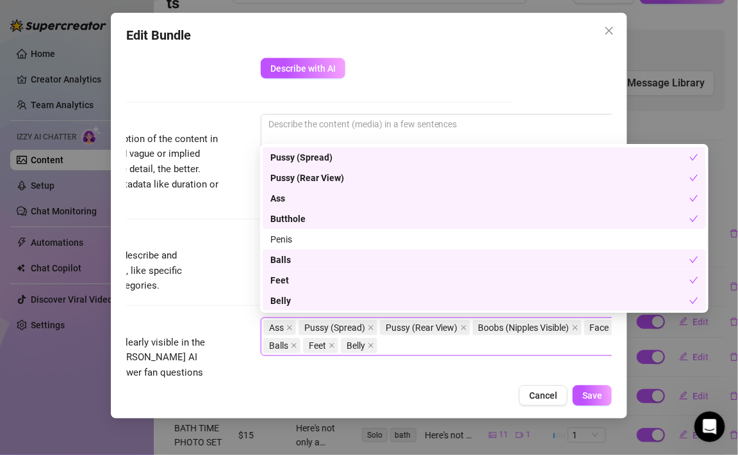
click at [226, 314] on div "Tags Simple keywords that describe and summarize the content, like specific fet…" at bounding box center [270, 274] width 485 height 86
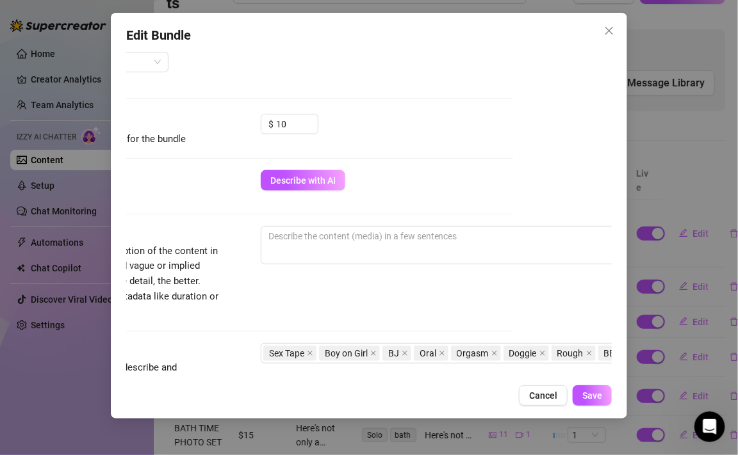
scroll to position [366, 99]
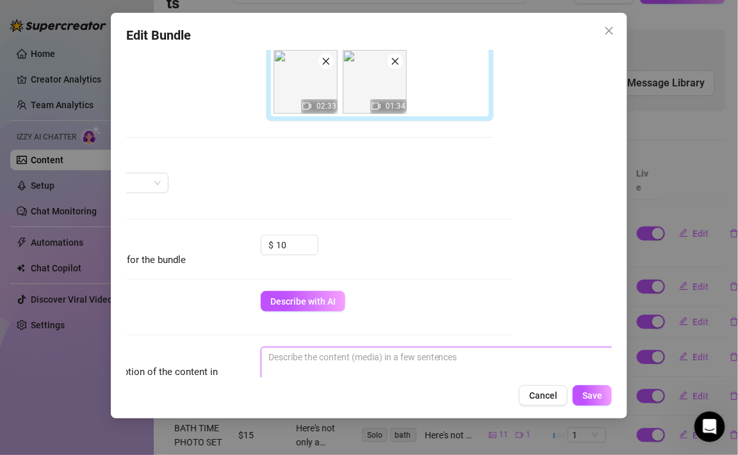
click at [278, 364] on textarea at bounding box center [484, 357] width 447 height 19
paste textarea "just sent you some crazy hot clips with my evil ex hairy pussy and all the filt…"
type textarea "just sent you some crazy hot clips with my evil ex hairy pussy and all the filt…"
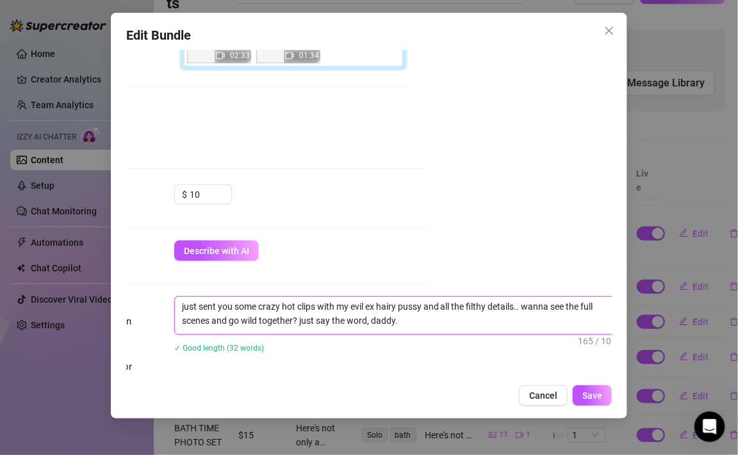
scroll to position [417, 195]
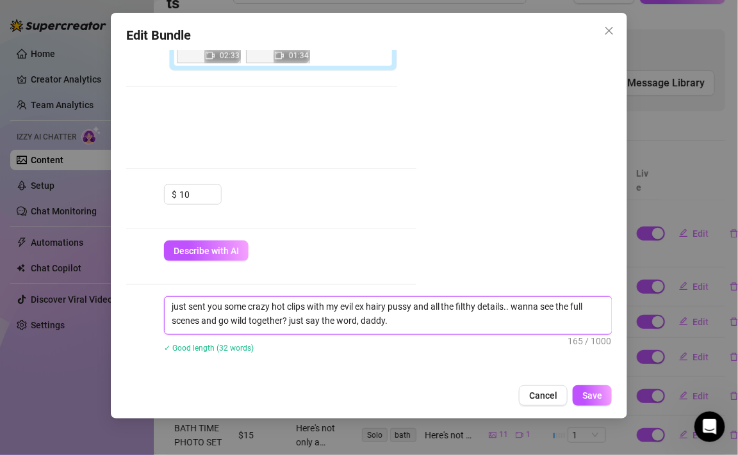
drag, startPoint x: 513, startPoint y: 308, endPoint x: 510, endPoint y: 357, distance: 49.4
click at [510, 358] on div "just sent you some crazy hot clips with my evil ex hairy pussy and all the filt…" at bounding box center [388, 332] width 448 height 73
type textarea "just sent you some crazy hot clips with my evil ex hairy pussy and all the filt…"
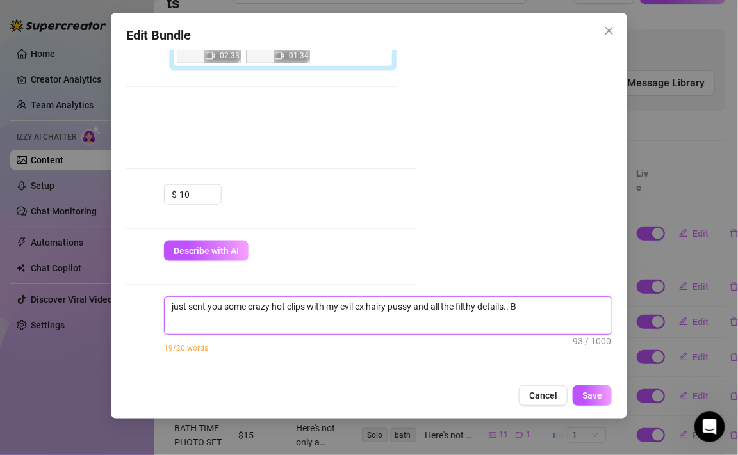
type textarea "just sent you some crazy hot clips with my evil ex hairy pussy and all the filt…"
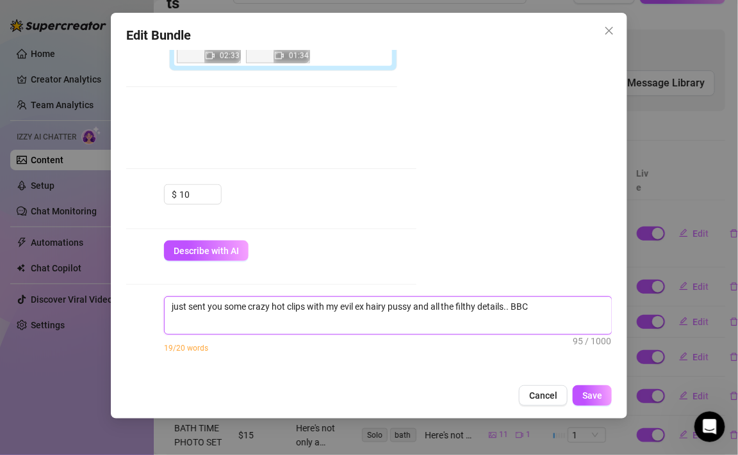
type textarea "just sent you some crazy hot clips with my evil ex hairy pussy and all the filt…"
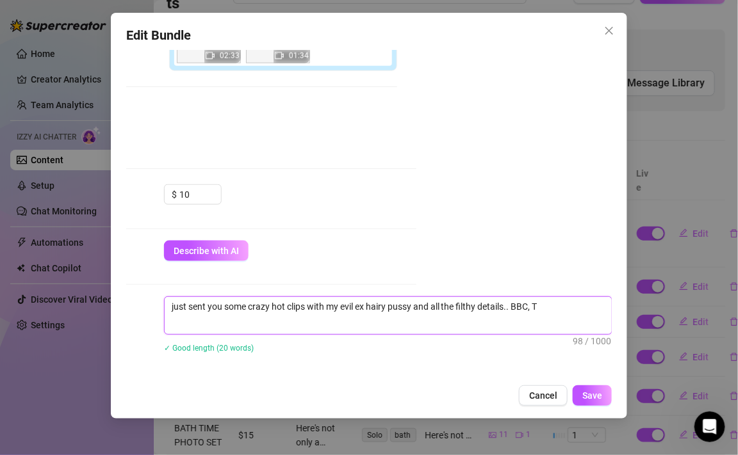
type textarea "just sent you some crazy hot clips with my evil ex hairy pussy and all the filt…"
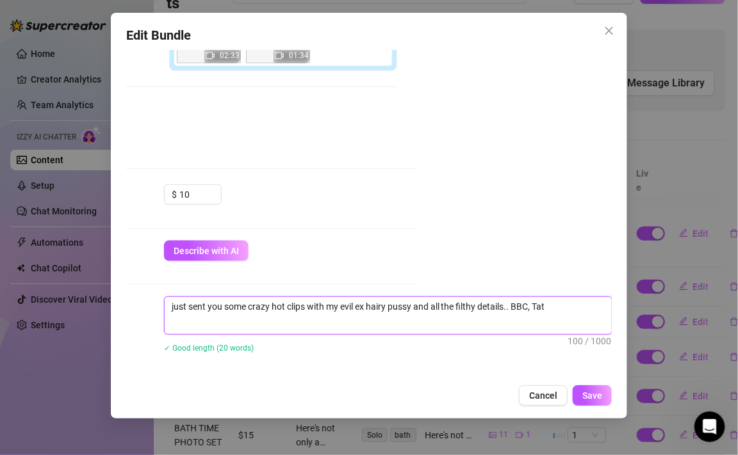
type textarea "just sent you some crazy hot clips with my evil ex hairy pussy and all the filt…"
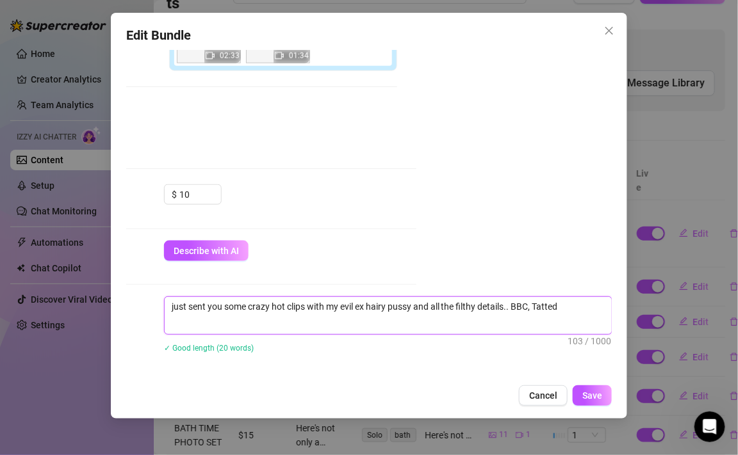
type textarea "just sent you some crazy hot clips with my evil ex hairy pussy and all the filt…"
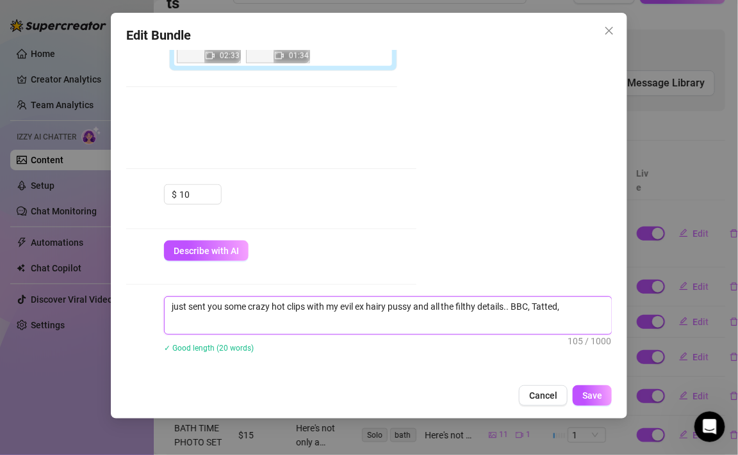
type textarea "just sent you some crazy hot clips with my evil ex hairy pussy and all the filt…"
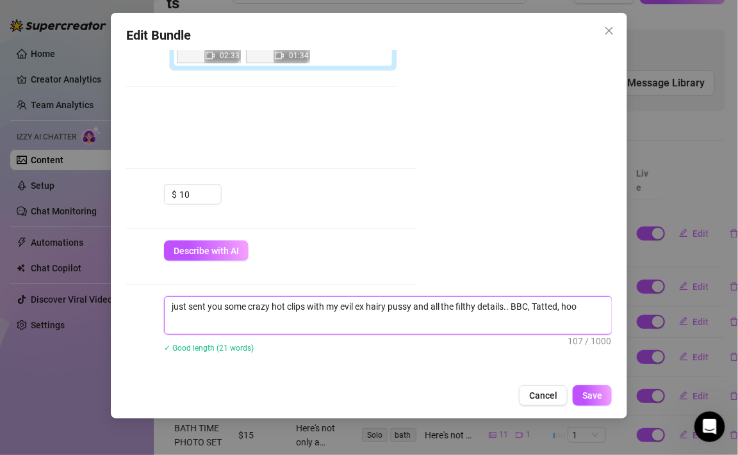
type textarea "just sent you some crazy hot clips with my evil ex hairy pussy and all the filt…"
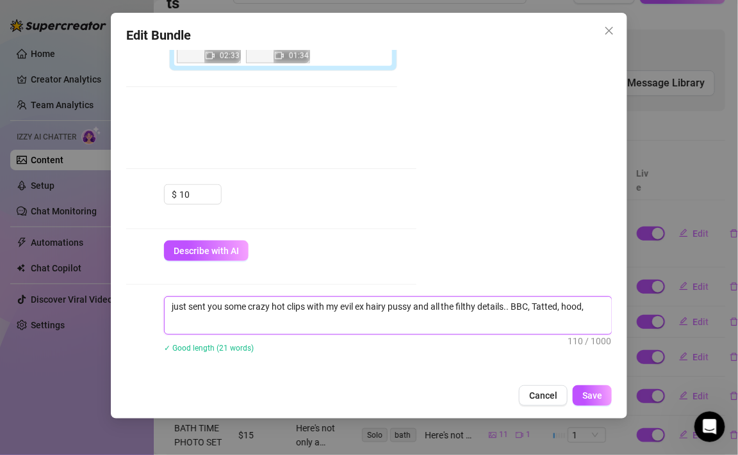
type textarea "just sent you some crazy hot clips with my evil ex hairy pussy and all the filt…"
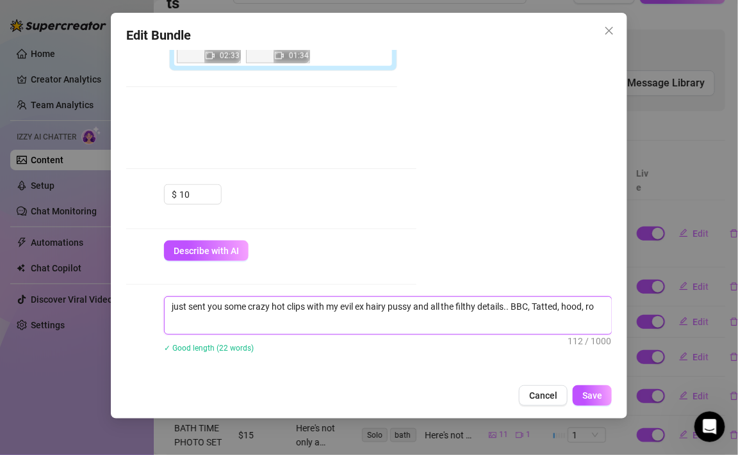
type textarea "just sent you some crazy hot clips with my evil ex hairy pussy and all the filt…"
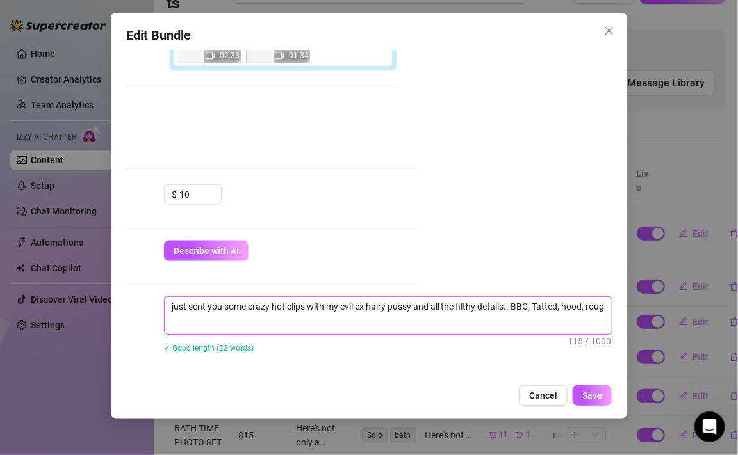
type textarea "just sent you some crazy hot clips with my evil ex hairy pussy and all the filt…"
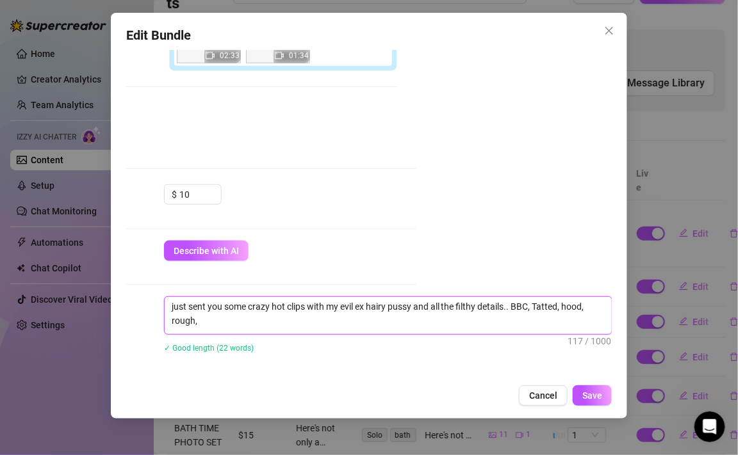
type textarea "just sent you some crazy hot clips with my evil ex hairy pussy and all the filt…"
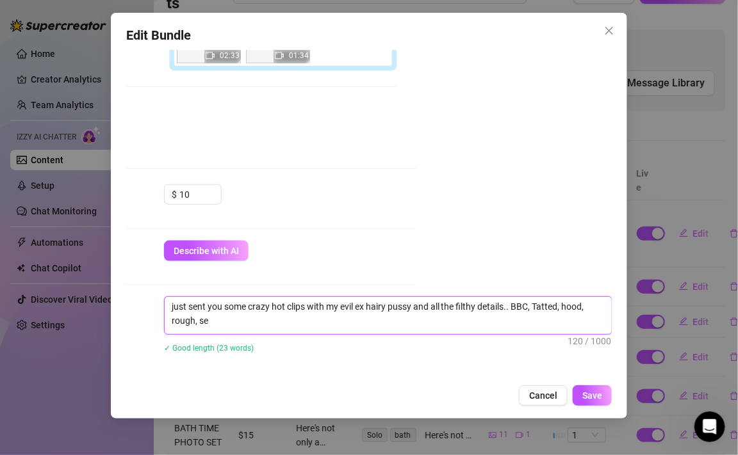
type textarea "just sent you some crazy hot clips with my evil ex hairy pussy and all the filt…"
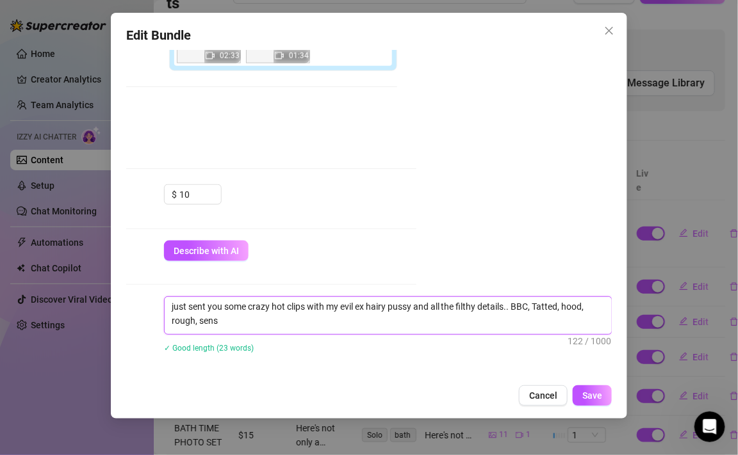
type textarea "just sent you some crazy hot clips with my evil ex hairy pussy and all the filt…"
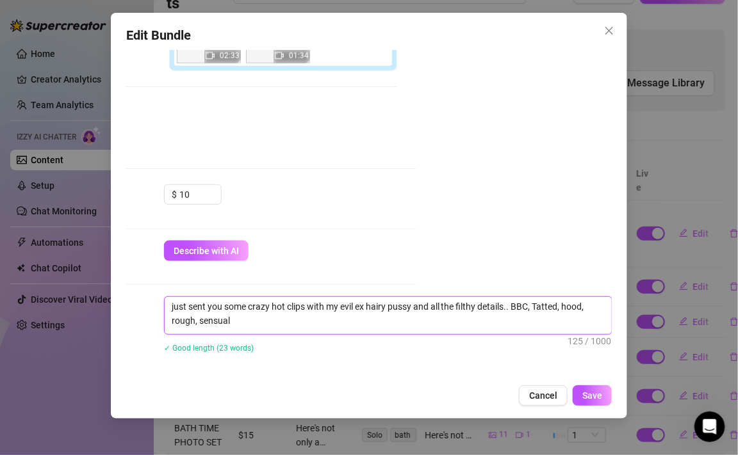
type textarea "just sent you some crazy hot clips with my evil ex hairy pussy and all the filt…"
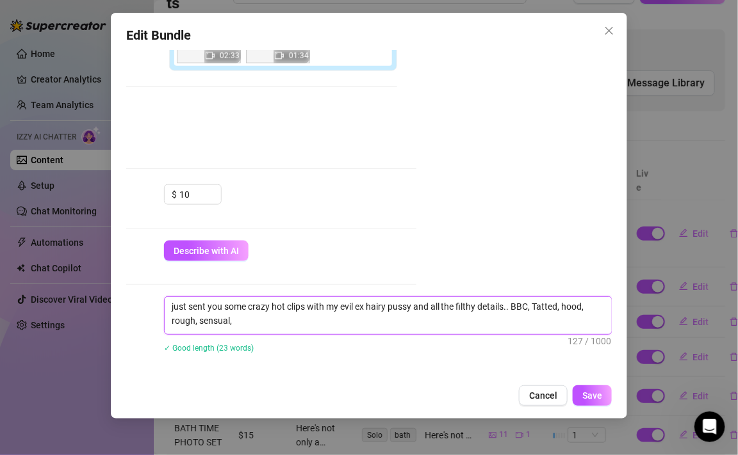
type textarea "just sent you some crazy hot clips with my evil ex hairy pussy and all the filt…"
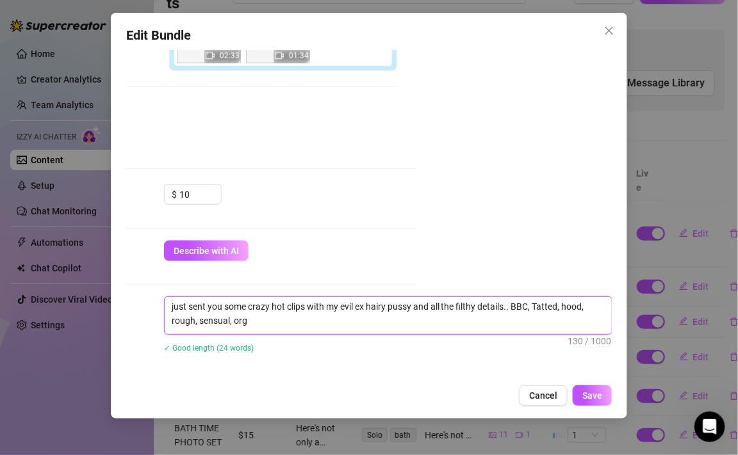
type textarea "just sent you some crazy hot clips with my evil ex hairy pussy and all the filt…"
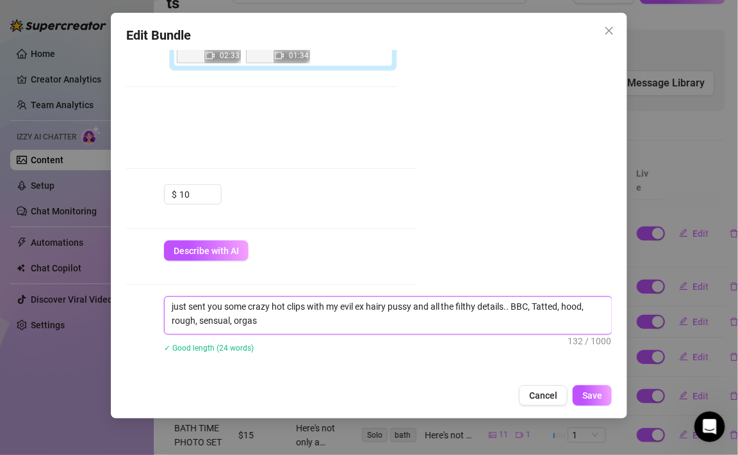
type textarea "just sent you some crazy hot clips with my evil ex hairy pussy and all the filt…"
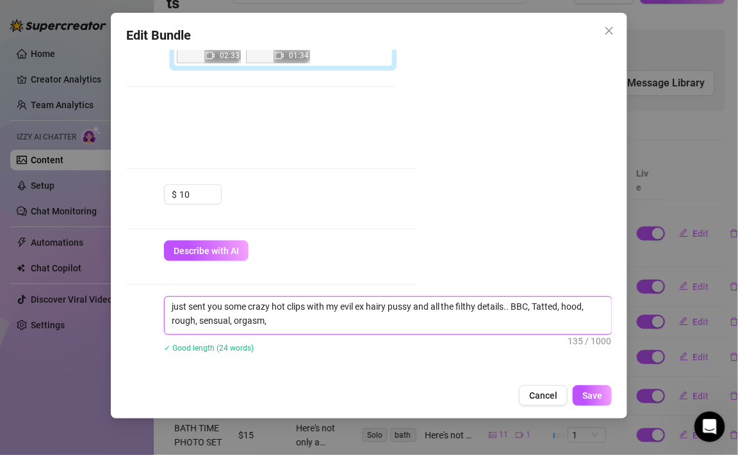
type textarea "just sent you some crazy hot clips with my evil ex hairy pussy and all the filt…"
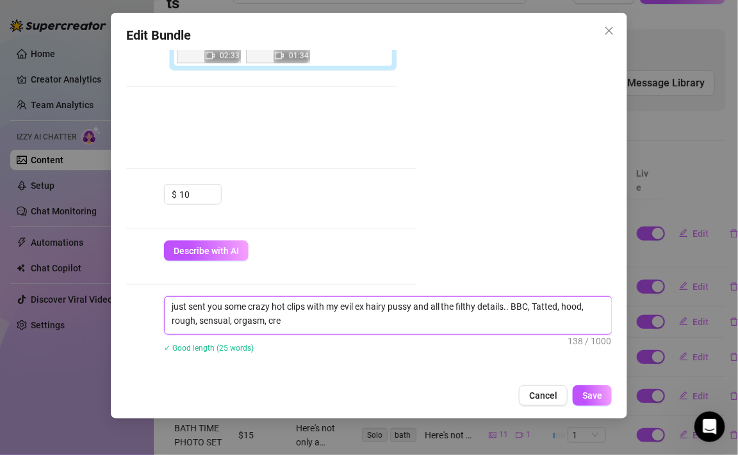
type textarea "just sent you some crazy hot clips with my evil ex hairy pussy and all the filt…"
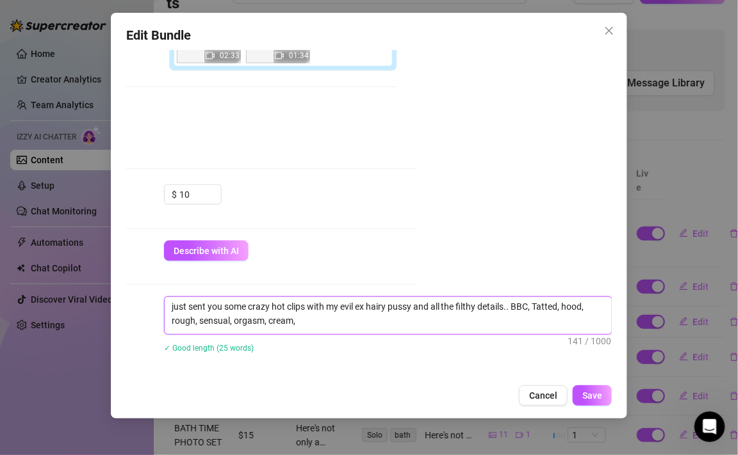
type textarea "just sent you some crazy hot clips with my evil ex hairy pussy and all the filt…"
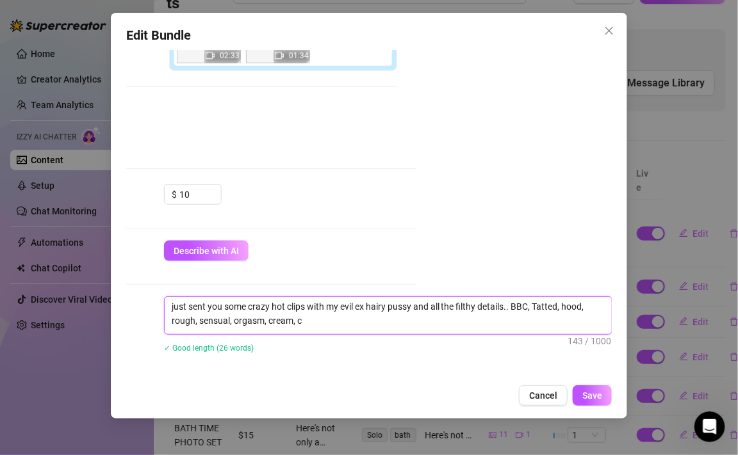
type textarea "just sent you some crazy hot clips with my evil ex hairy pussy and all the filt…"
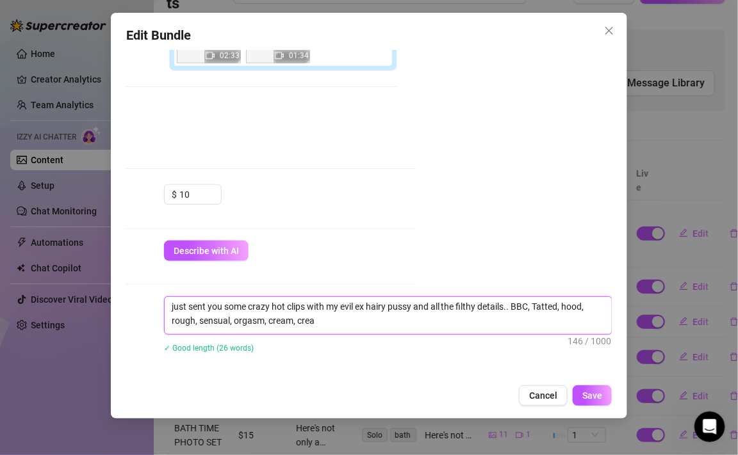
type textarea "just sent you some crazy hot clips with my evil ex hairy pussy and all the filt…"
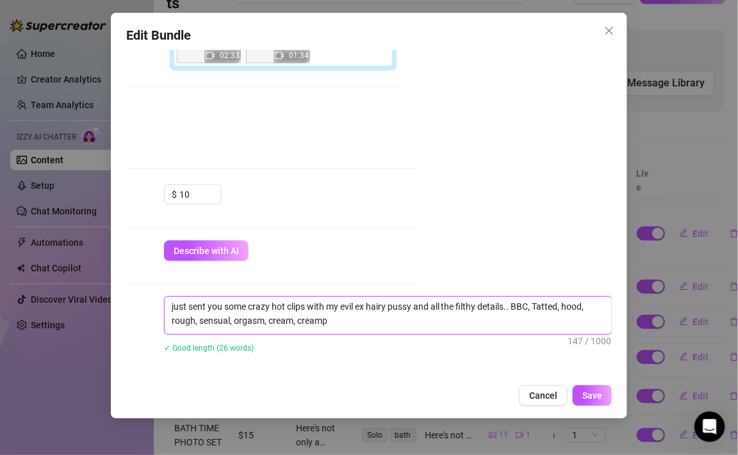
type textarea "just sent you some crazy hot clips with my evil ex hairy pussy and all the filt…"
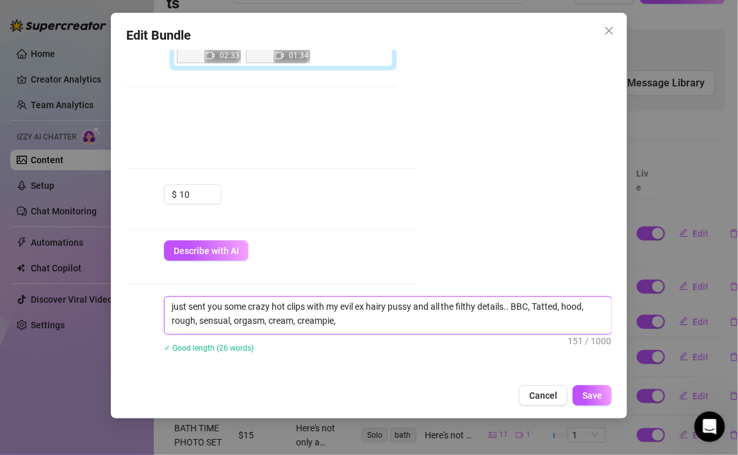
type textarea "just sent you some crazy hot clips with my evil ex hairy pussy and all the filt…"
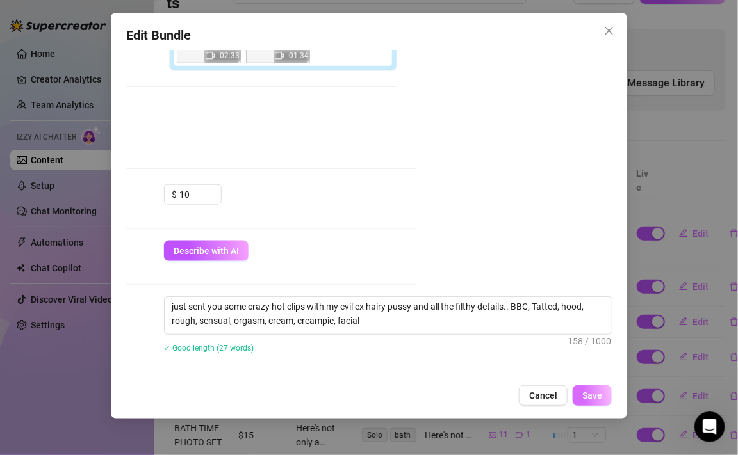
click at [601, 400] on span "Save" at bounding box center [592, 396] width 20 height 10
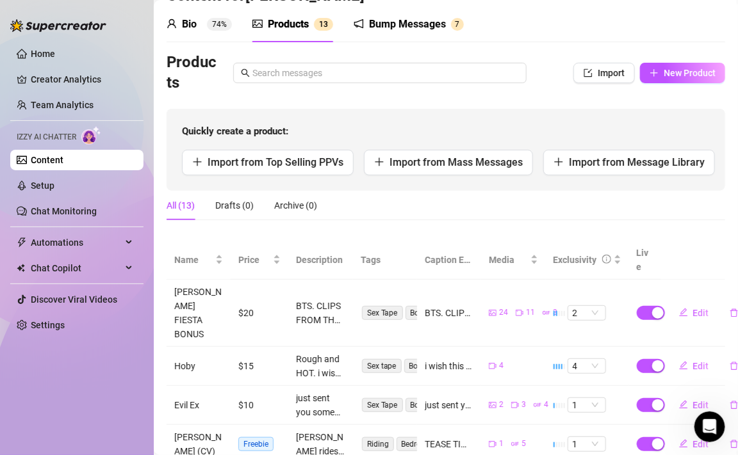
scroll to position [43, 0]
